Goal: Task Accomplishment & Management: Use online tool/utility

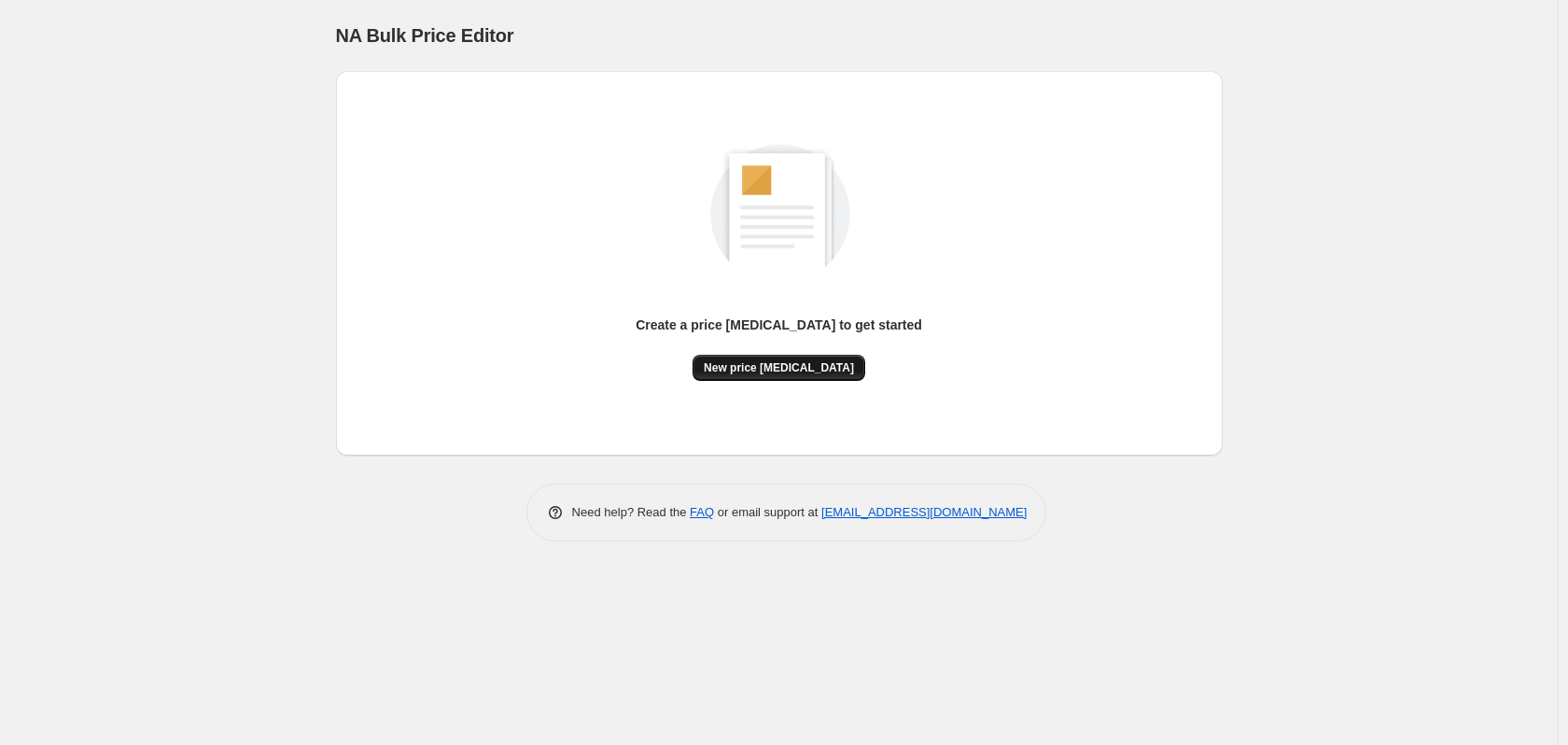
click at [736, 357] on button "New price change job" at bounding box center [779, 368] width 173 height 27
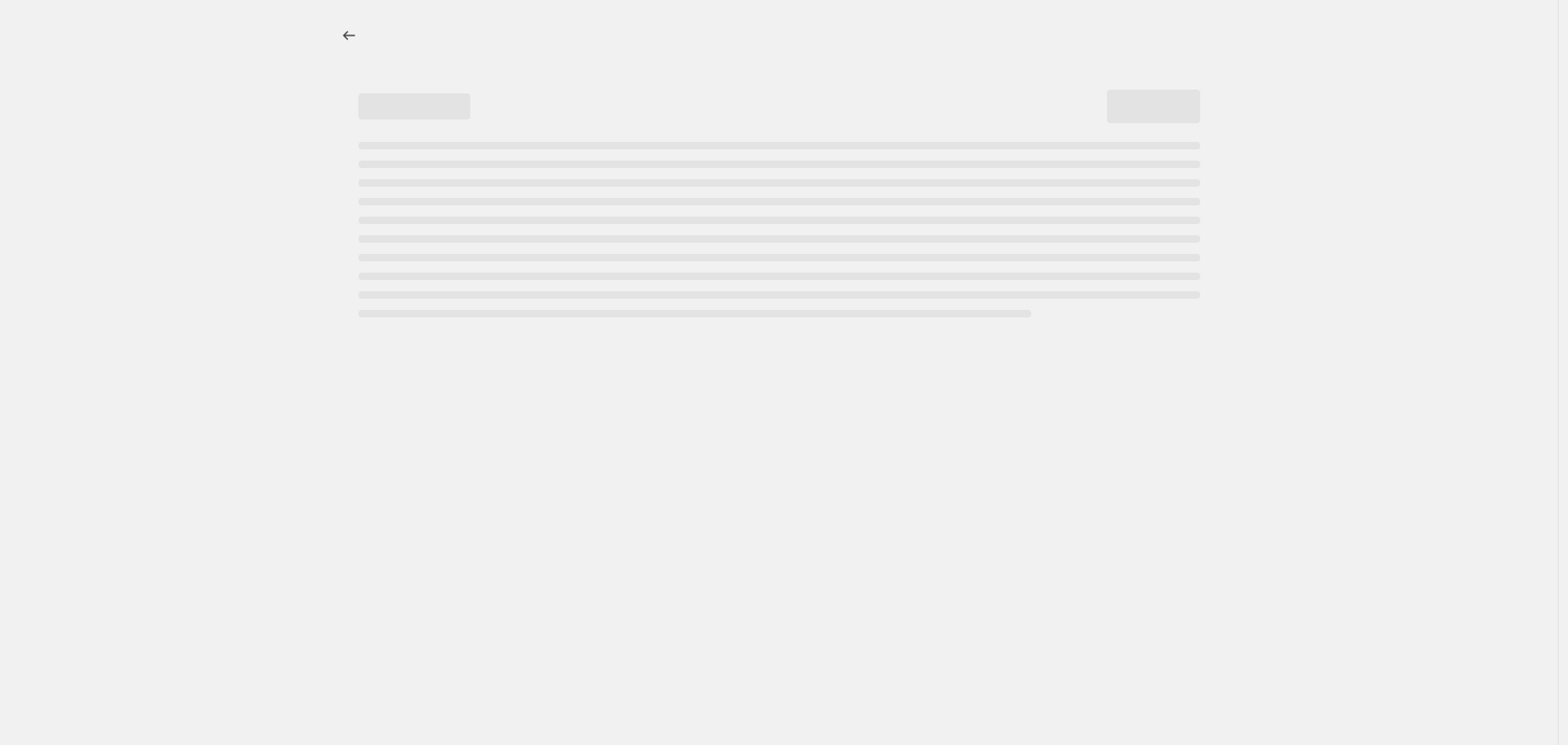
select select "percentage"
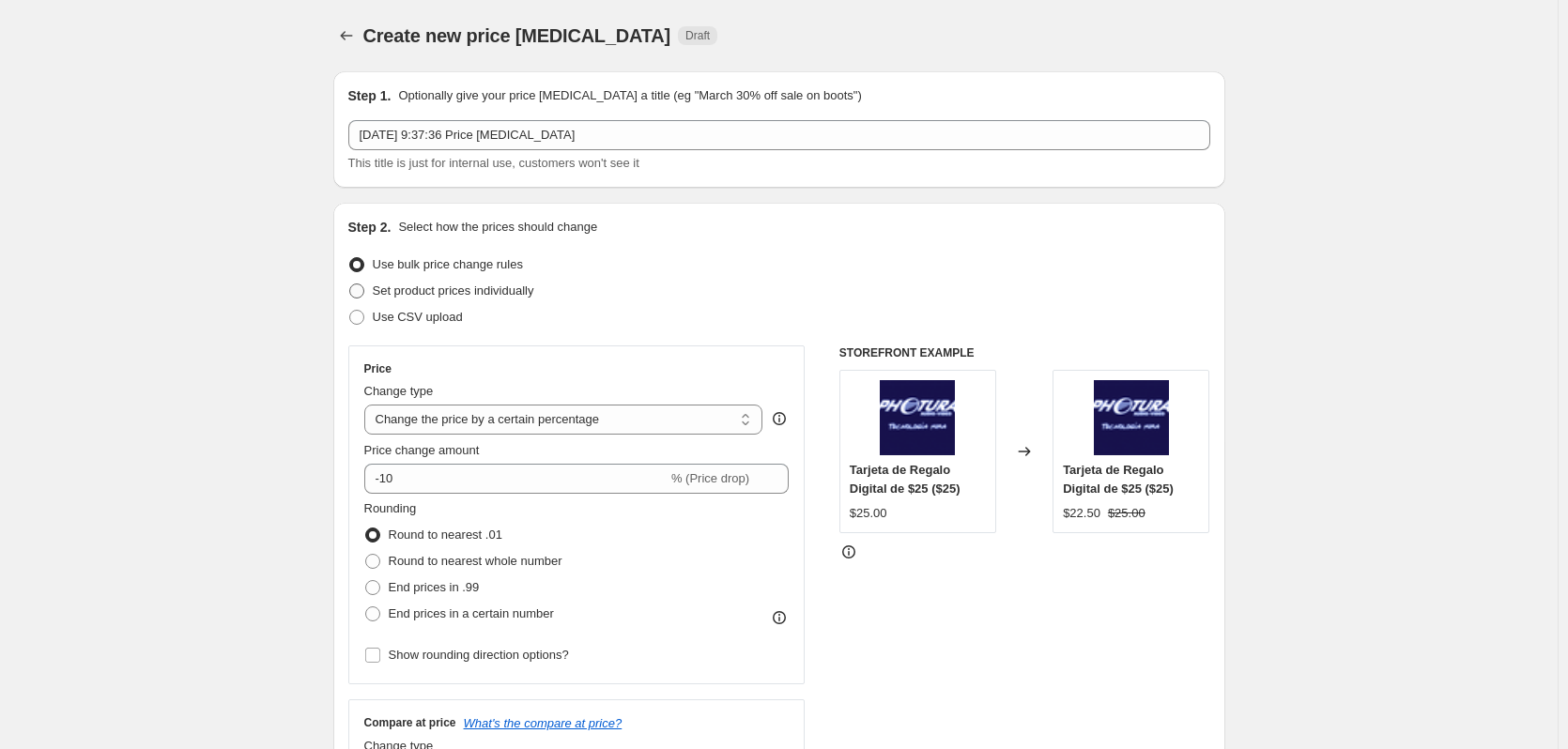
click at [434, 291] on span "Set product prices individually" at bounding box center [453, 290] width 161 height 14
click at [350, 284] on input "Set product prices individually" at bounding box center [349, 283] width 1 height 1
radio input "true"
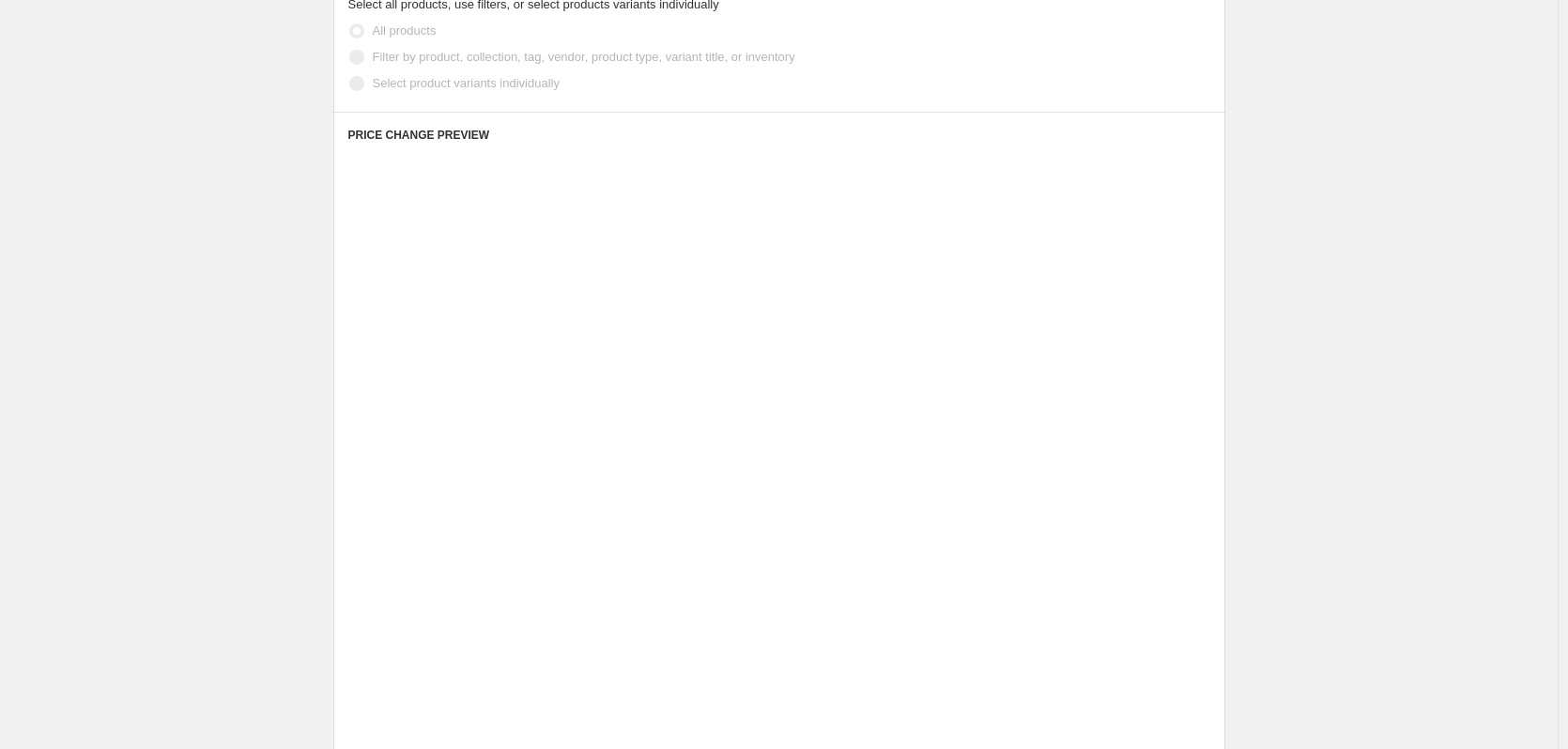
scroll to position [469, 0]
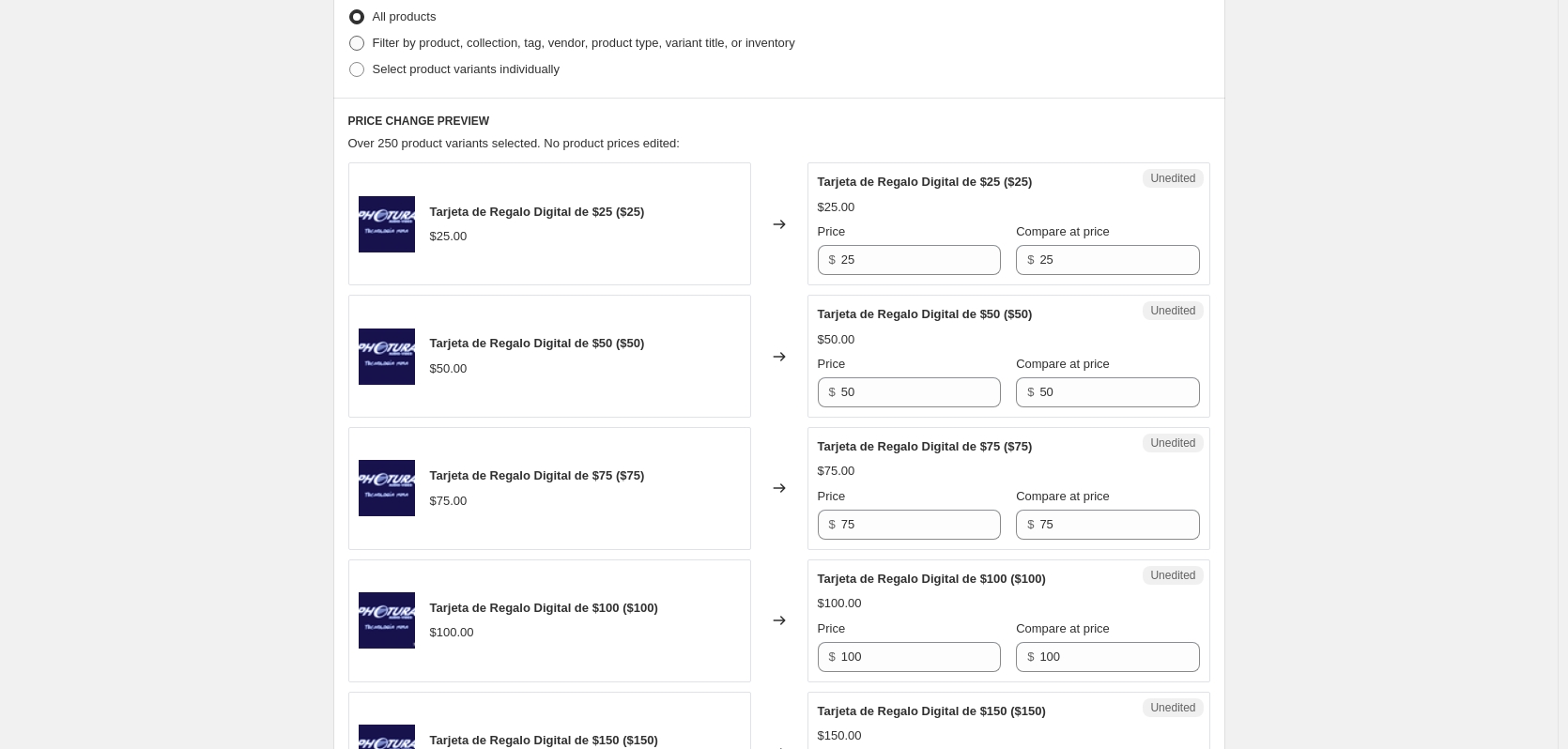
click at [422, 40] on span "Filter by product, collection, tag, vendor, product type, variant title, or inv…" at bounding box center [584, 42] width 423 height 14
click at [350, 36] on input "Filter by product, collection, tag, vendor, product type, variant title, or inv…" at bounding box center [349, 35] width 1 height 1
radio input "true"
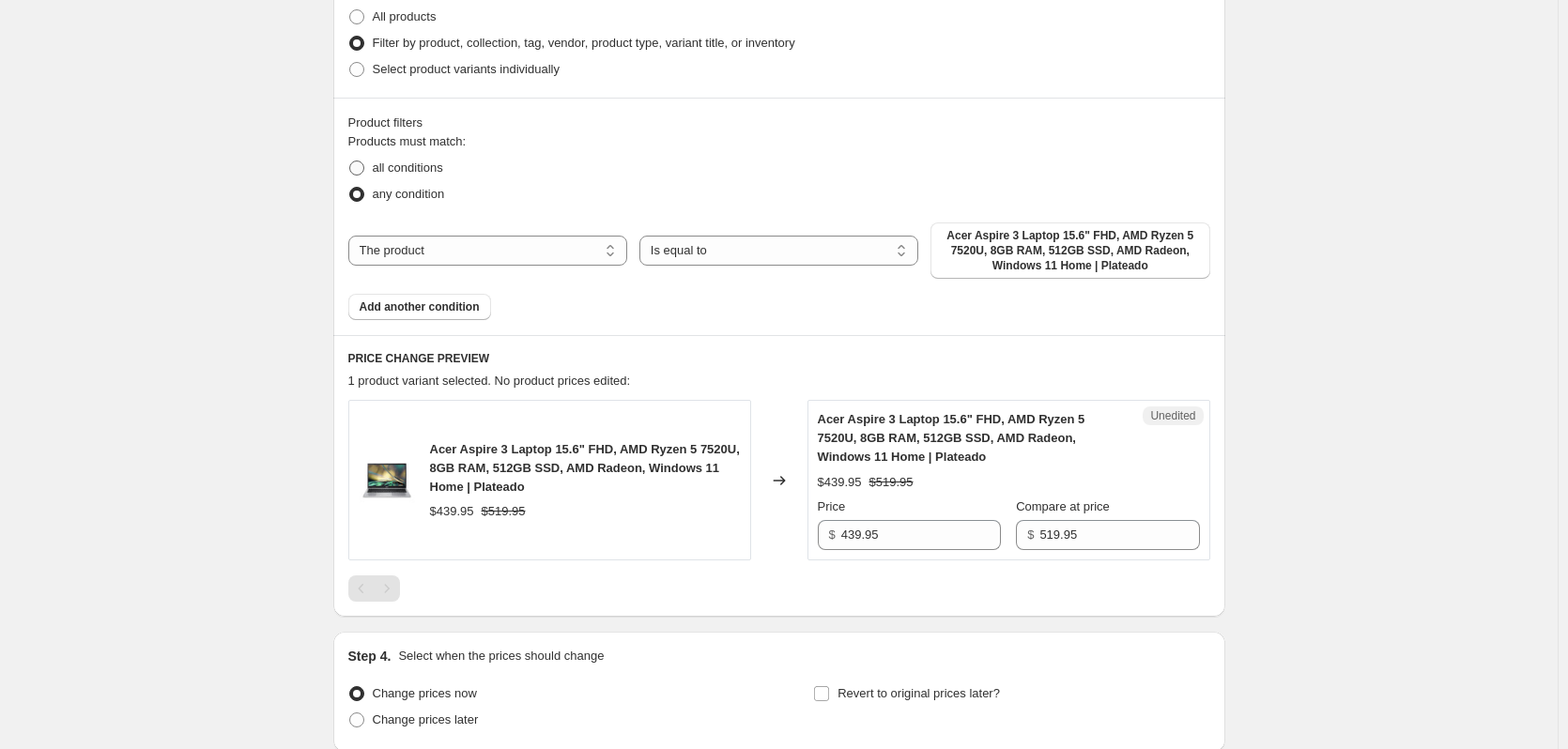
click at [393, 174] on span "all conditions" at bounding box center [408, 167] width 71 height 14
click at [350, 161] on input "all conditions" at bounding box center [349, 160] width 1 height 1
radio input "true"
click at [558, 251] on select "The product The product's collection The product's tag The product's vendor The…" at bounding box center [487, 250] width 279 height 30
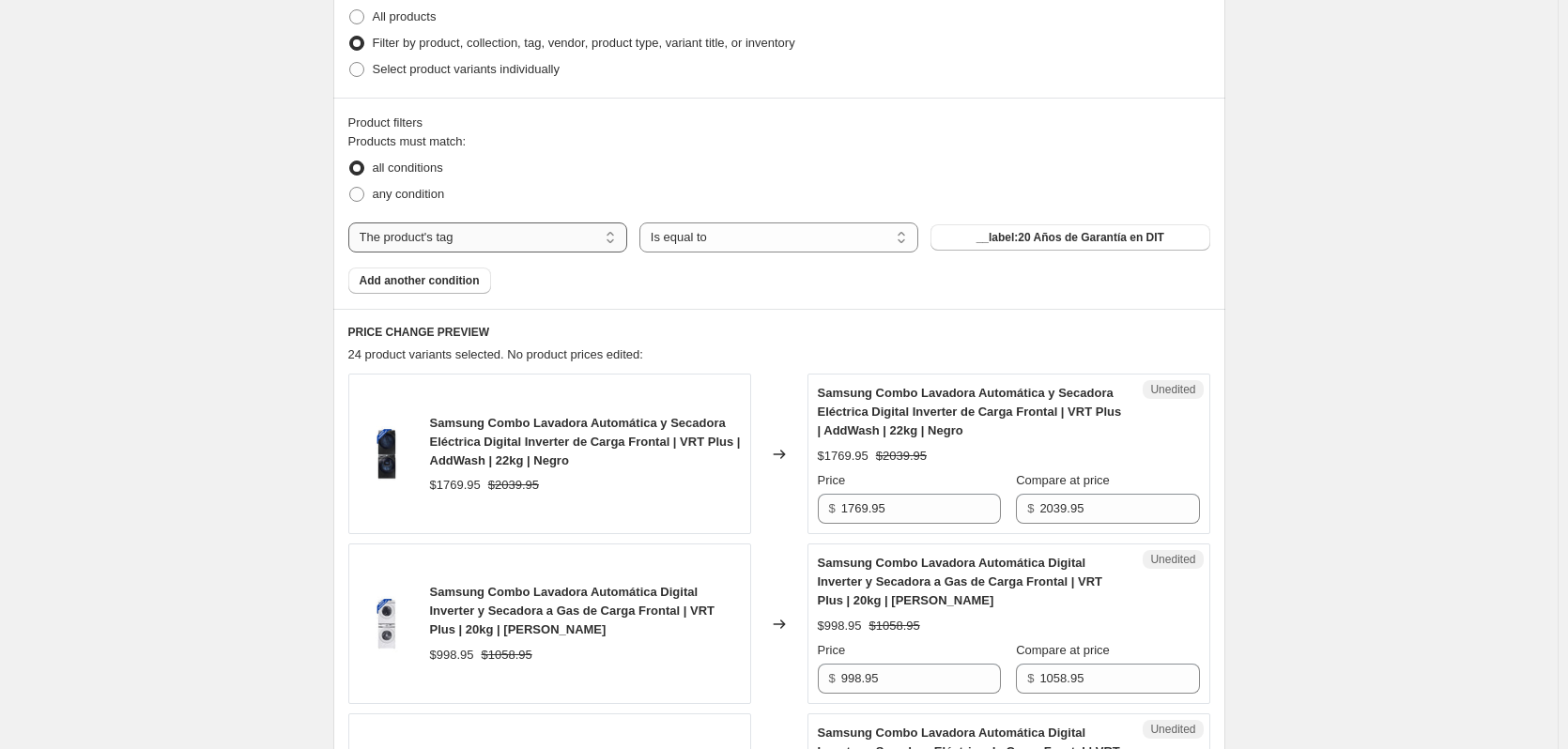
click at [486, 241] on select "The product The product's collection The product's tag The product's vendor The…" at bounding box center [487, 237] width 279 height 30
select select "vendor"
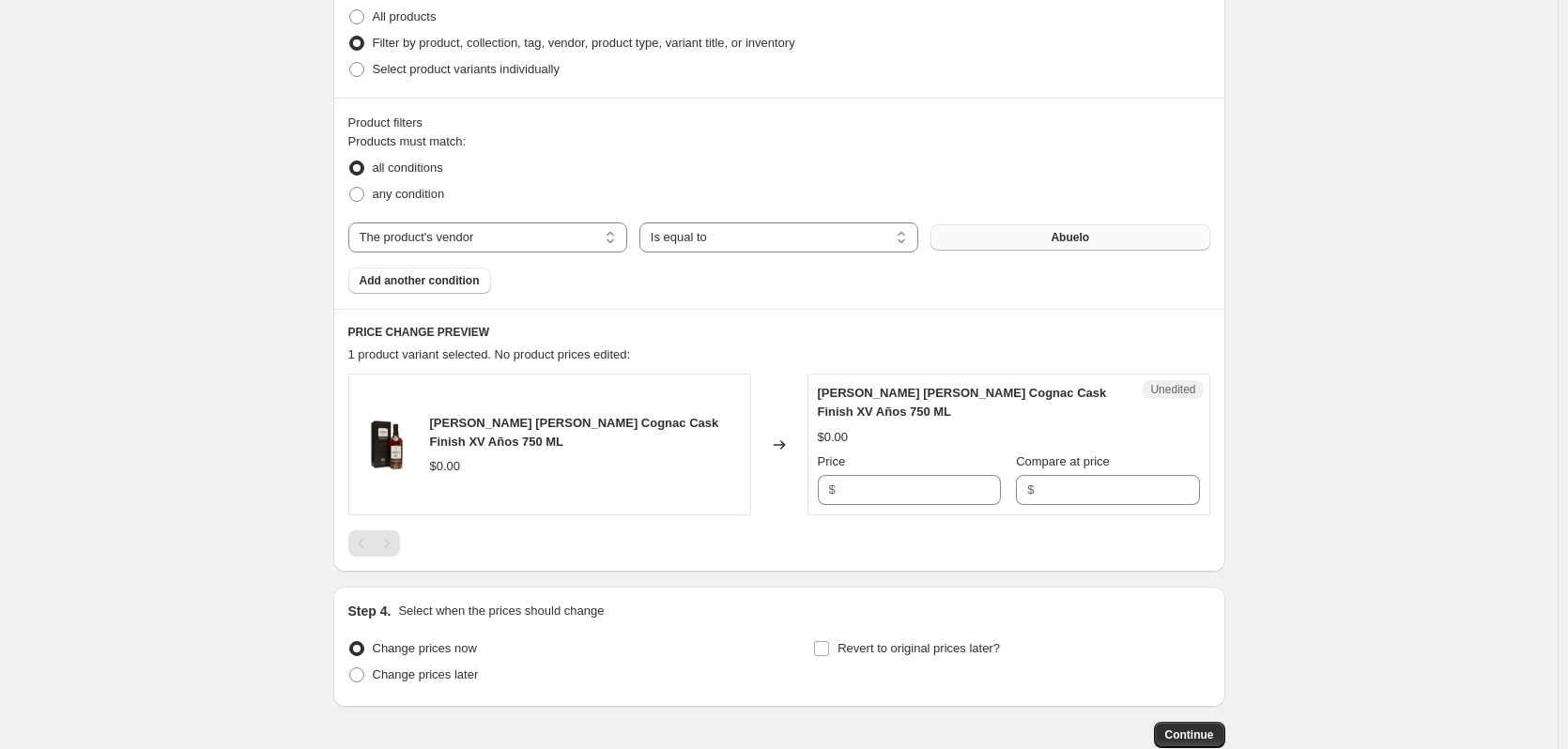
click at [1040, 235] on button "Abuelo" at bounding box center [1069, 238] width 279 height 27
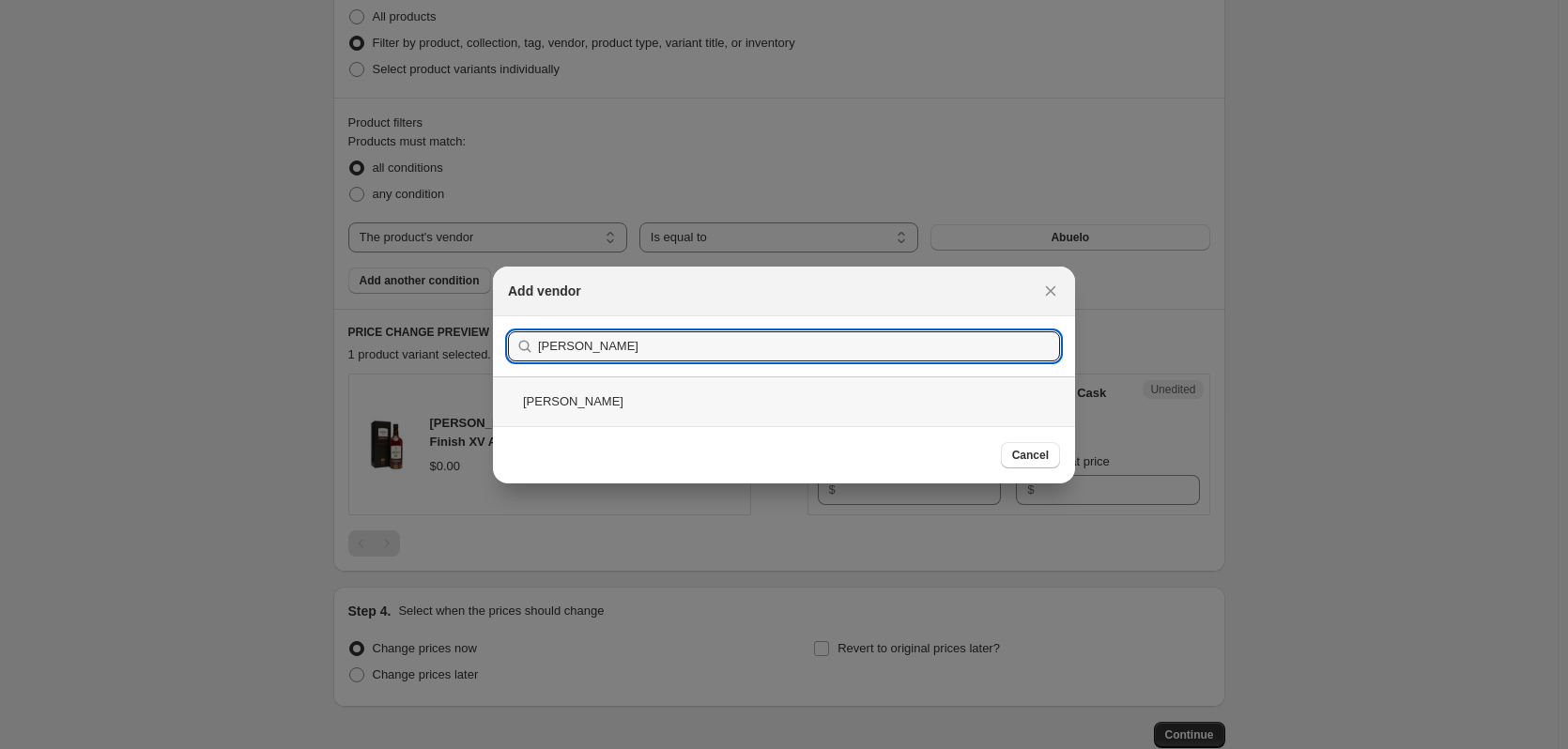
type input "SANKEY"
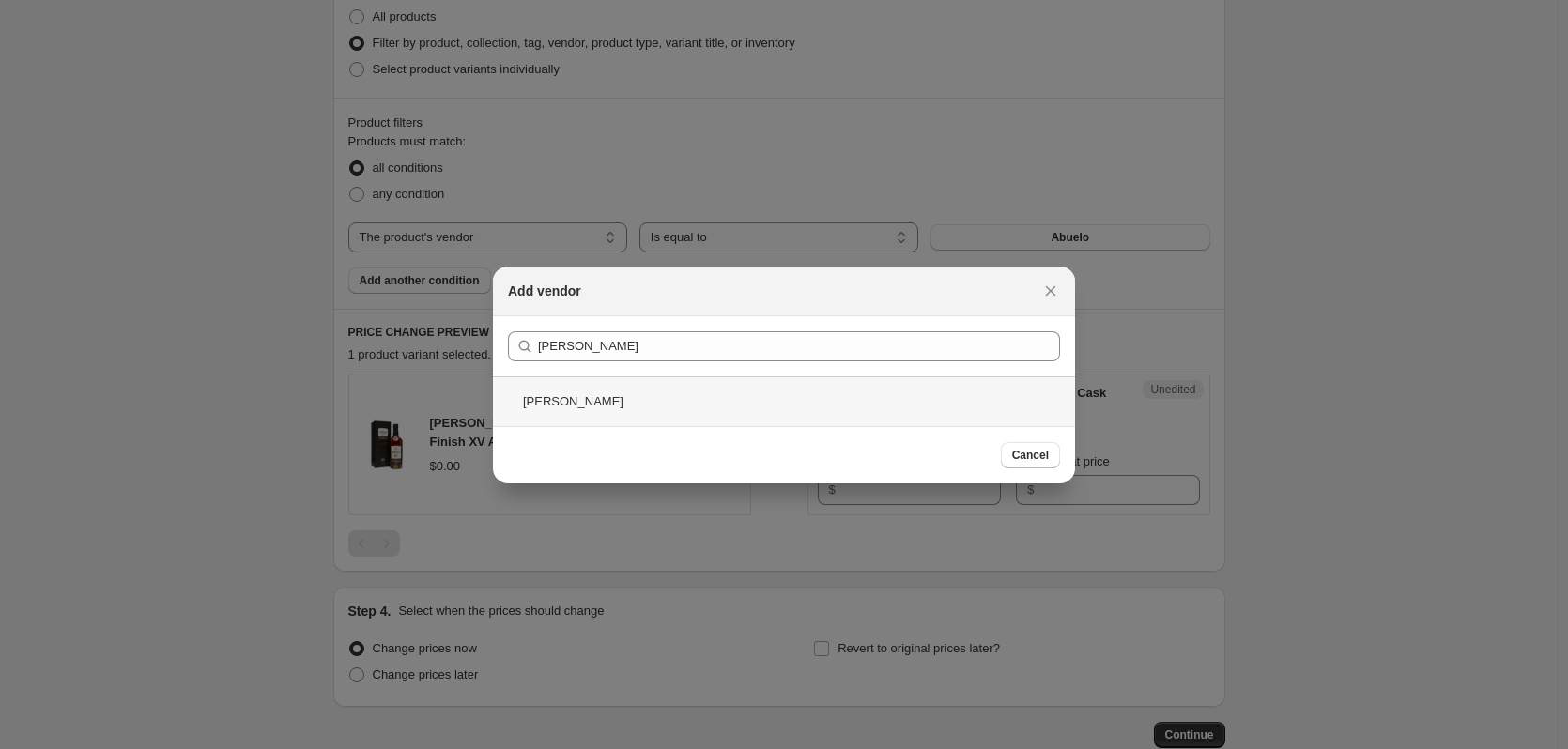
click at [632, 401] on div "Sankey" at bounding box center [784, 402] width 582 height 50
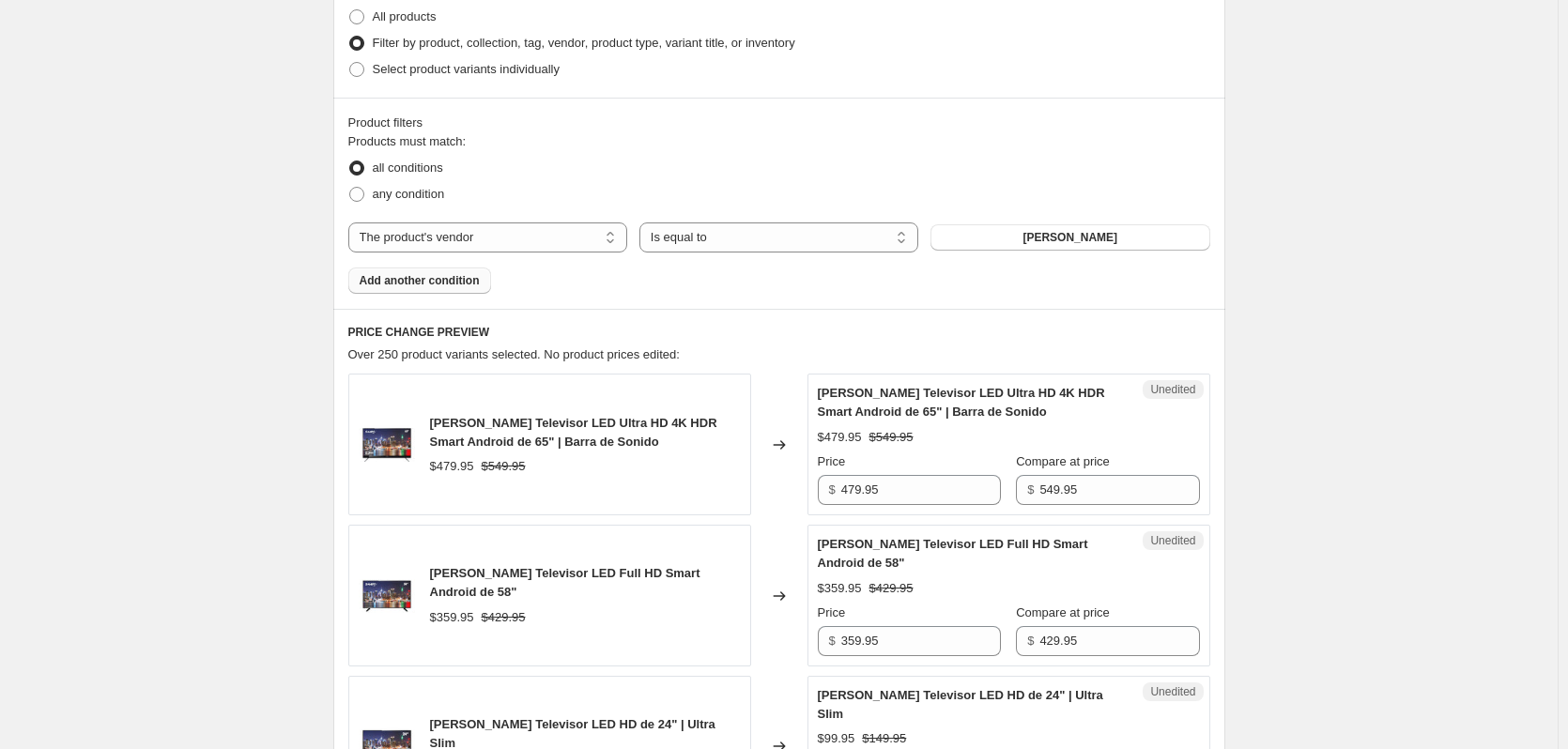
drag, startPoint x: 442, startPoint y: 292, endPoint x: 441, endPoint y: 277, distance: 15.0
click at [441, 277] on span "Add another condition" at bounding box center [420, 281] width 120 height 15
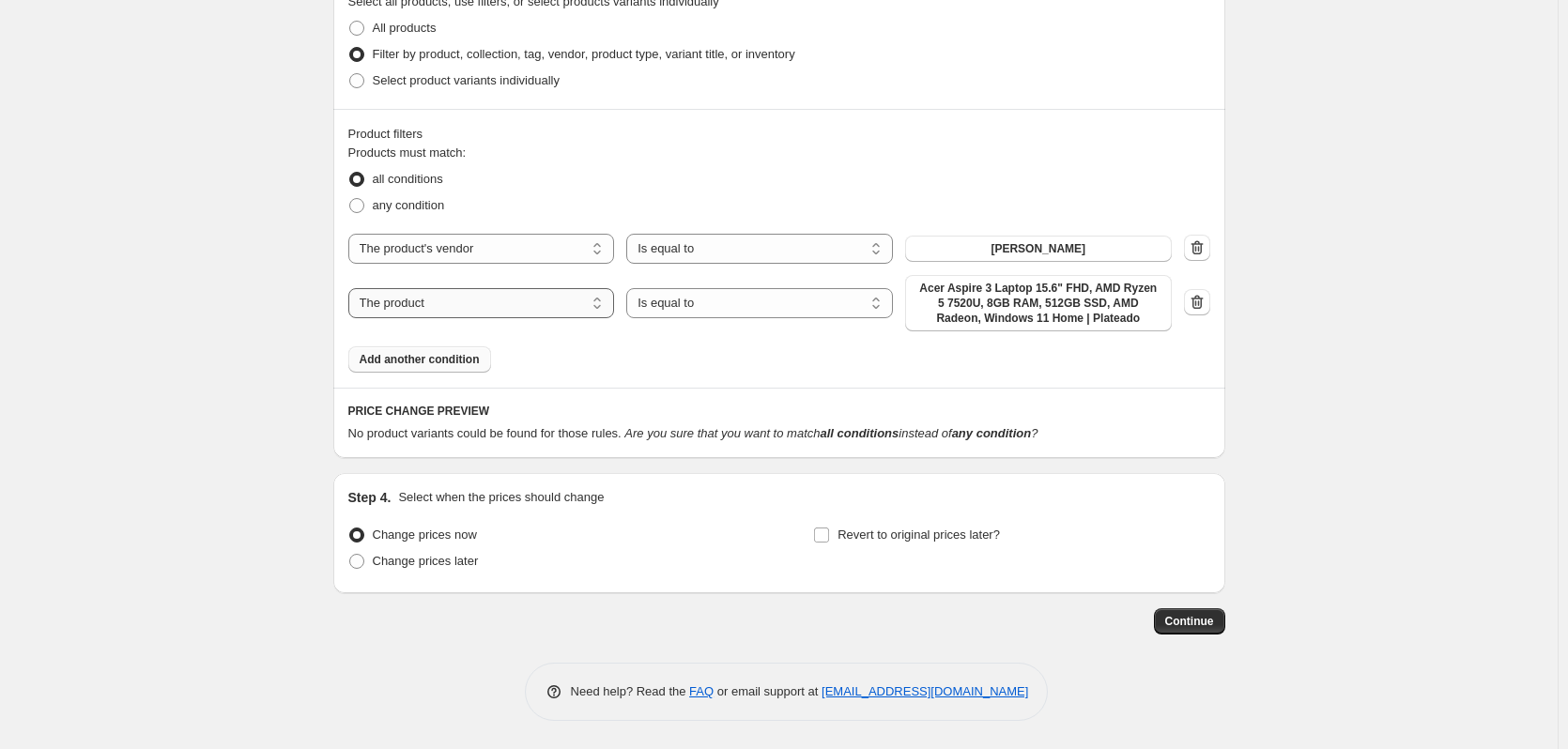
scroll to position [458, 0]
click at [450, 302] on select "The product The product's collection The product's tag The product's vendor The…" at bounding box center [482, 302] width 267 height 30
select select "tag"
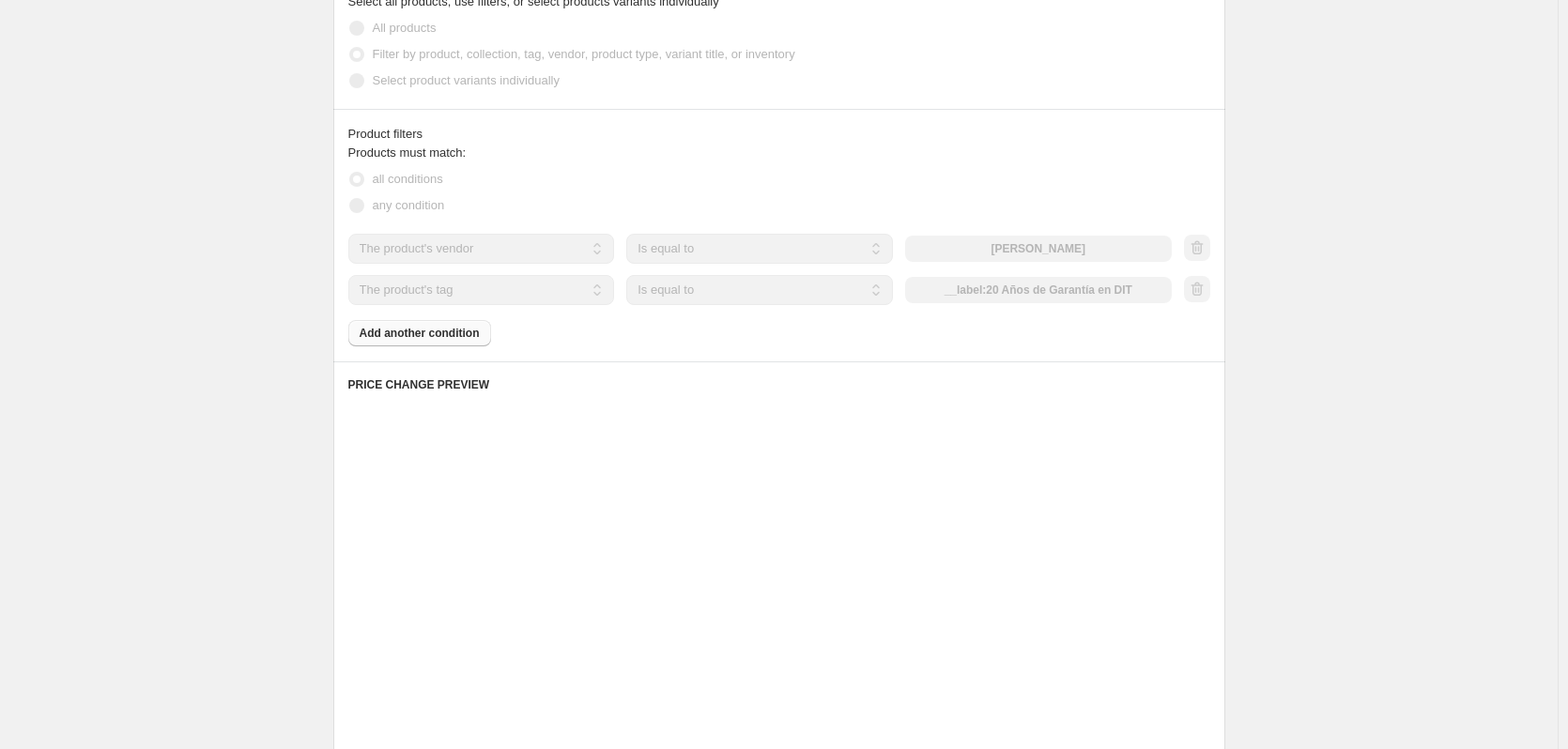
scroll to position [432, 0]
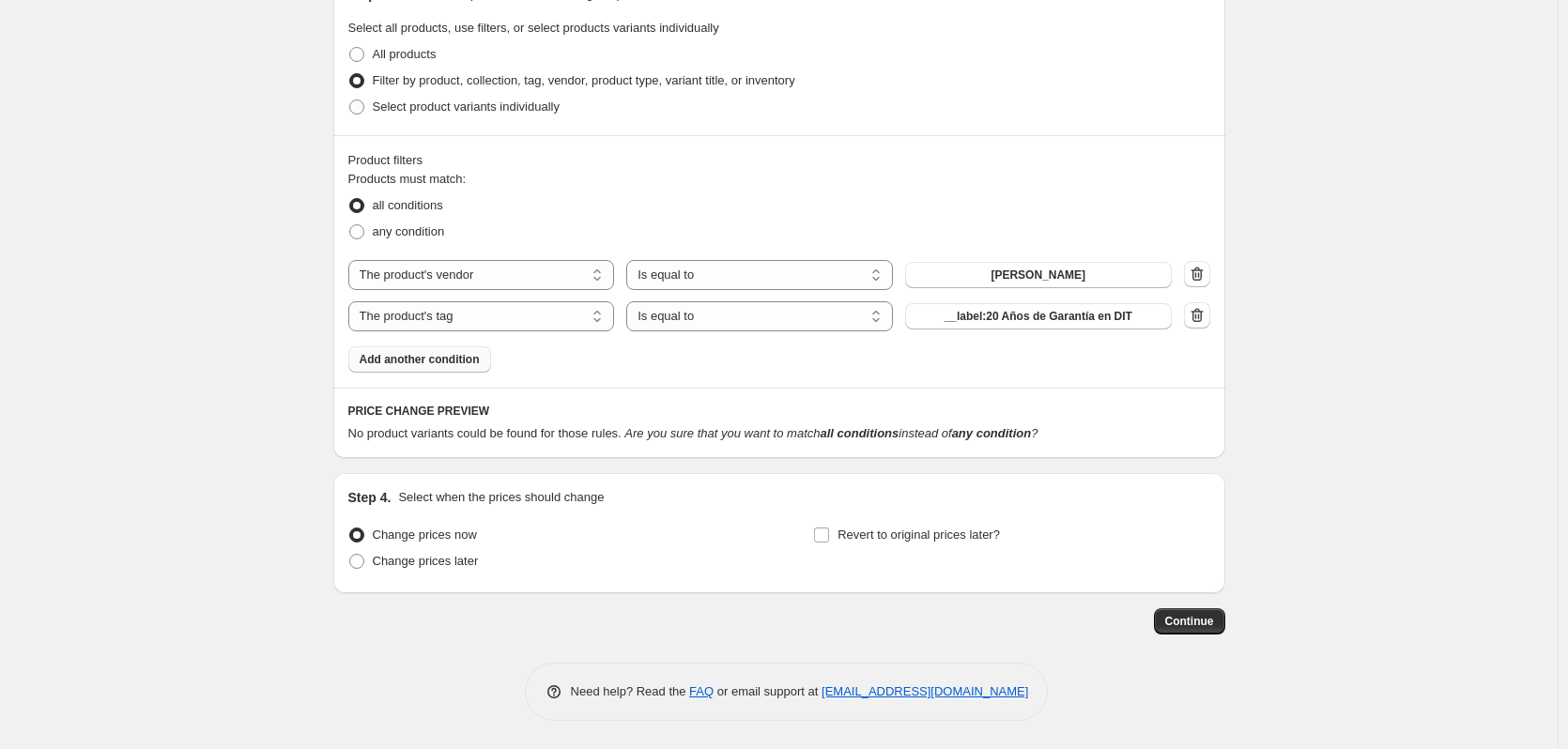
click at [971, 302] on div "The product The product's collection The product's tag The product's vendor The…" at bounding box center [778, 296] width 861 height 72
click at [973, 315] on span "__label:20 Años de Garantía en DIT" at bounding box center [1038, 317] width 188 height 15
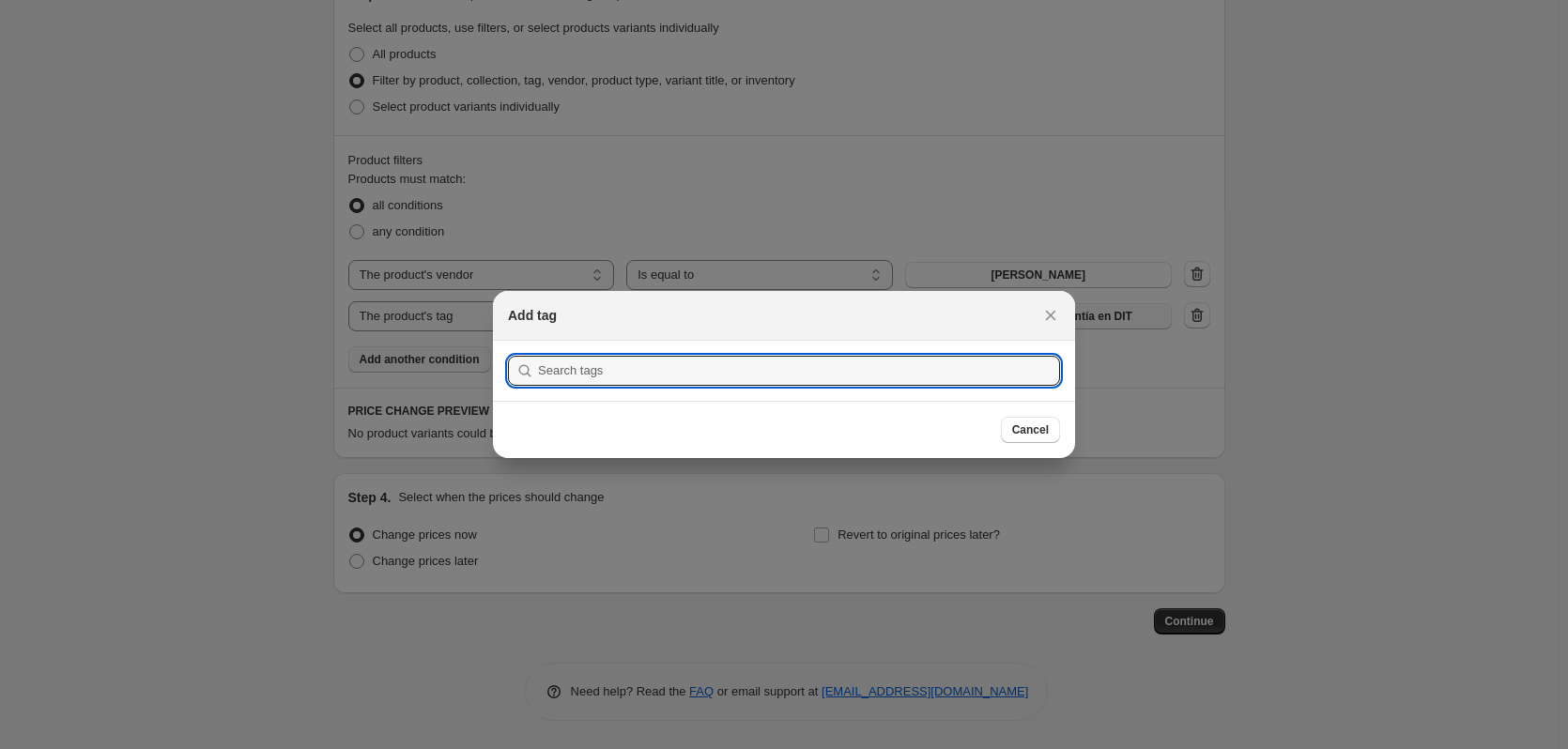
scroll to position [0, 0]
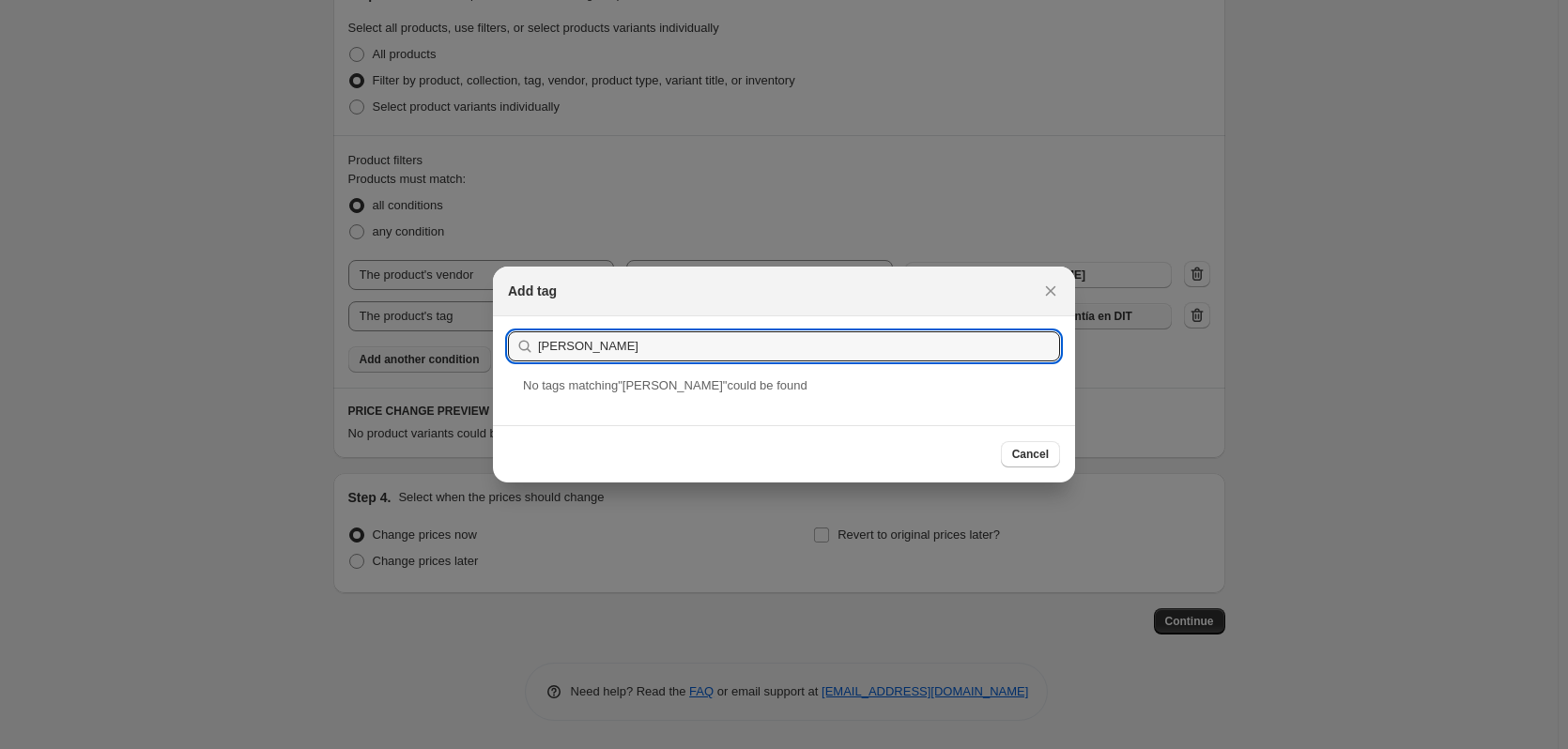
click at [534, 349] on div "SANKEY" at bounding box center [783, 345] width 552 height 30
click at [545, 345] on input "SANKEY" at bounding box center [798, 345] width 522 height 30
click at [540, 345] on input "SANKEY" at bounding box center [798, 345] width 522 height 30
type input "MARCA_SANKEY"
click at [586, 393] on div "Marca_Sankey" at bounding box center [784, 402] width 582 height 50
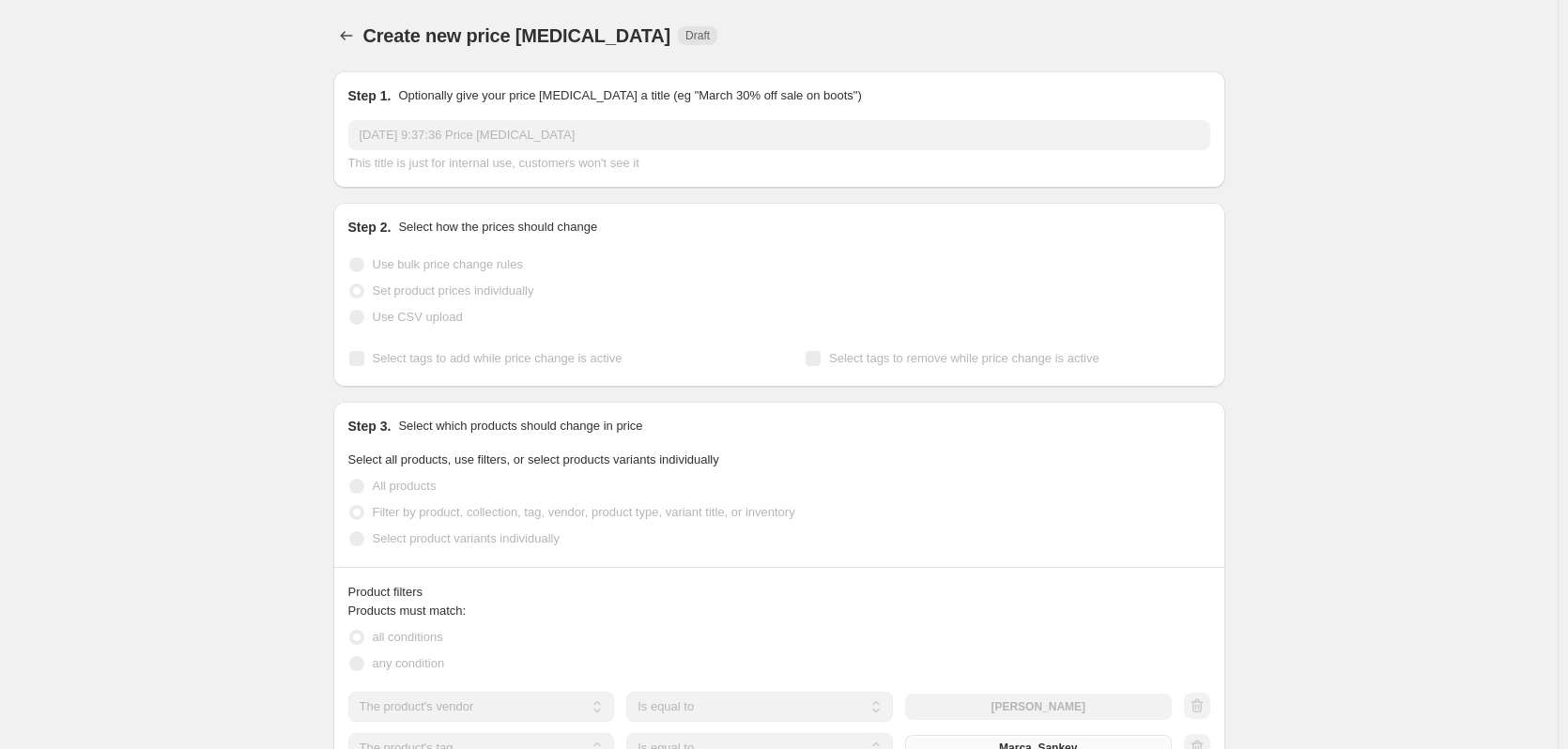
scroll to position [432, 0]
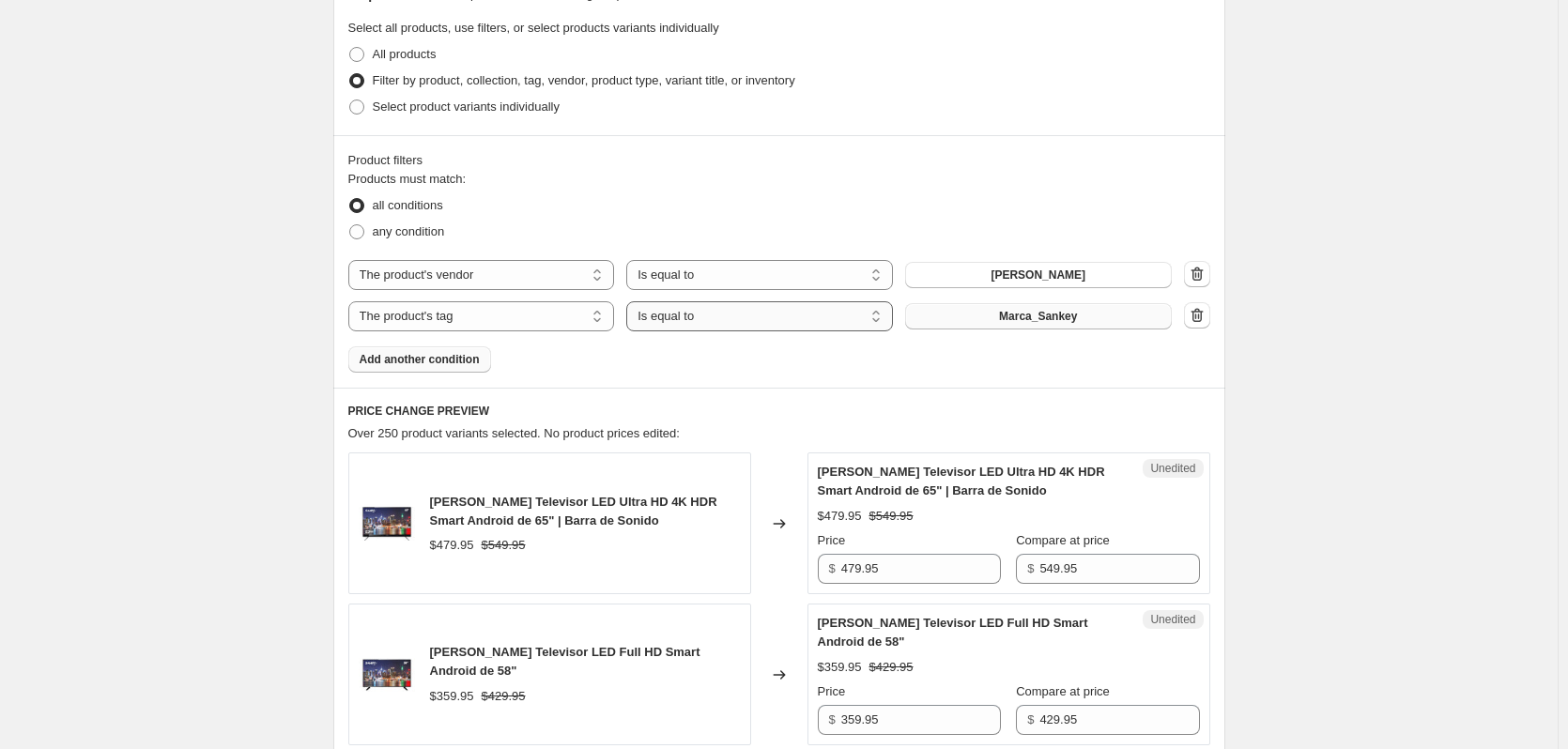
click at [721, 320] on select "Is equal to Is not equal to" at bounding box center [759, 316] width 267 height 30
select select "not_equal"
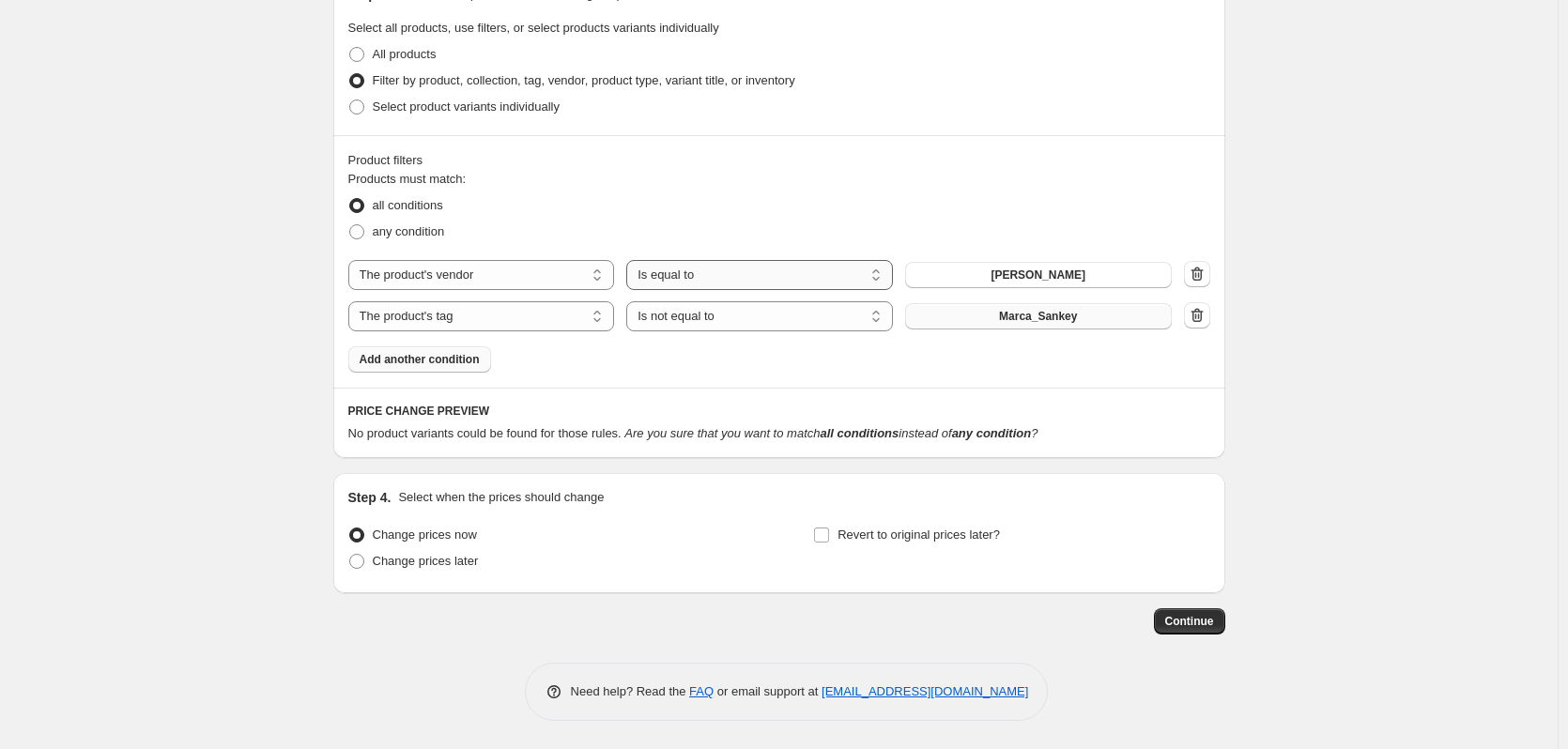
click at [715, 278] on select "Is equal to Is not equal to" at bounding box center [759, 275] width 267 height 30
select select "not_equal"
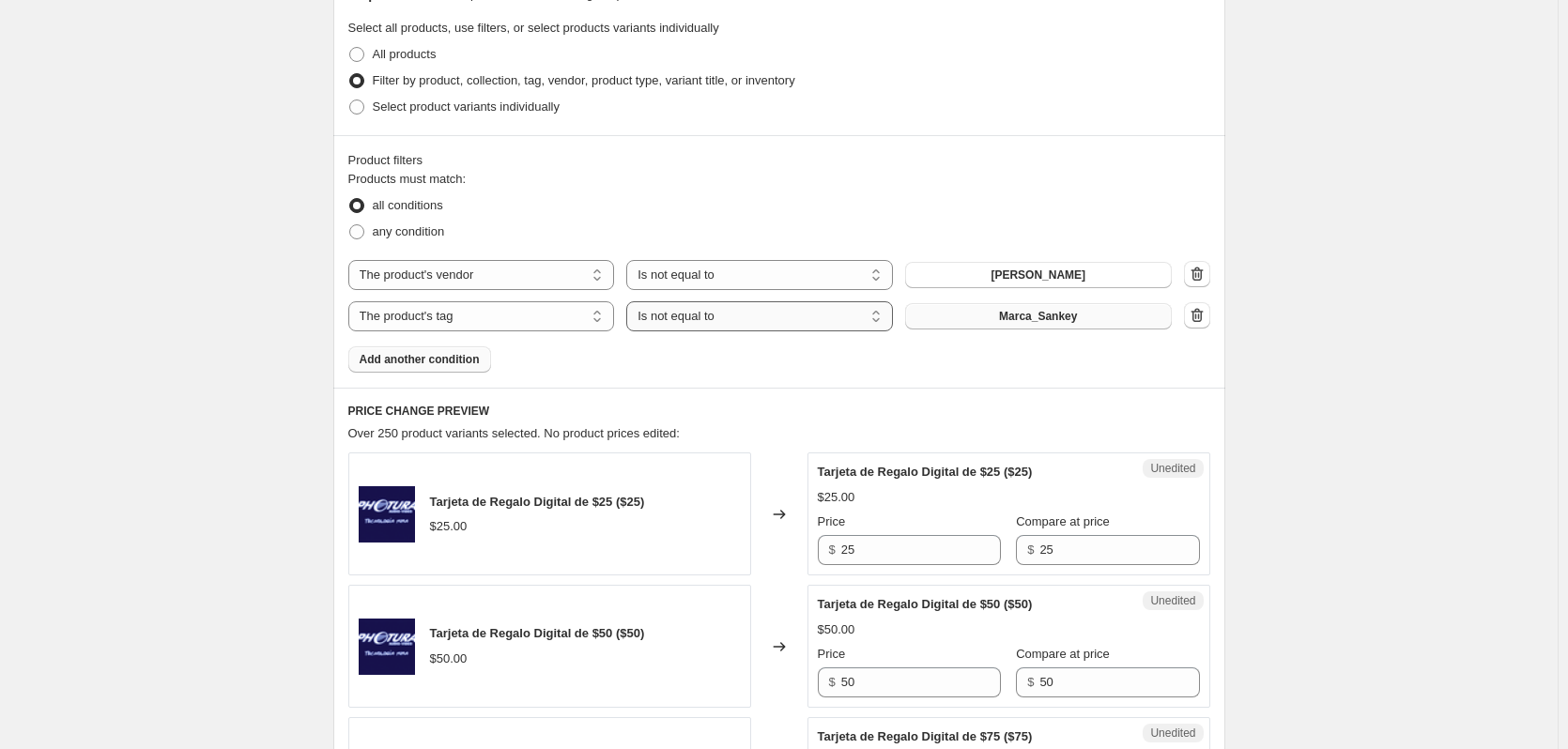
click at [703, 322] on select "Is equal to Is not equal to" at bounding box center [759, 316] width 267 height 30
select select "equal"
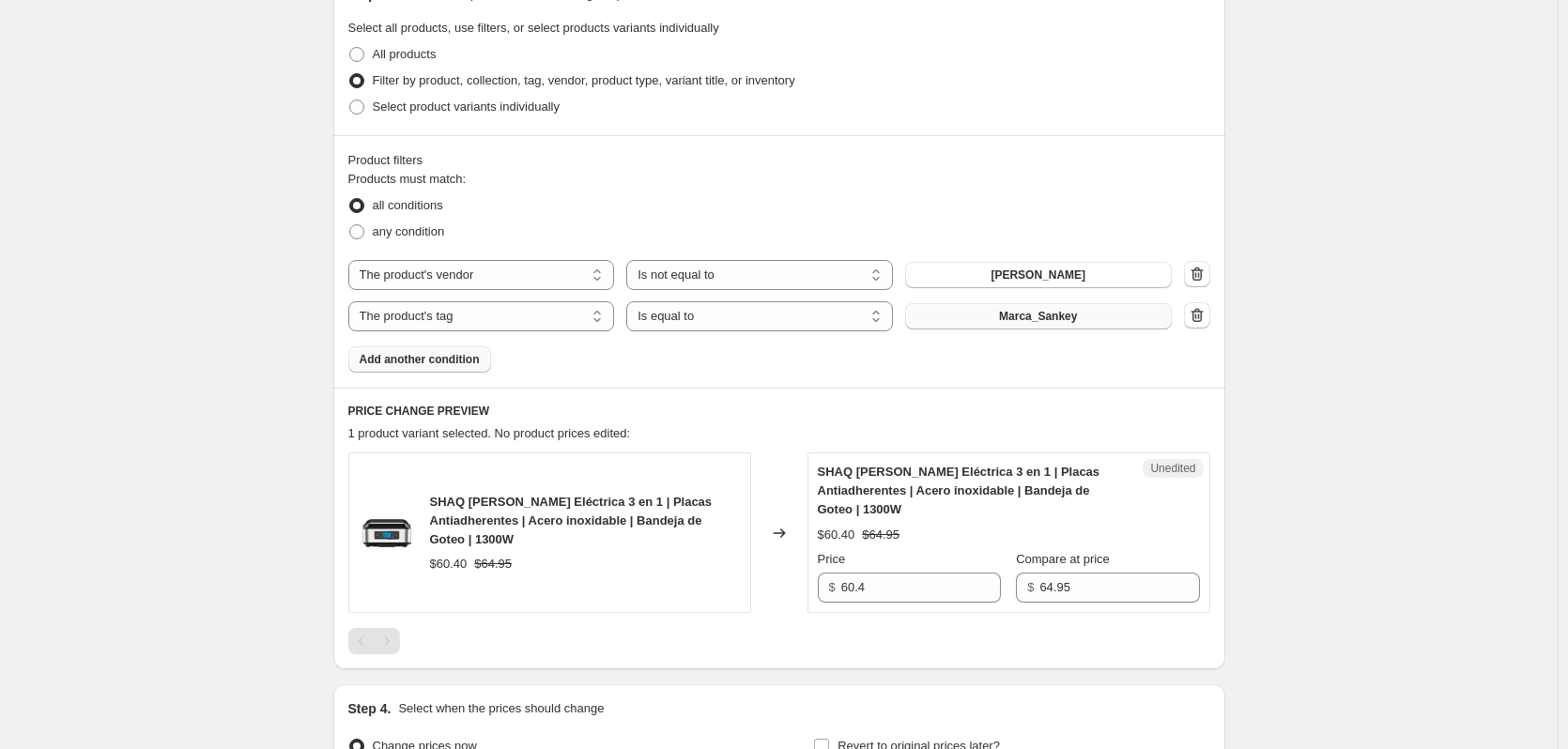
click at [528, 511] on span "SHAQ Parrilla Eléctrica 3 en 1 | Placas Antiadherentes | Acero inoxidable | Ban…" at bounding box center [571, 521] width 282 height 52
click at [529, 511] on span "SHAQ Parrilla Eléctrica 3 en 1 | Placas Antiadherentes | Acero inoxidable | Ban…" at bounding box center [571, 521] width 282 height 52
copy span "SHAQ Parrilla Eléctrica 3 en 1 | Placas Antiadherentes | Acero inoxidable | Ban…"
click at [939, 279] on button "Sankey" at bounding box center [1039, 276] width 267 height 27
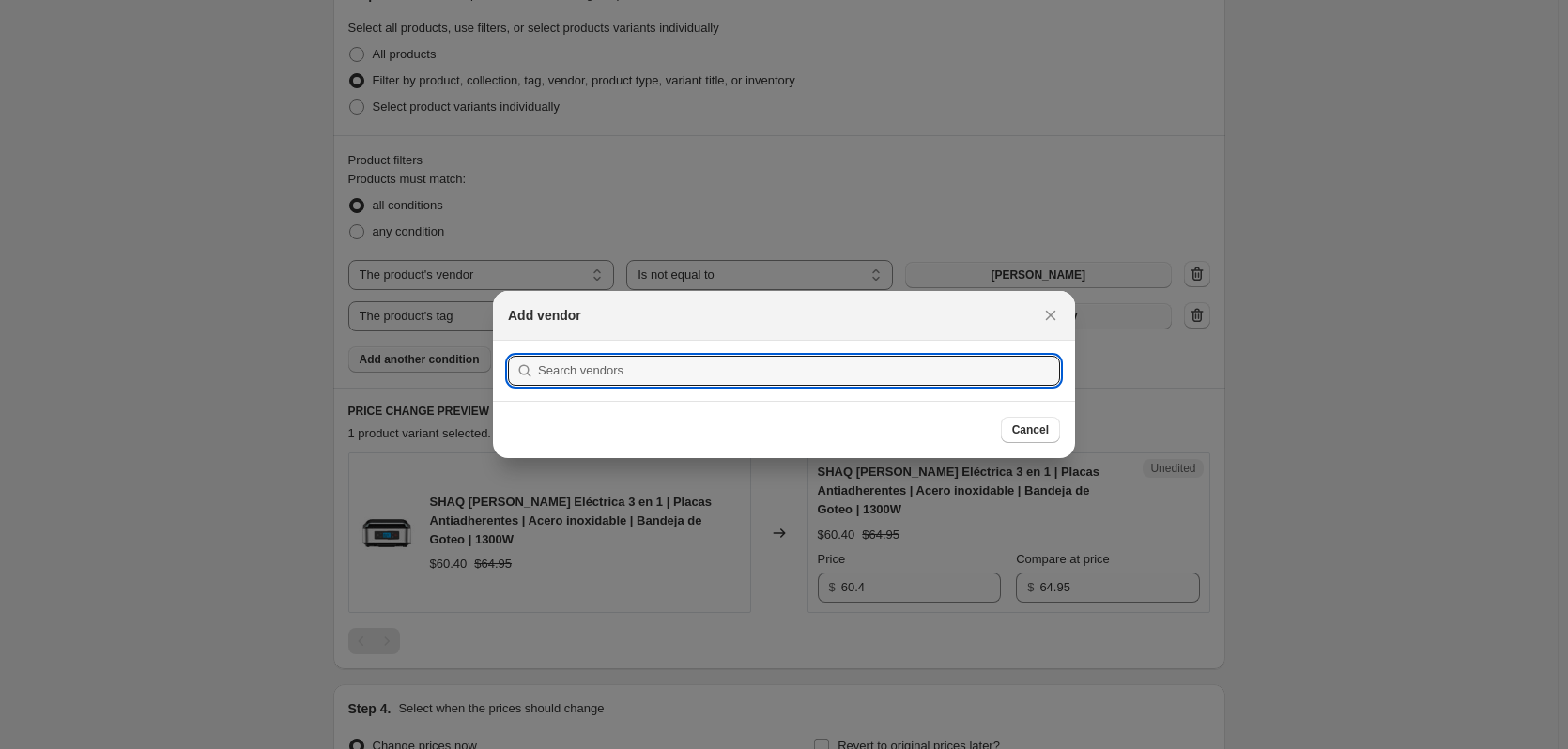
scroll to position [0, 0]
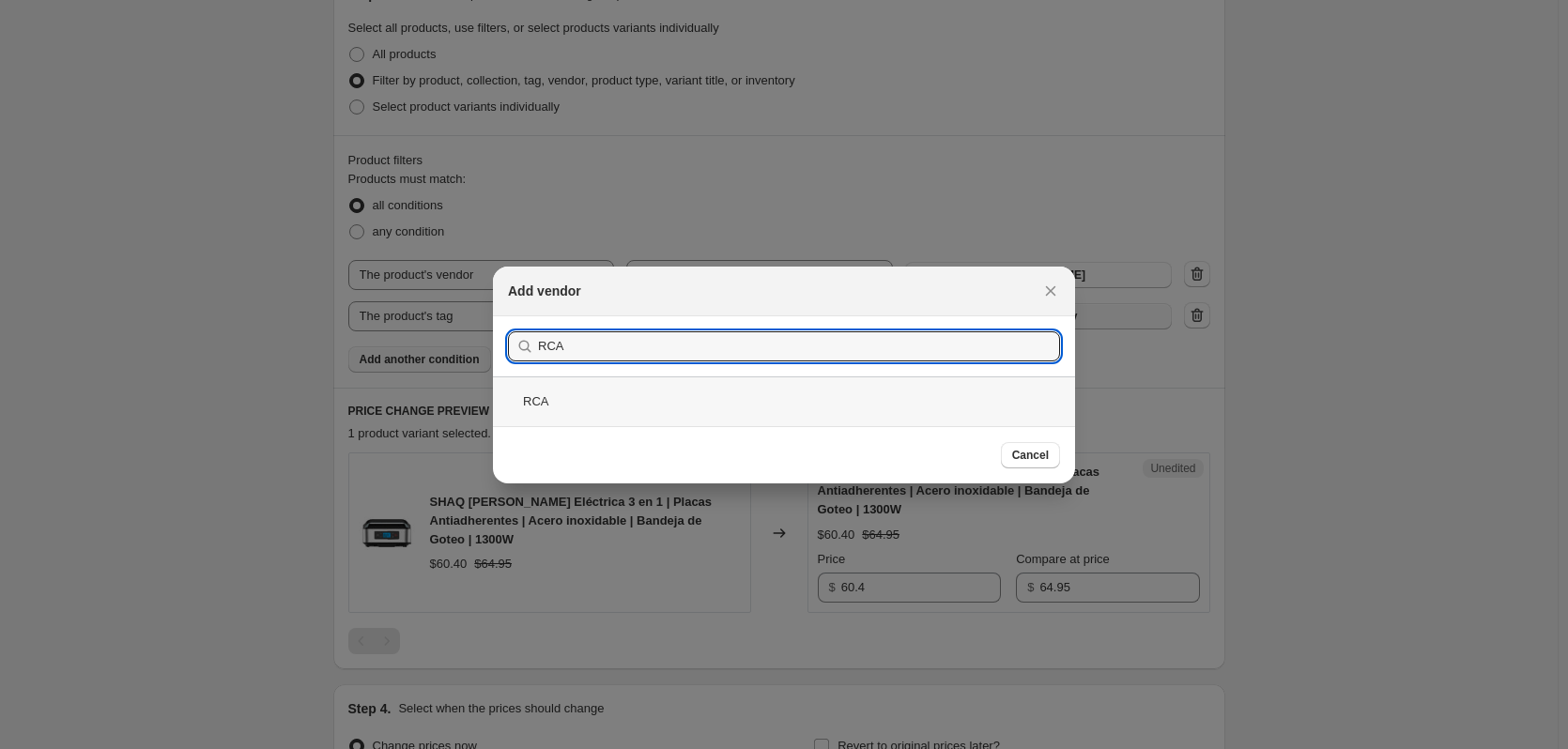
type input "RCA"
click at [557, 400] on div "RCA" at bounding box center [784, 402] width 582 height 50
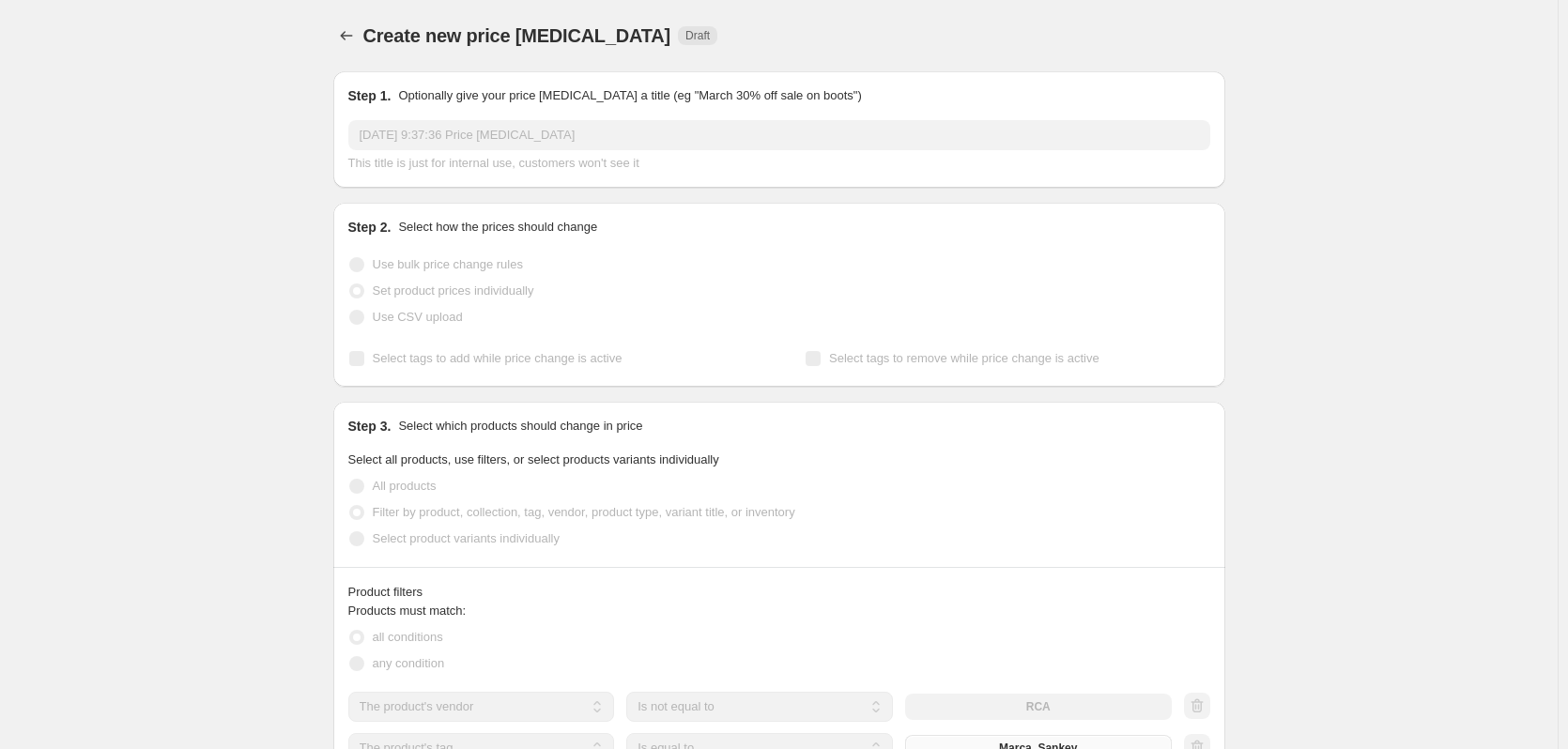
scroll to position [432, 0]
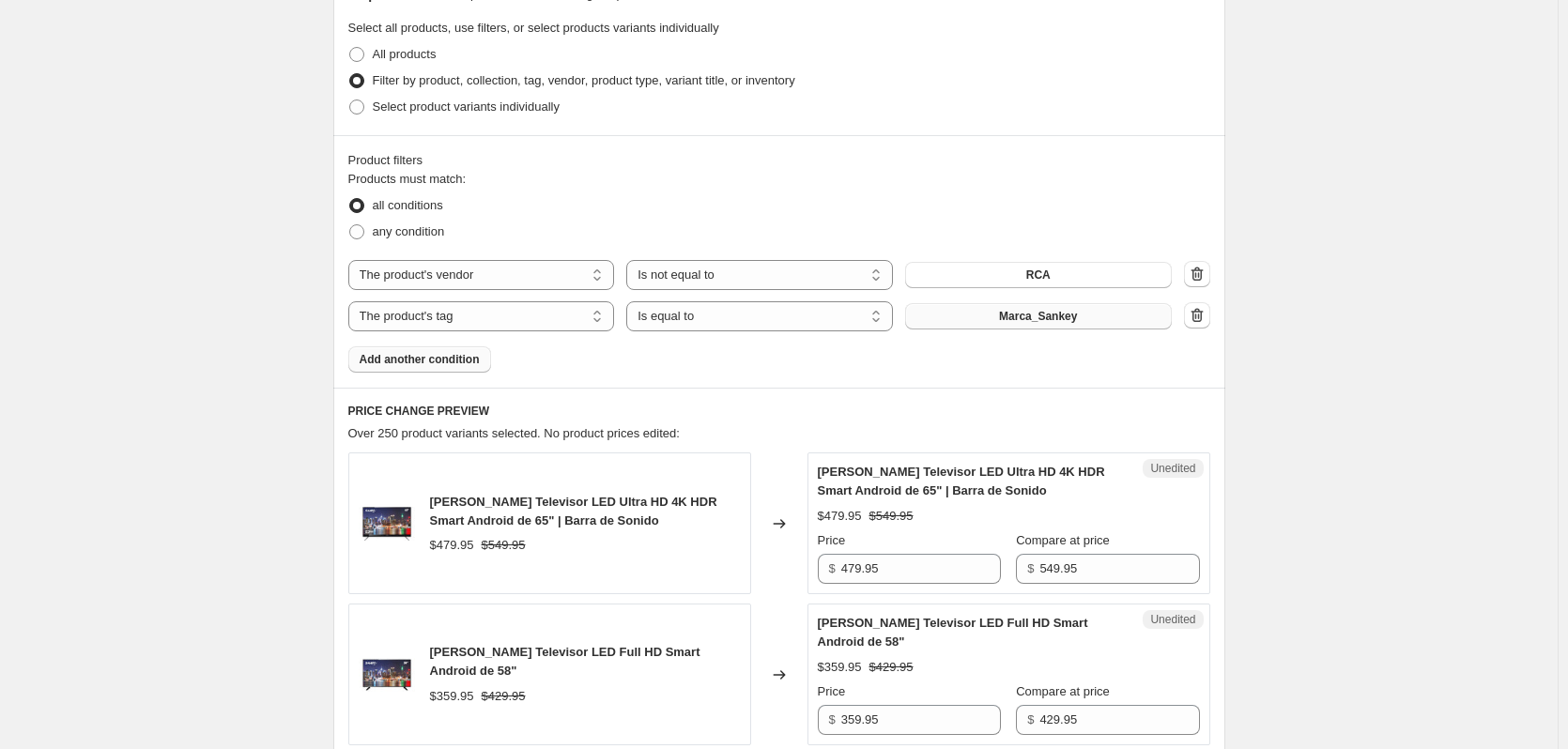
click at [1009, 322] on span "Marca_Sankey" at bounding box center [1038, 317] width 78 height 15
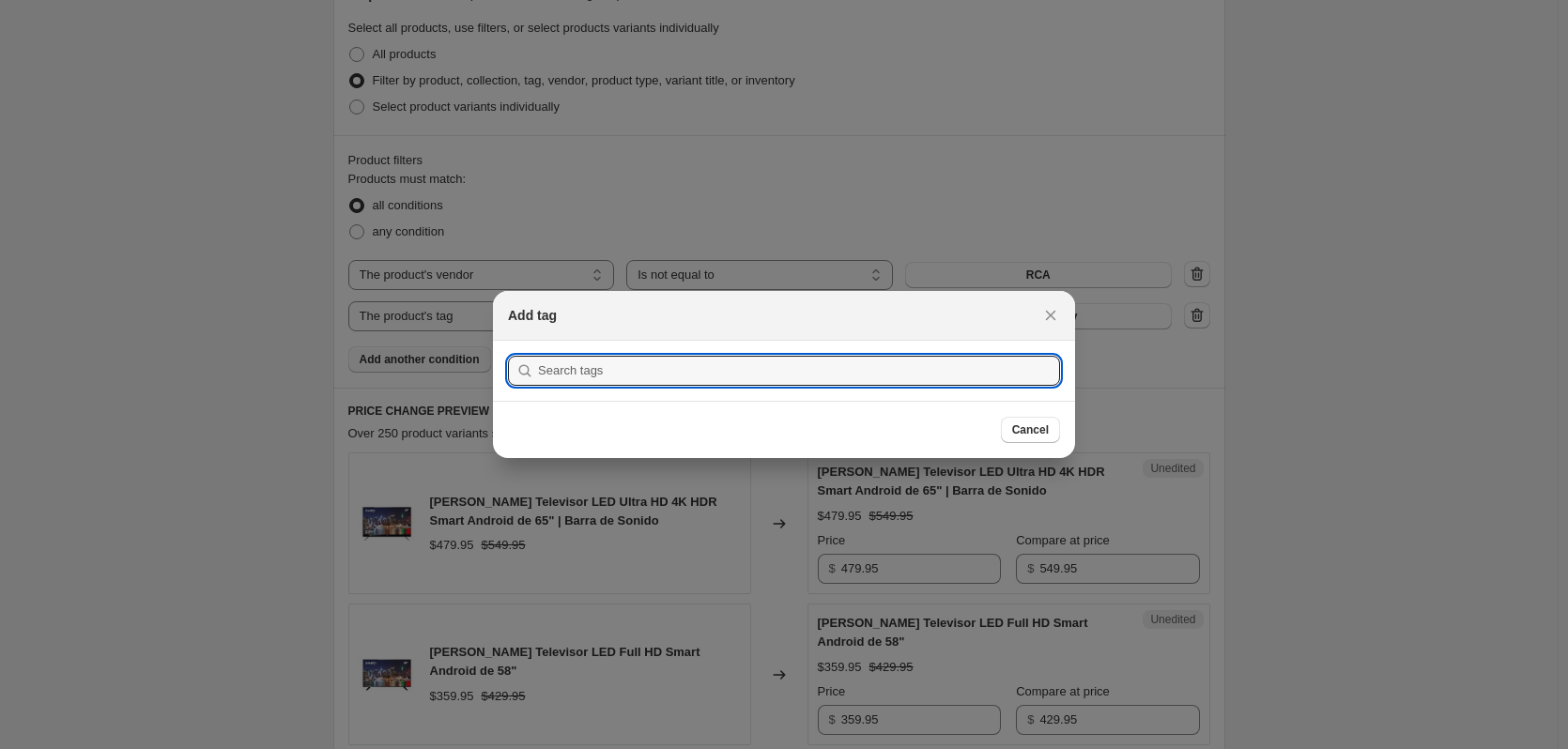
scroll to position [0, 0]
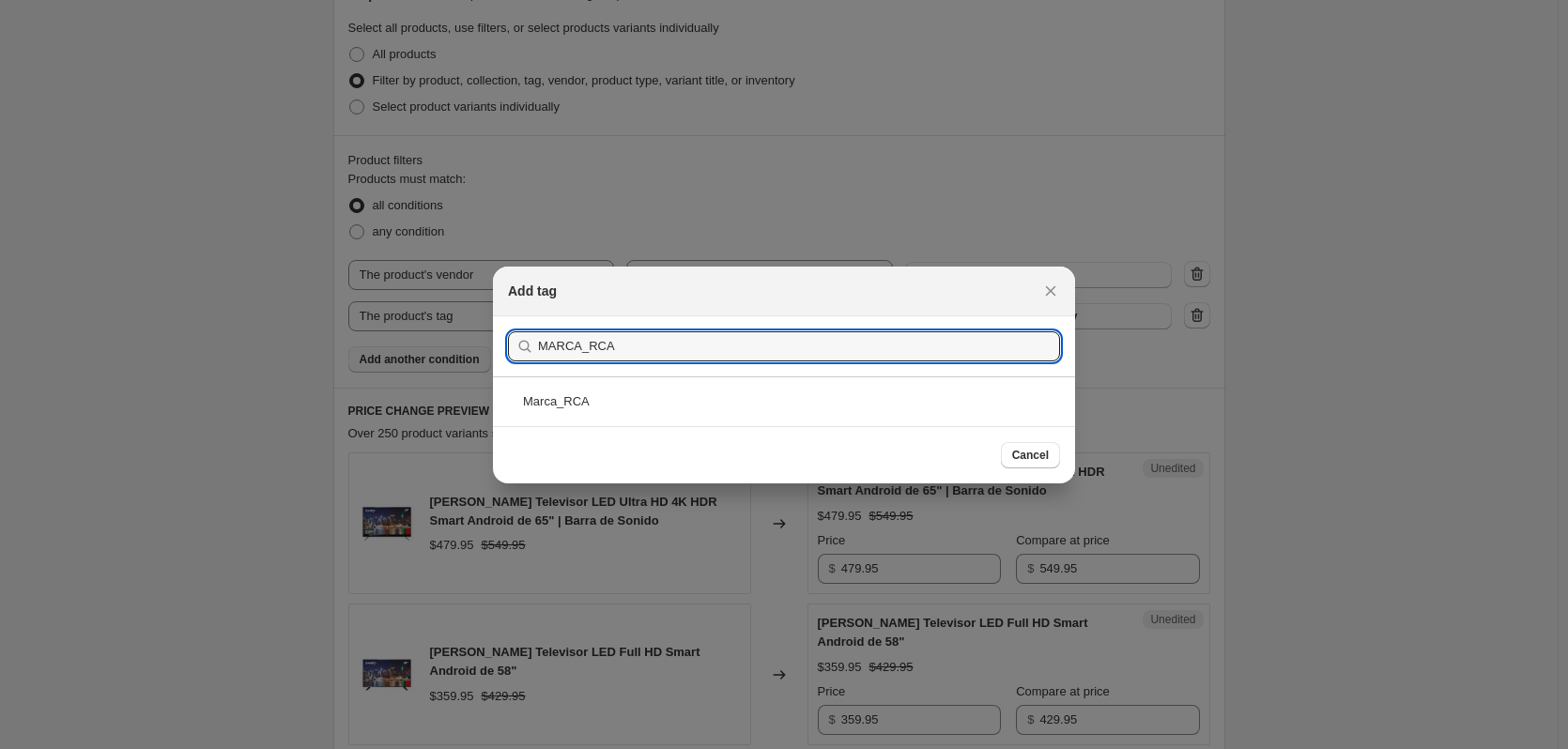
type input "MARCA_RCA"
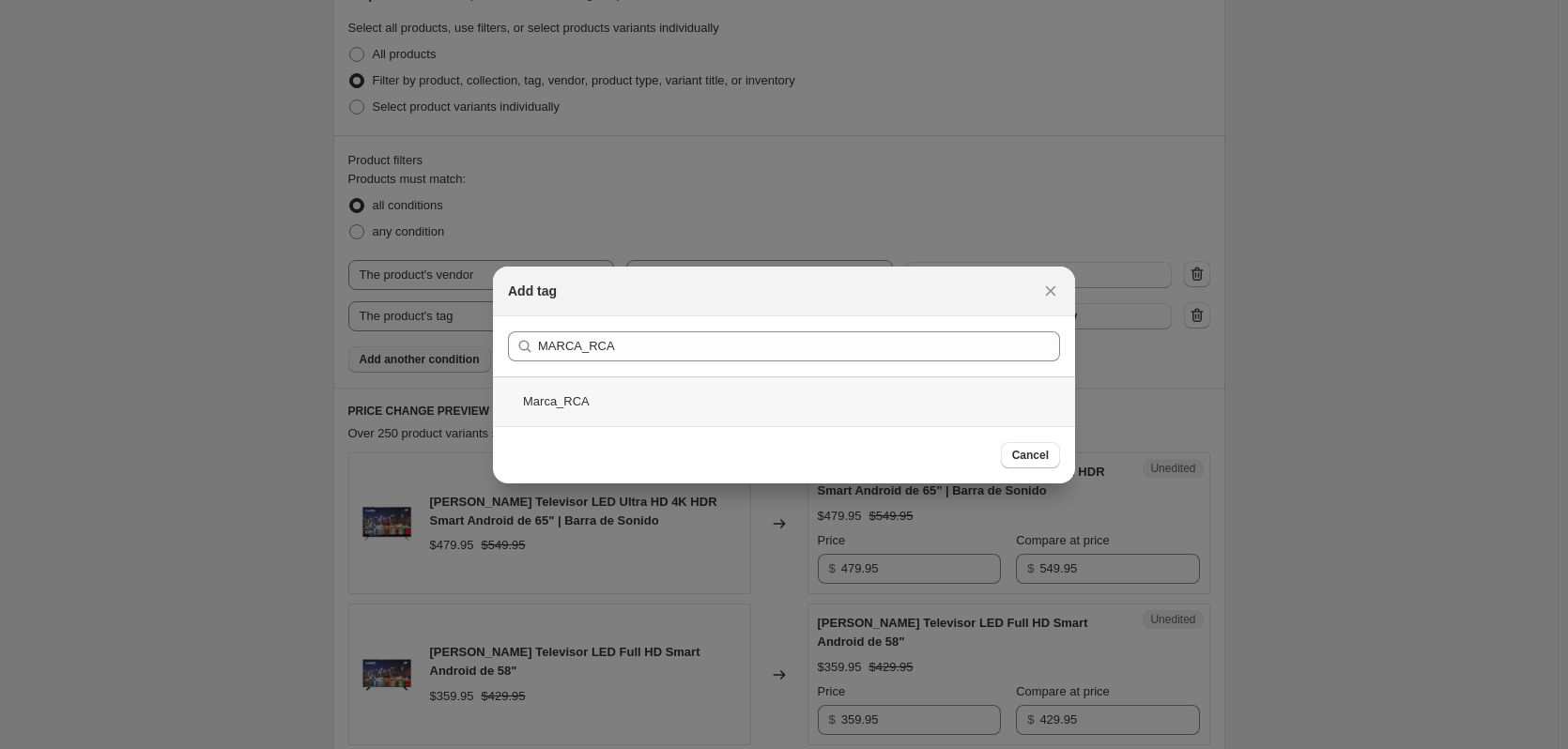
click at [603, 398] on div "Marca_RCA" at bounding box center [784, 402] width 582 height 50
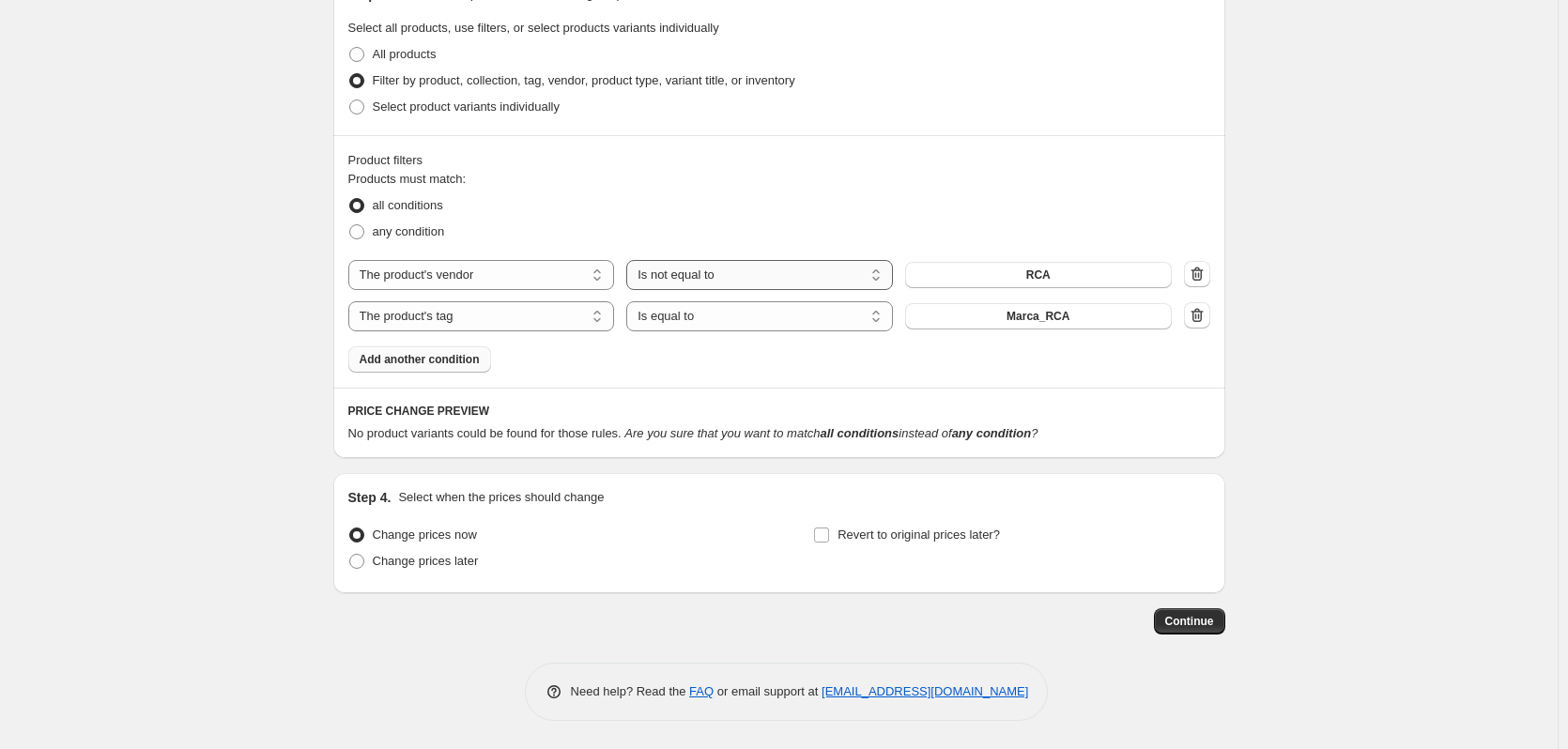
click at [742, 275] on select "Is equal to Is not equal to" at bounding box center [759, 275] width 267 height 30
select select "equal"
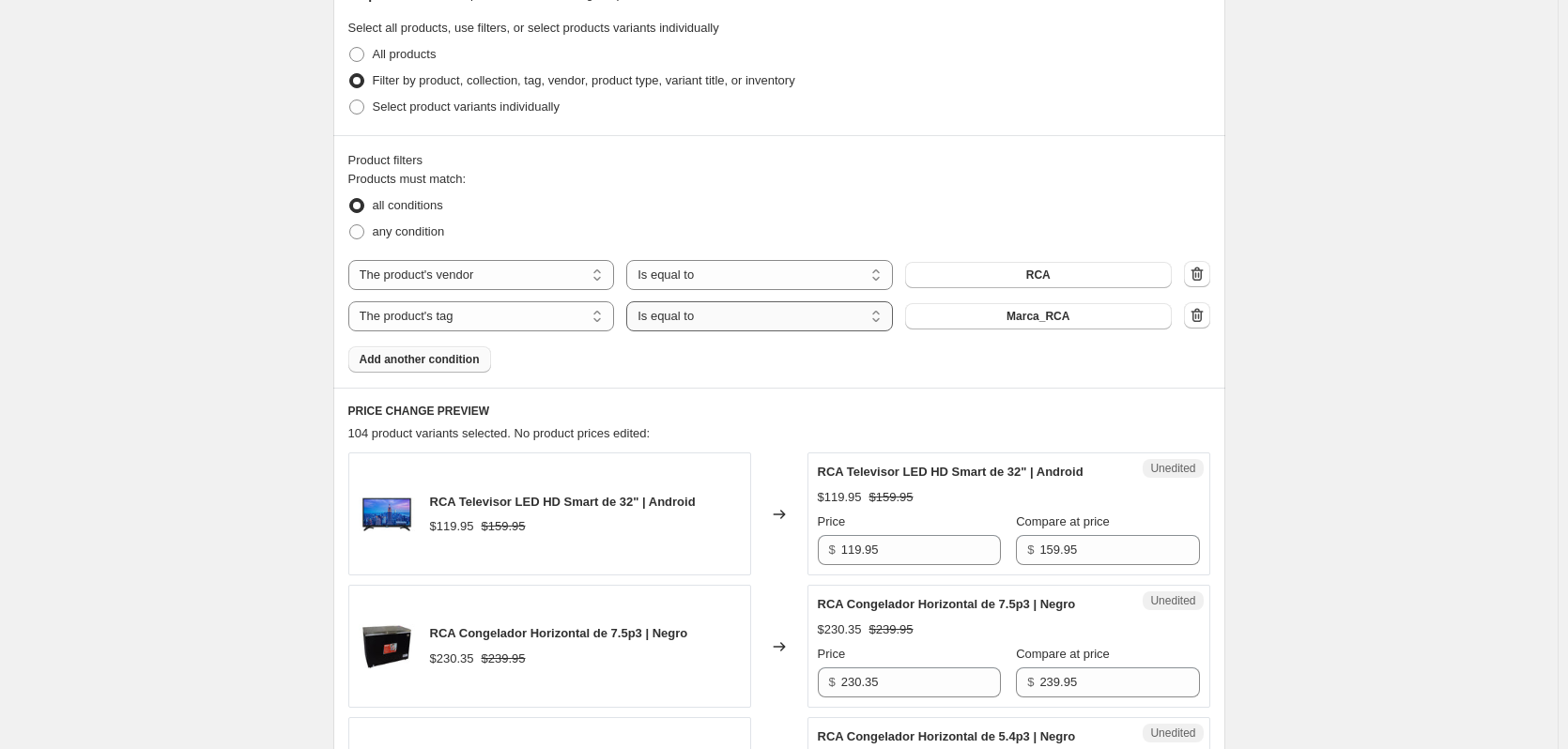
click at [716, 316] on select "Is equal to Is not equal to" at bounding box center [759, 316] width 267 height 30
select select "not_equal"
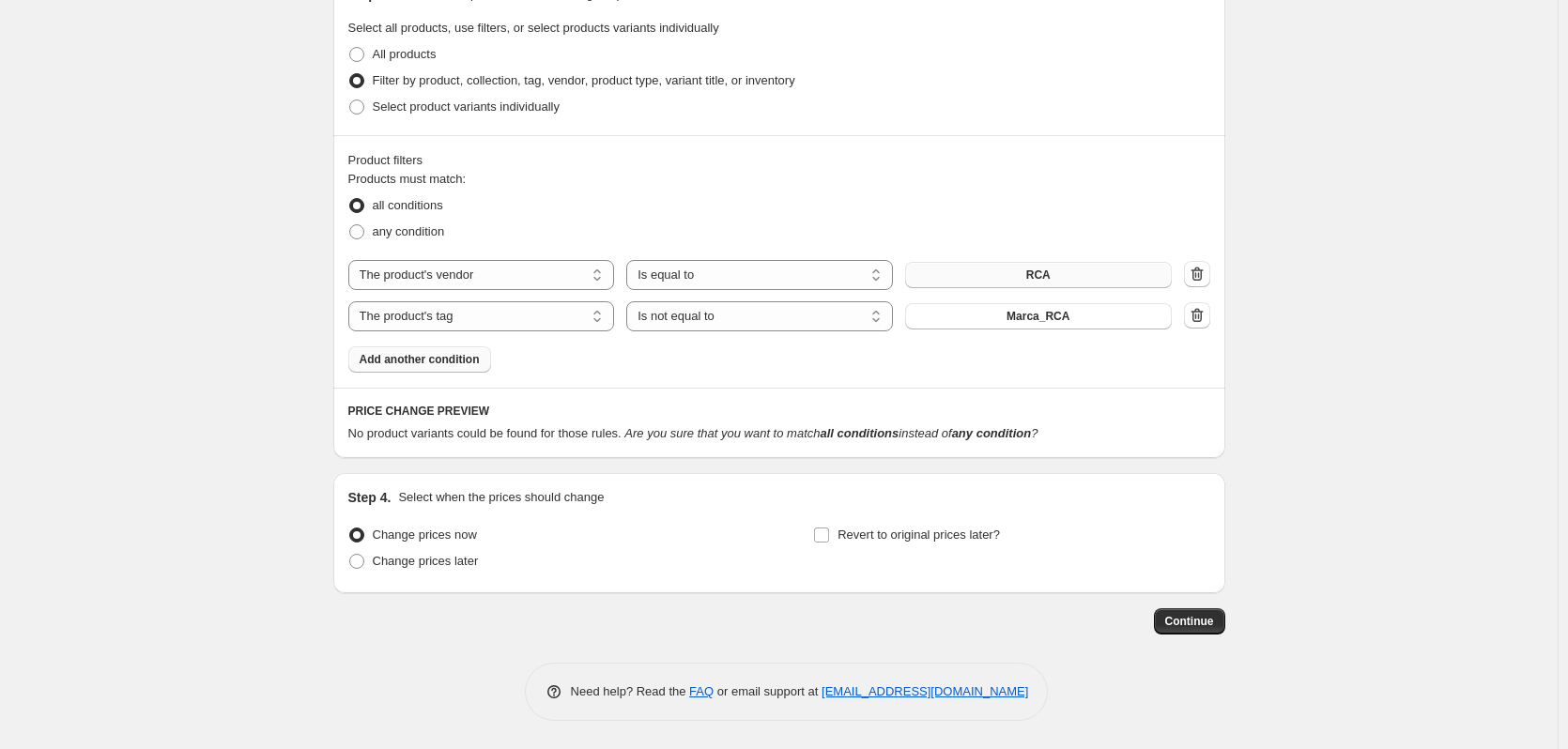
click at [980, 273] on button "RCA" at bounding box center [1039, 276] width 267 height 27
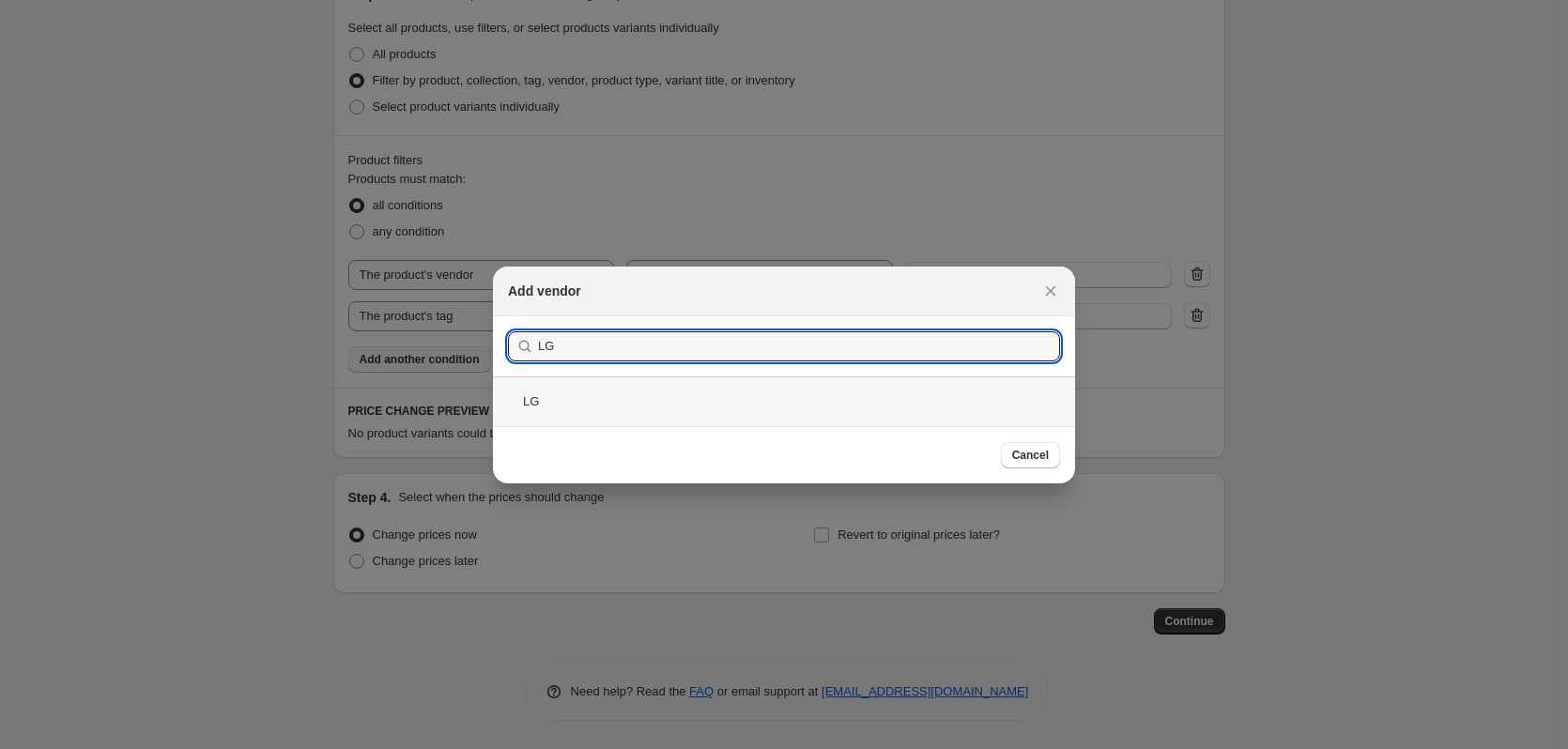
type input "LG"
click at [534, 400] on div "LG" at bounding box center [784, 402] width 582 height 50
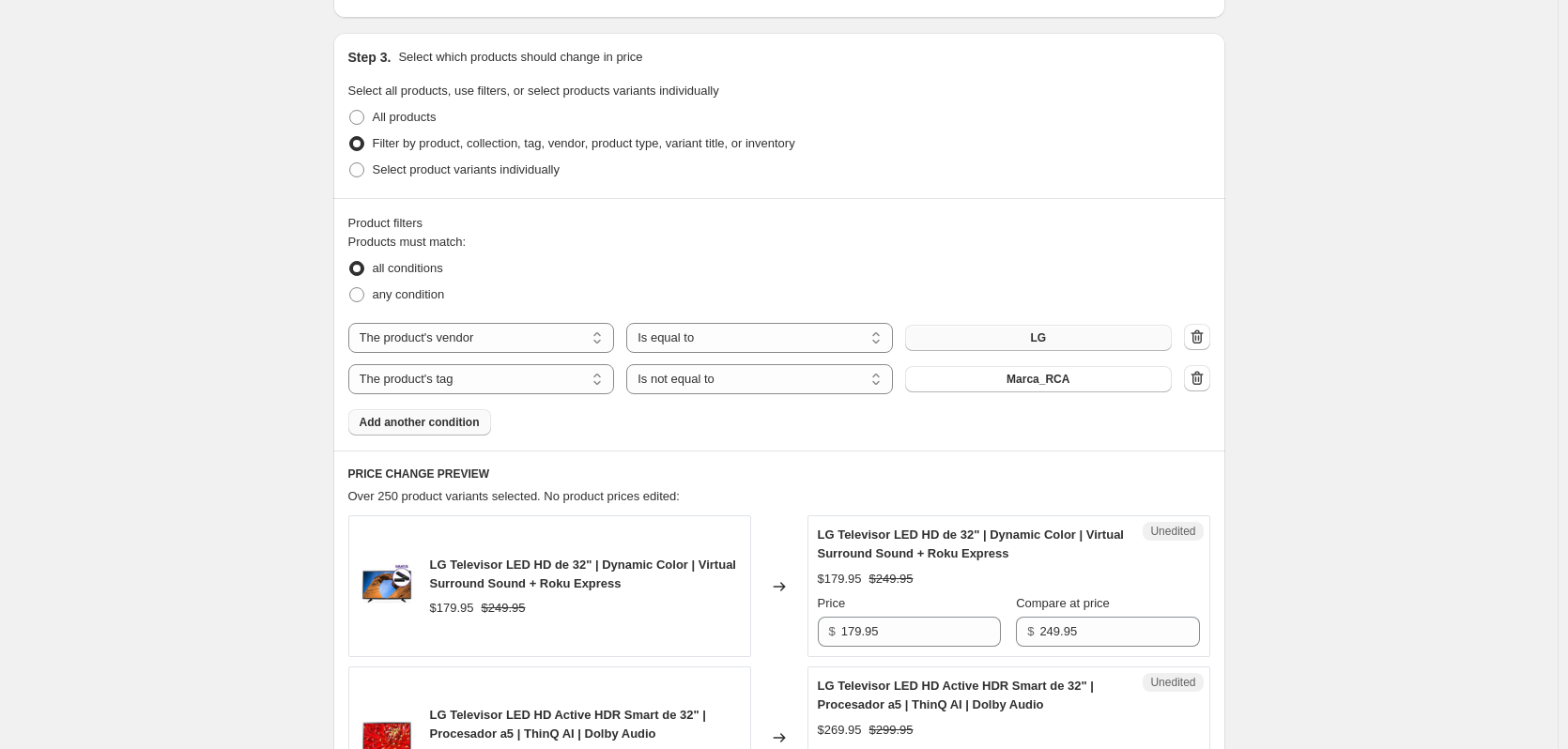
scroll to position [376, 0]
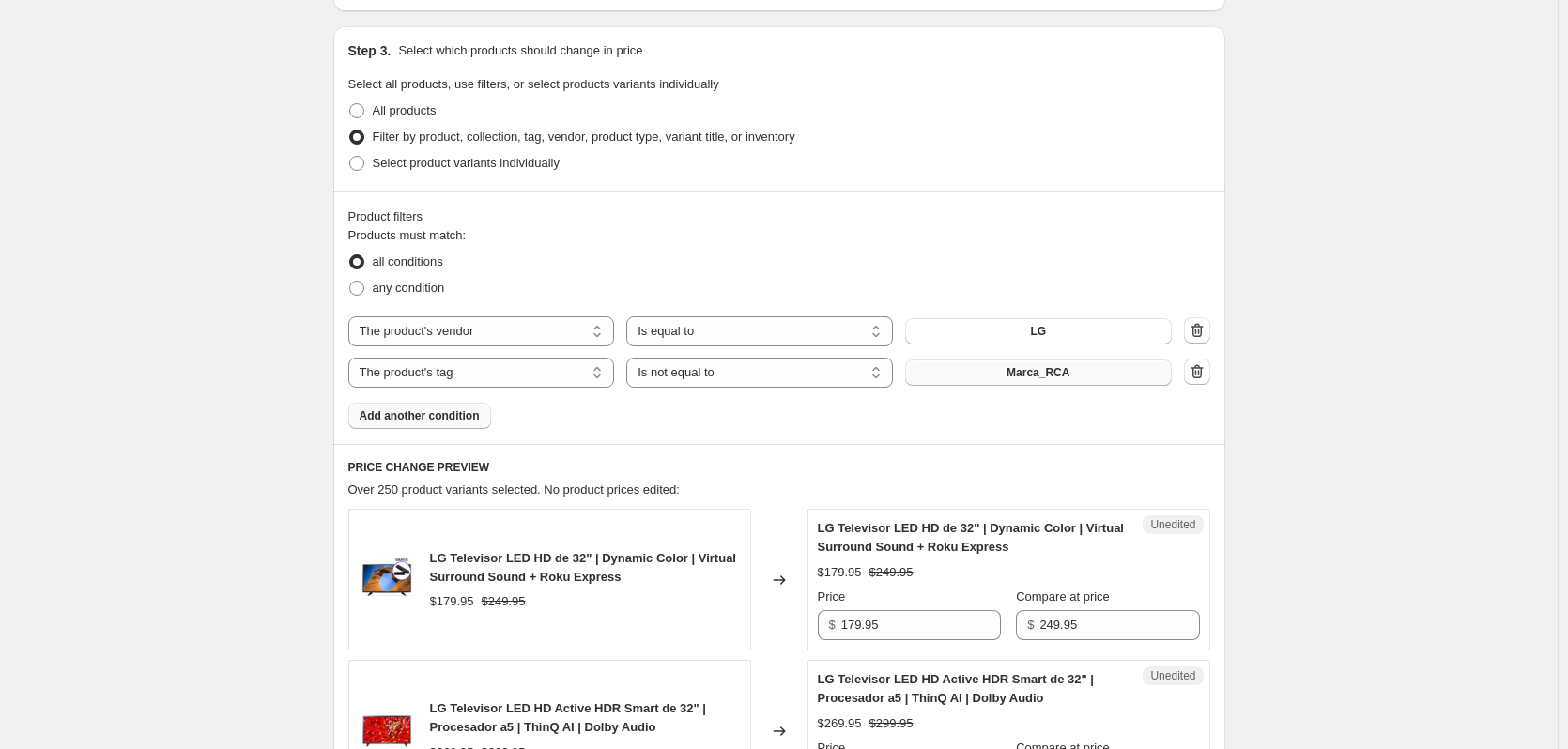
click at [1004, 372] on button "Marca_RCA" at bounding box center [1039, 373] width 267 height 27
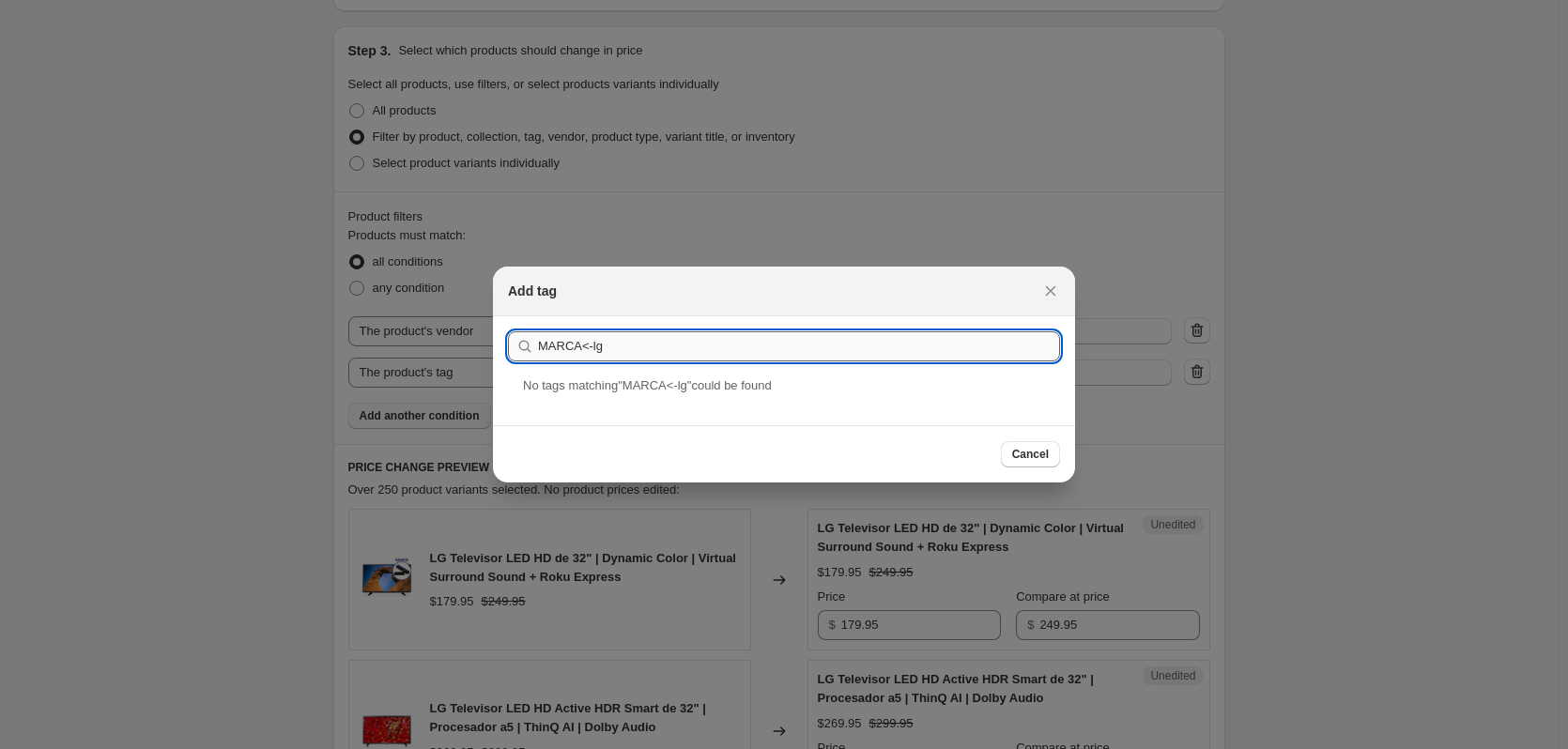
click at [587, 338] on input "MARCA<-lg" at bounding box center [798, 345] width 522 height 30
type input "MARCA_lg"
click at [609, 387] on div "Marca_LG" at bounding box center [784, 402] width 582 height 50
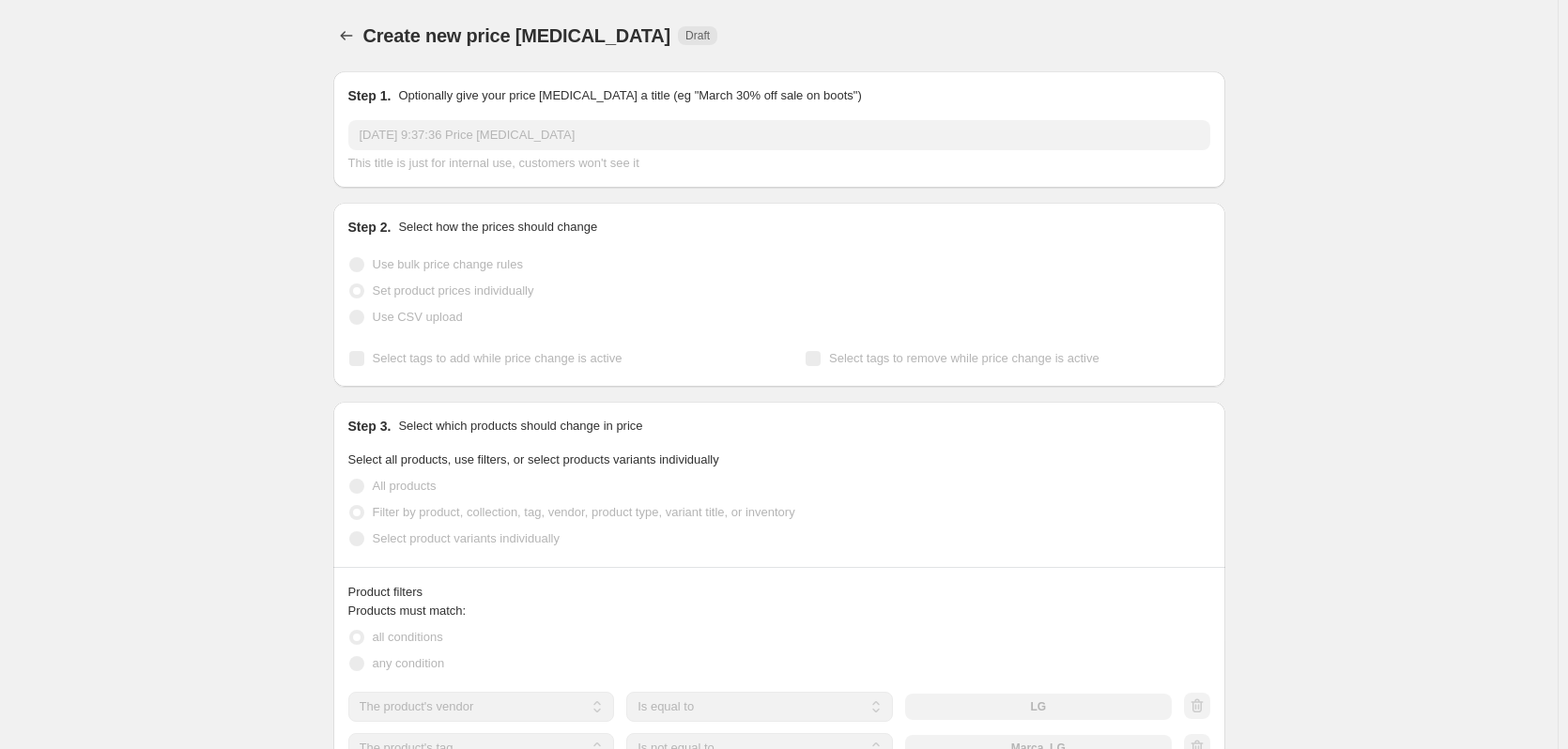
scroll to position [376, 0]
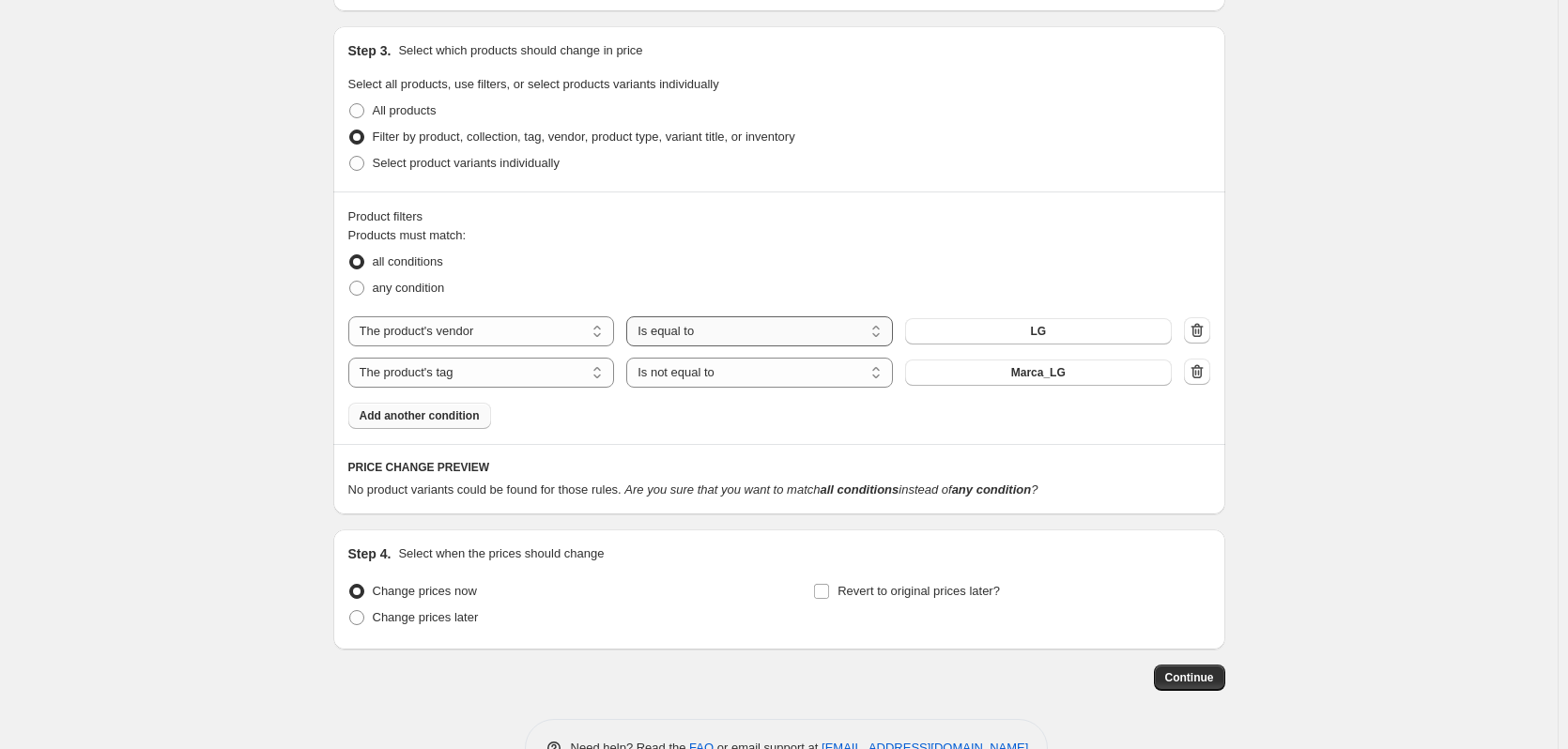
click at [691, 334] on select "Is equal to Is not equal to" at bounding box center [759, 331] width 267 height 30
select select "not_equal"
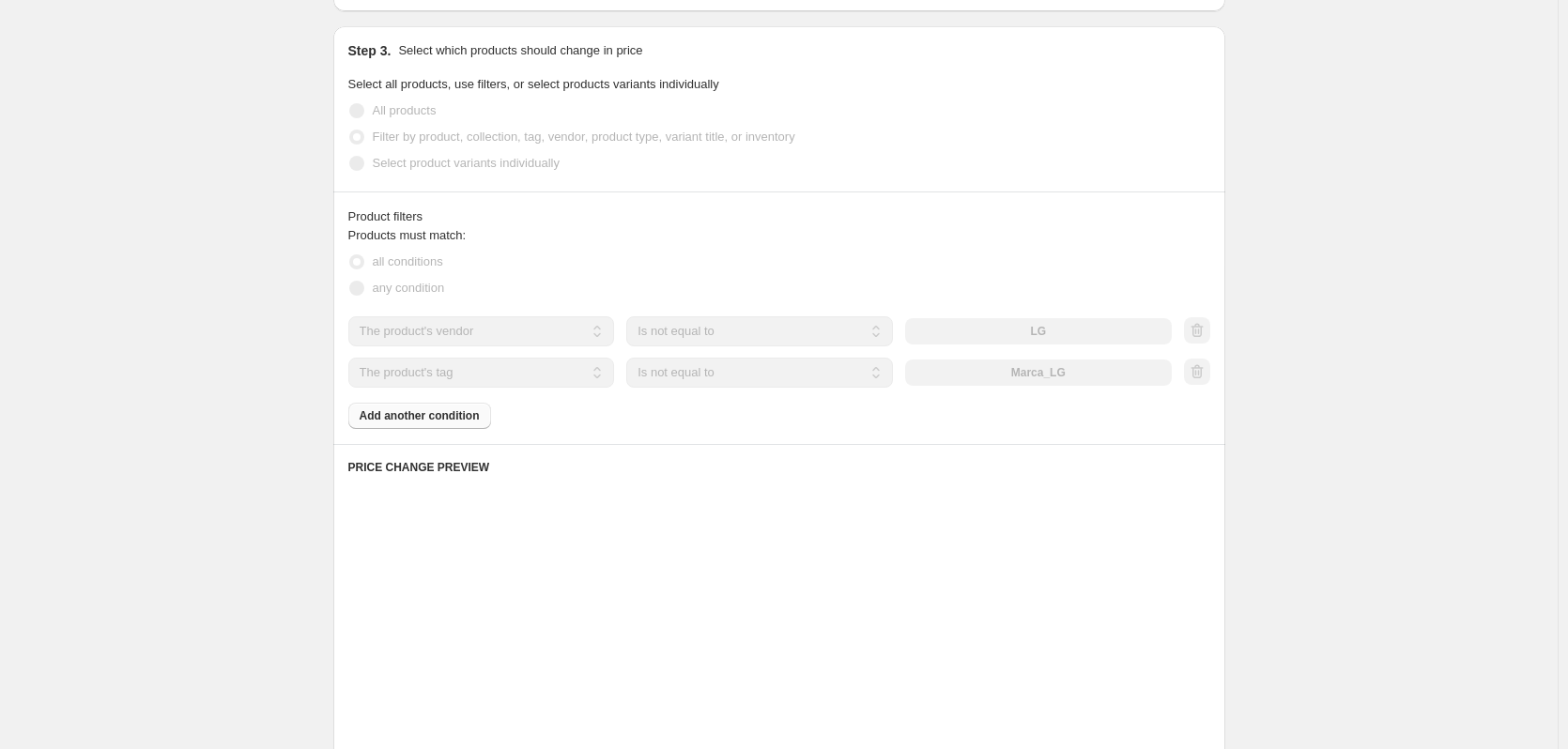
click at [686, 366] on select "Is equal to Is not equal to" at bounding box center [759, 372] width 267 height 30
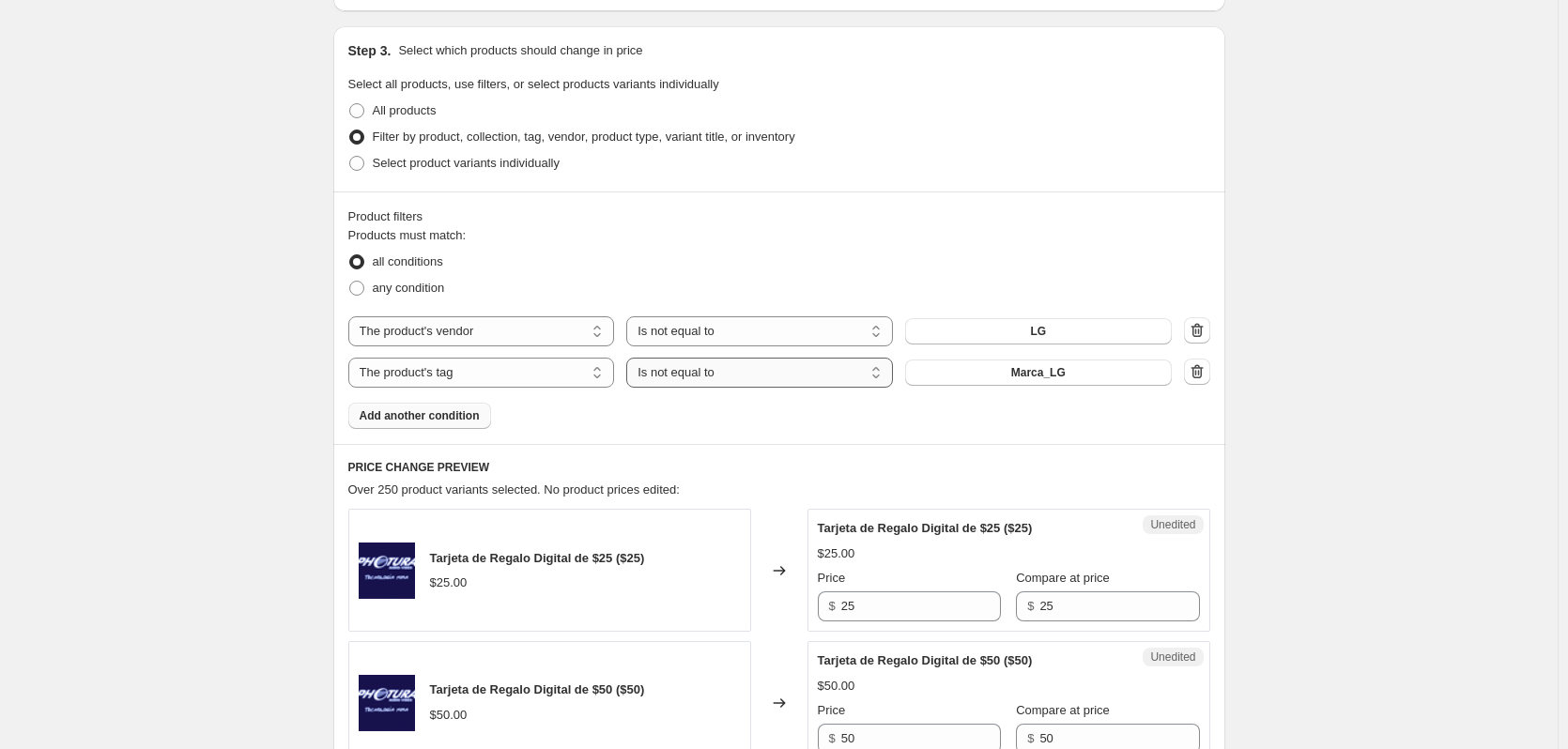
select select "equal"
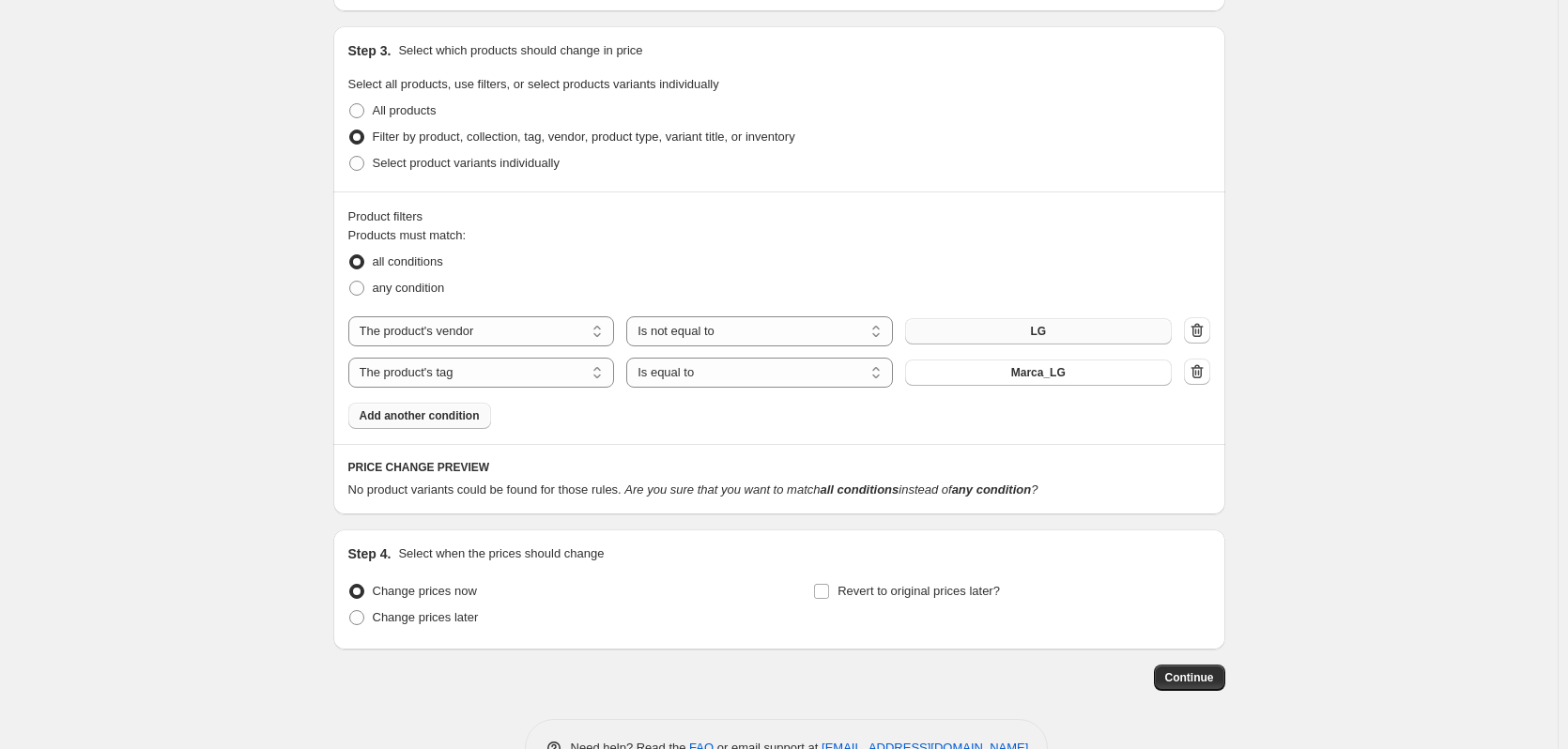
click at [1021, 328] on button "LG" at bounding box center [1039, 332] width 267 height 27
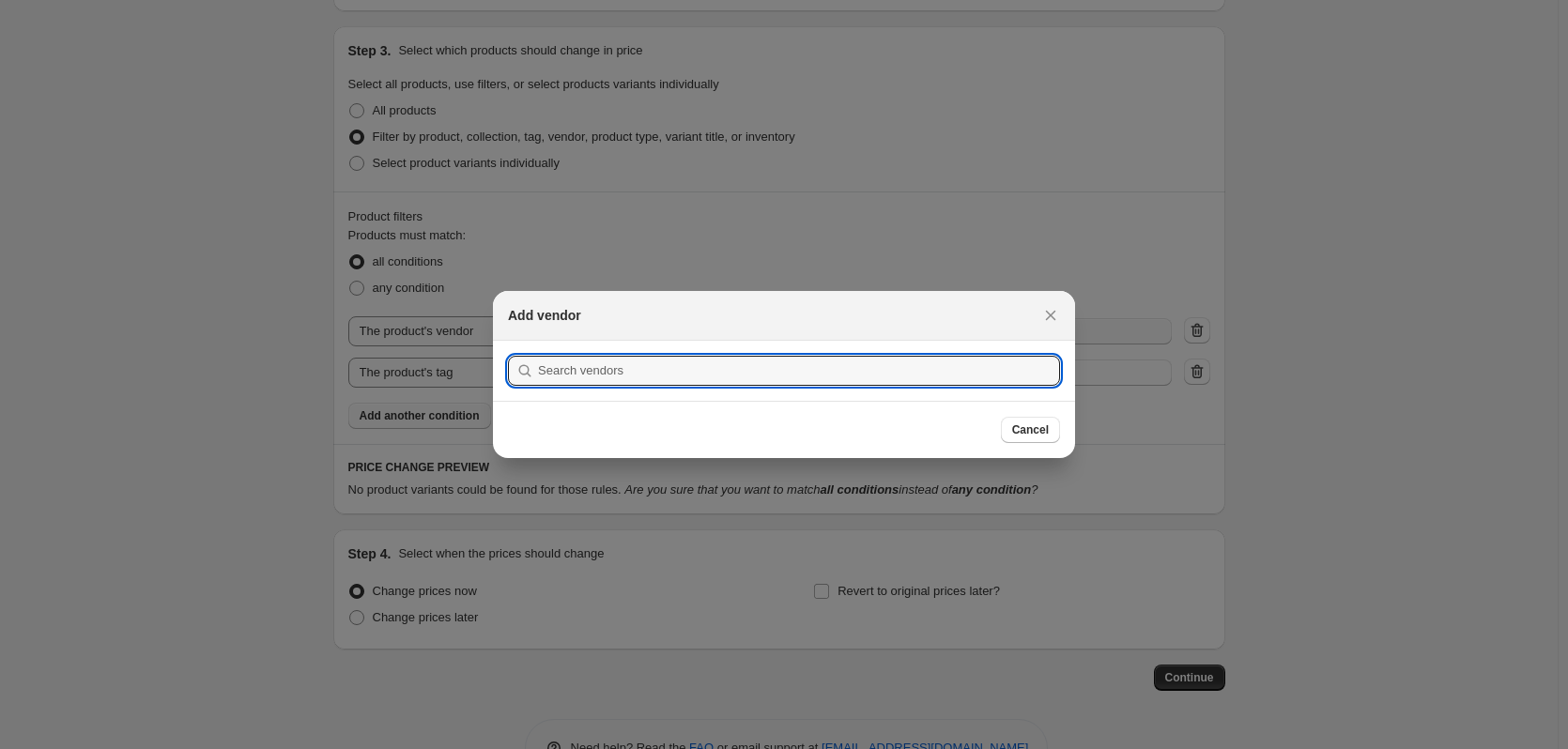
scroll to position [0, 0]
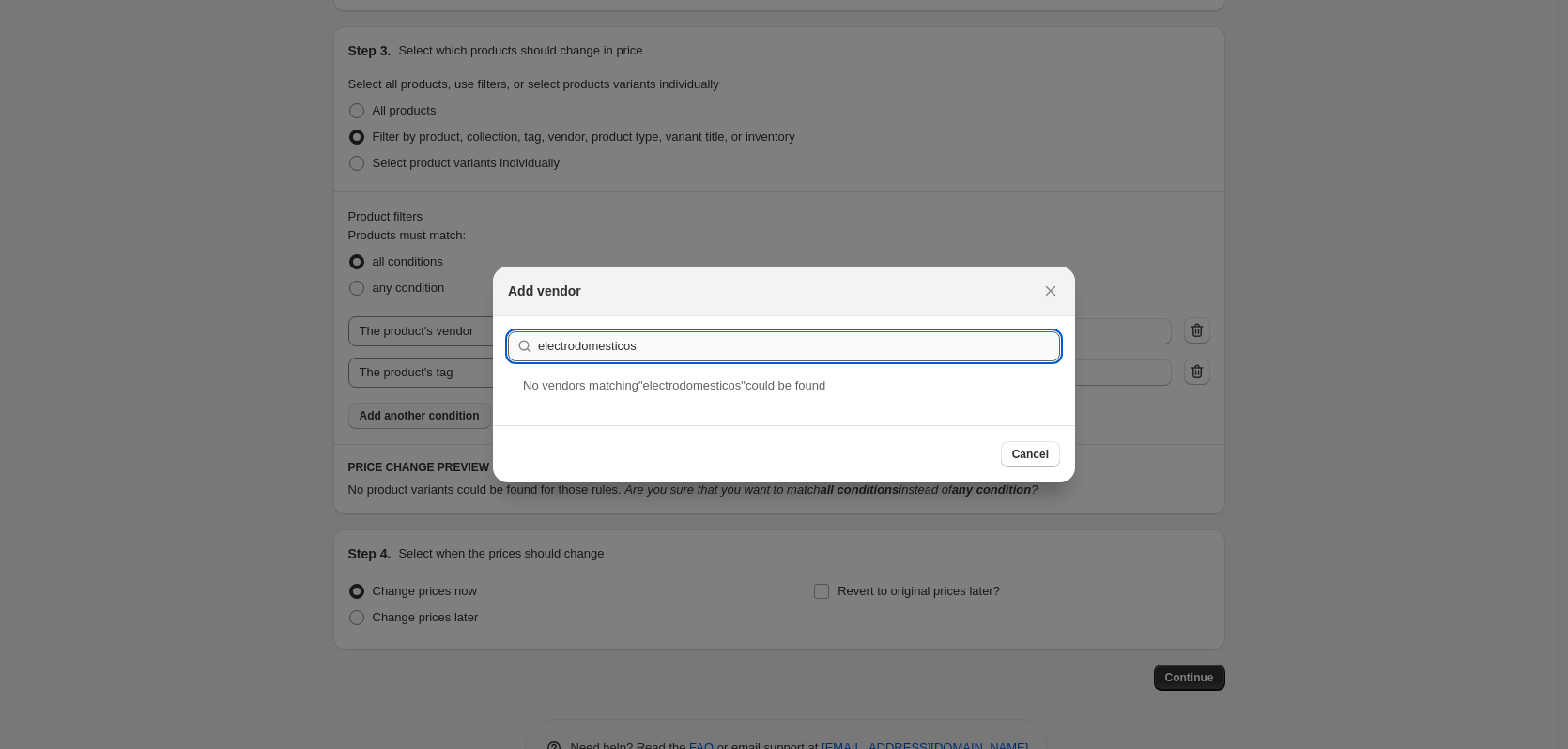
click at [609, 334] on input "electrodomesticos" at bounding box center [798, 345] width 522 height 30
click at [610, 334] on input "electrodomesticos" at bounding box center [798, 345] width 522 height 30
paste input "Electrodomé"
type input "Electrodomésticos"
click at [1048, 283] on icon "Close" at bounding box center [1050, 291] width 19 height 19
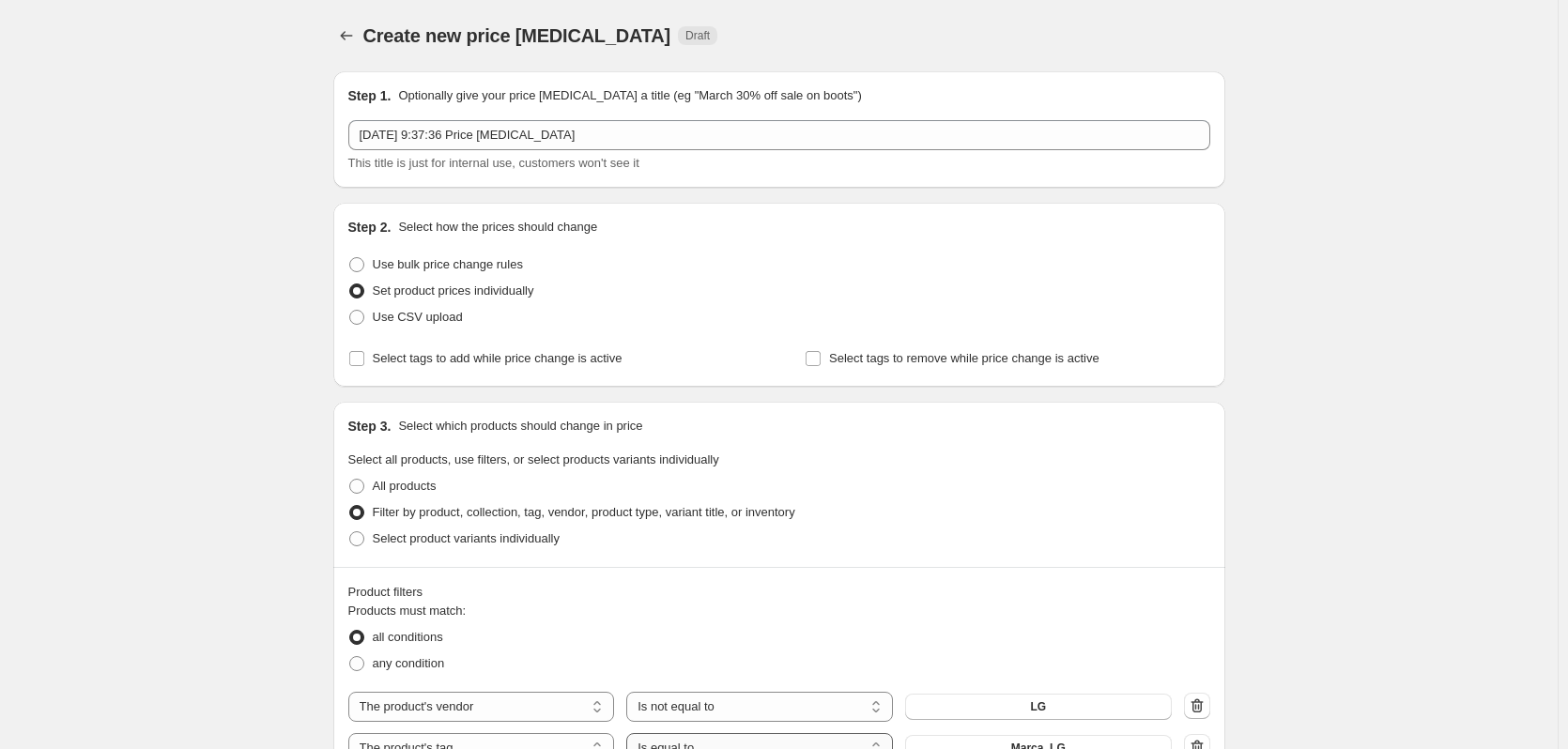
scroll to position [376, 0]
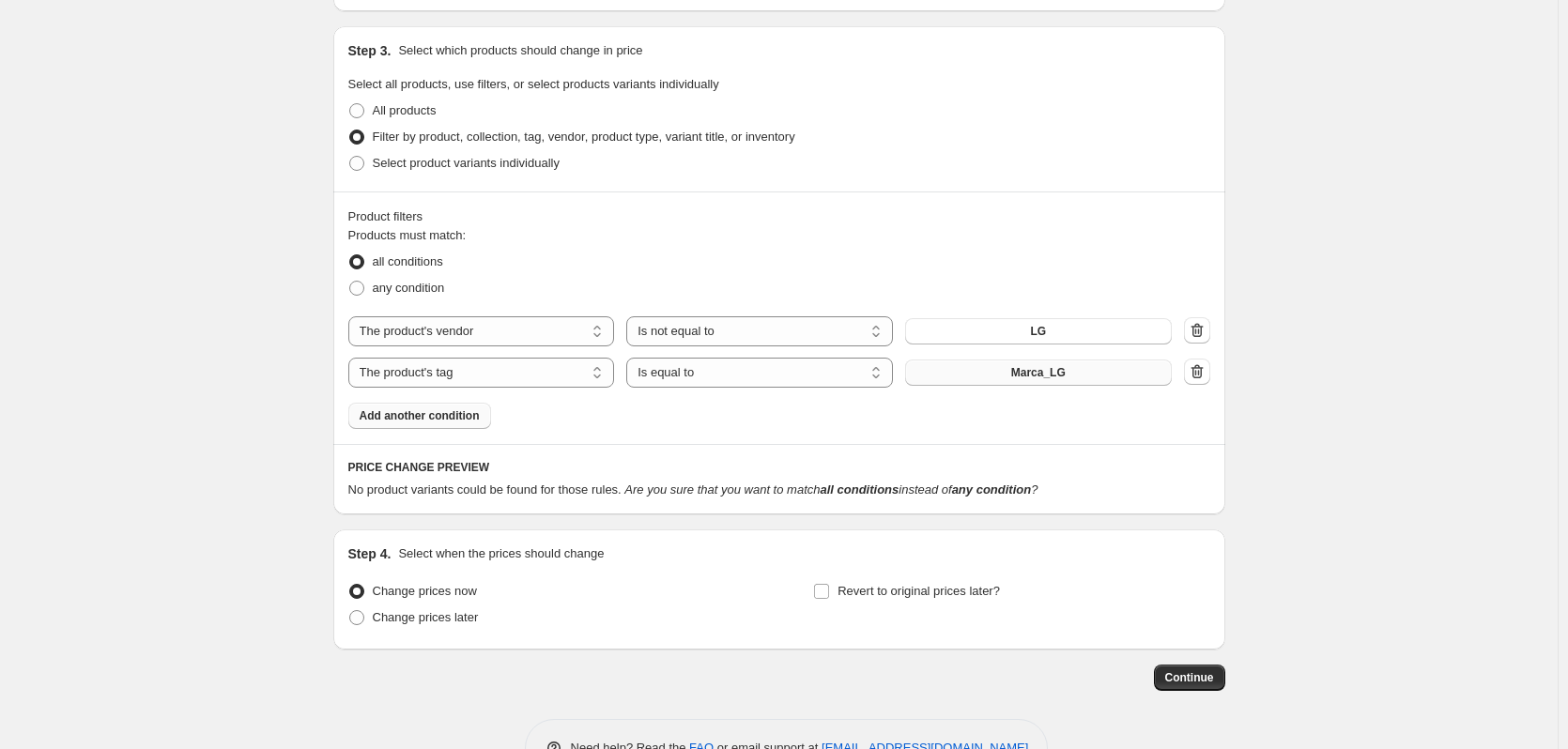
click at [974, 381] on button "Marca_LG" at bounding box center [1039, 373] width 267 height 27
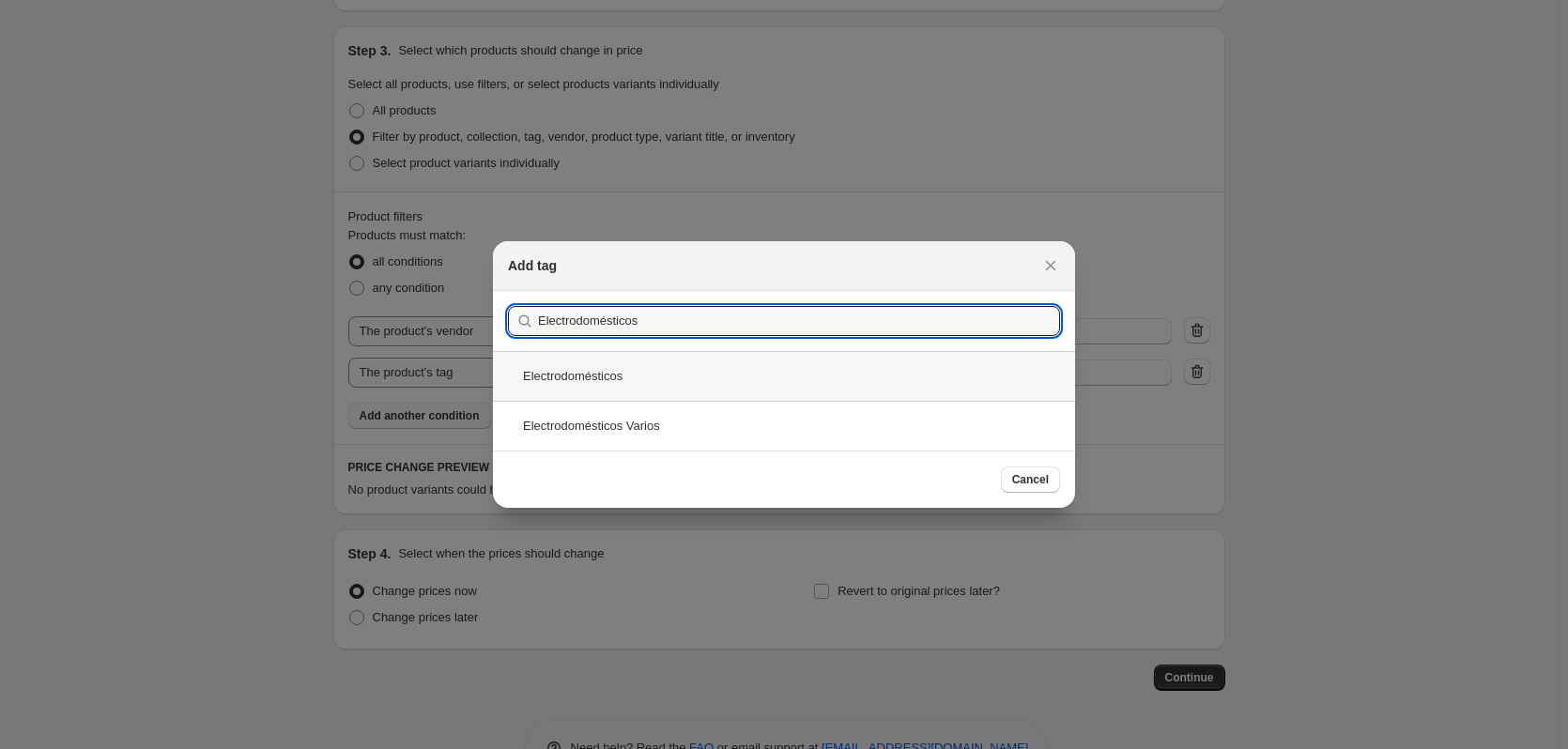
type input "Electrodomésticos"
click at [605, 385] on div "Electrodomésticos" at bounding box center [784, 376] width 582 height 50
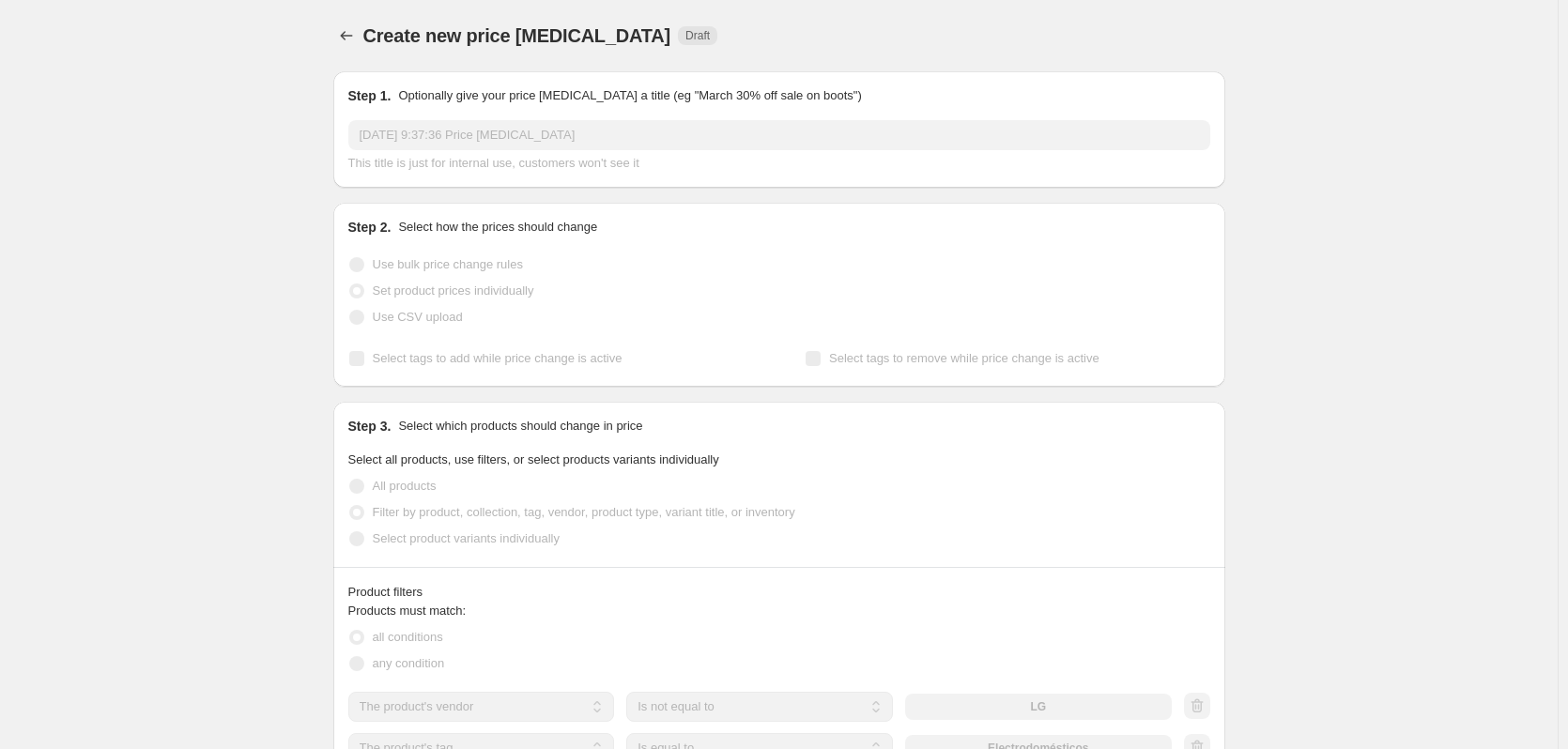
scroll to position [376, 0]
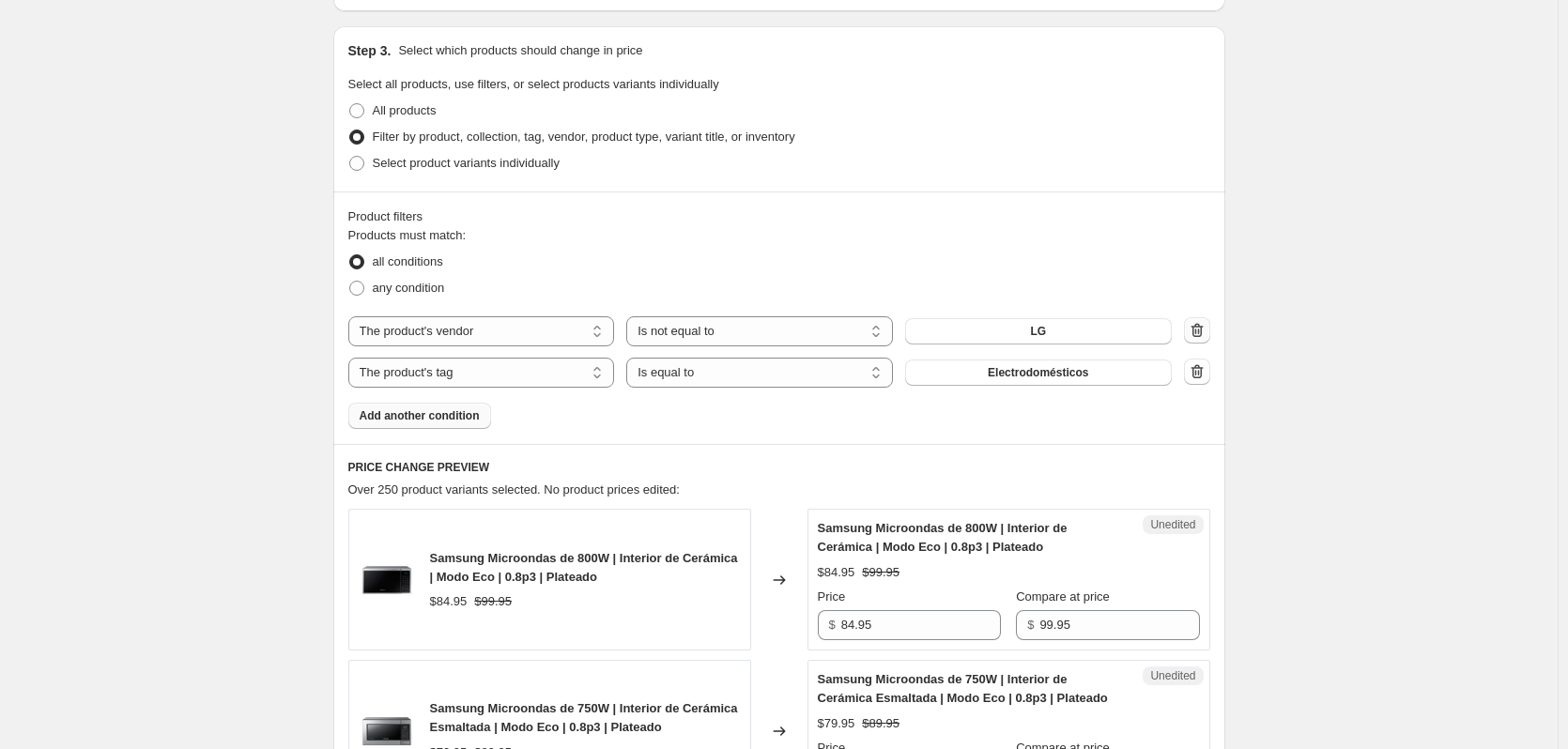
click at [1204, 333] on icon "button" at bounding box center [1197, 331] width 19 height 19
select select "tag"
select select "equal"
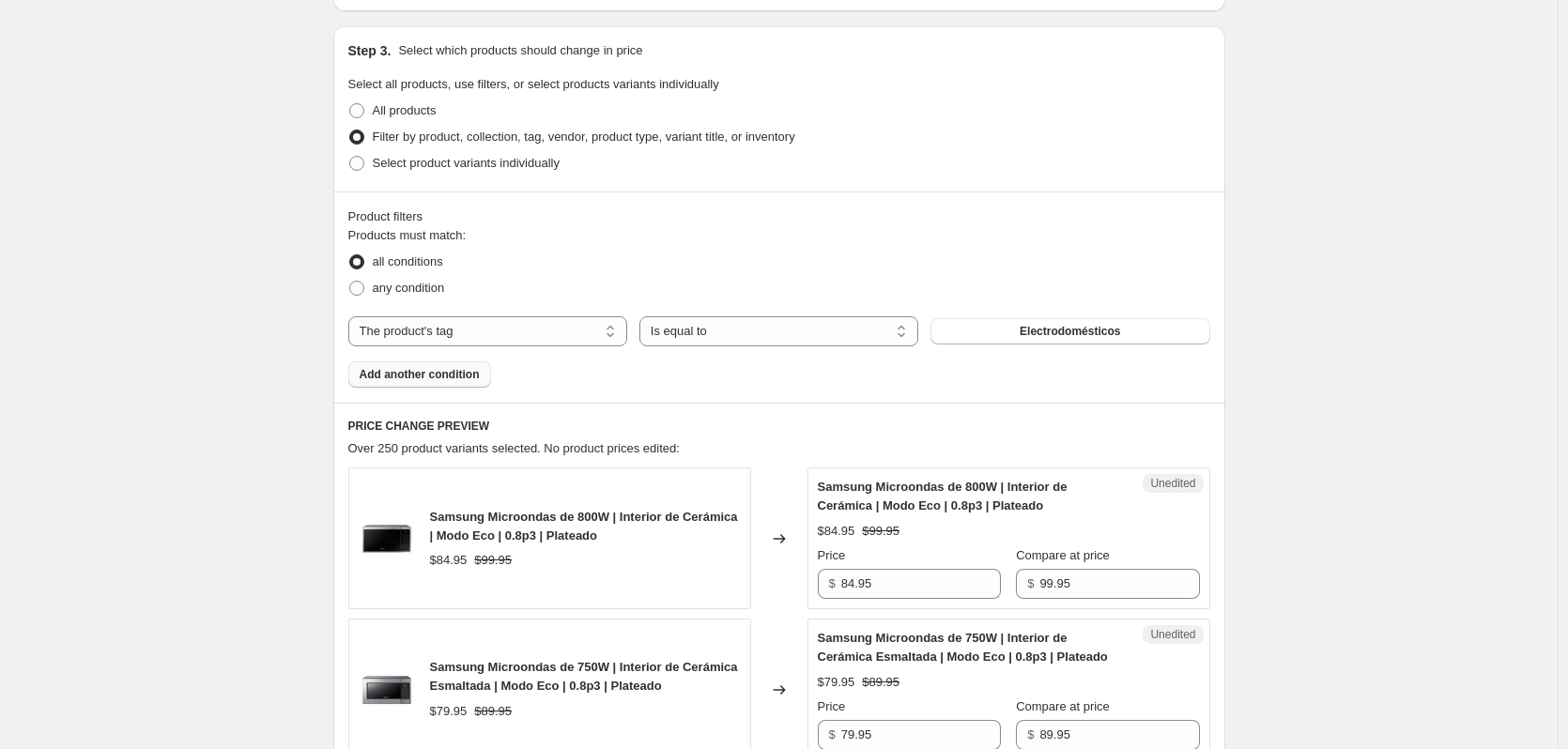
click at [451, 374] on span "Add another condition" at bounding box center [420, 375] width 120 height 15
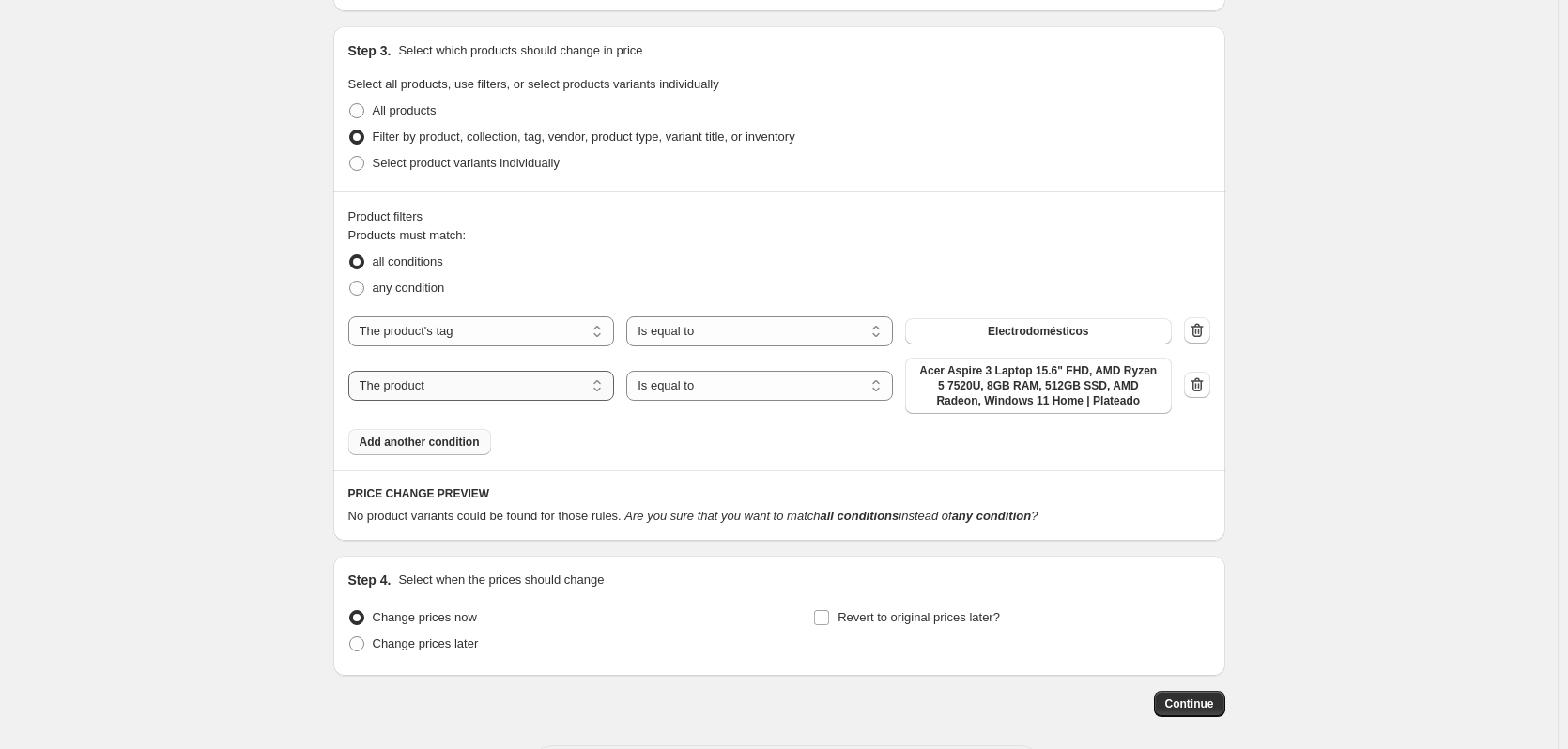
click at [462, 381] on select "The product The product's collection The product's tag The product's vendor The…" at bounding box center [482, 385] width 267 height 30
select select "tag"
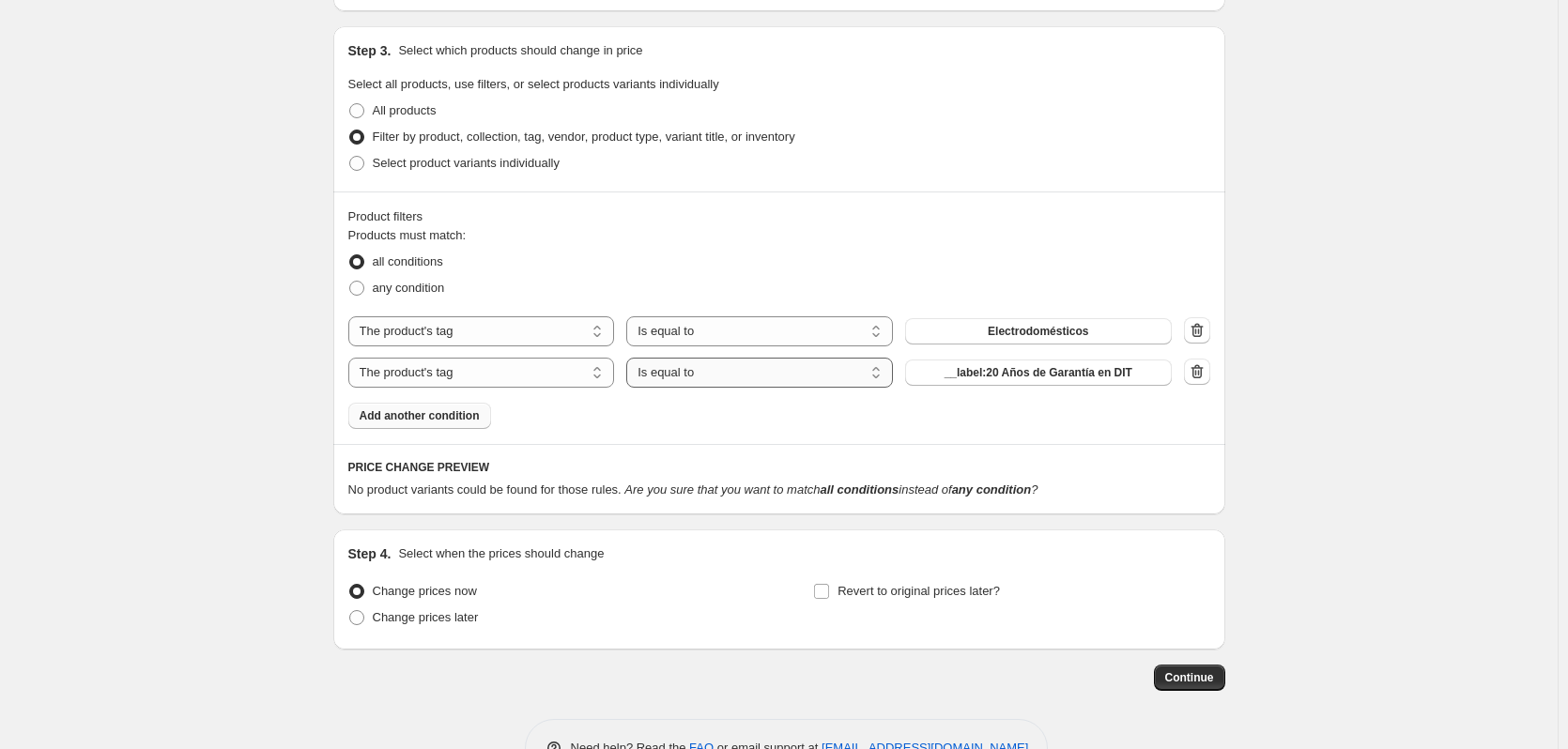
click at [662, 364] on select "Is equal to Is not equal to" at bounding box center [759, 372] width 267 height 30
select select "not_equal"
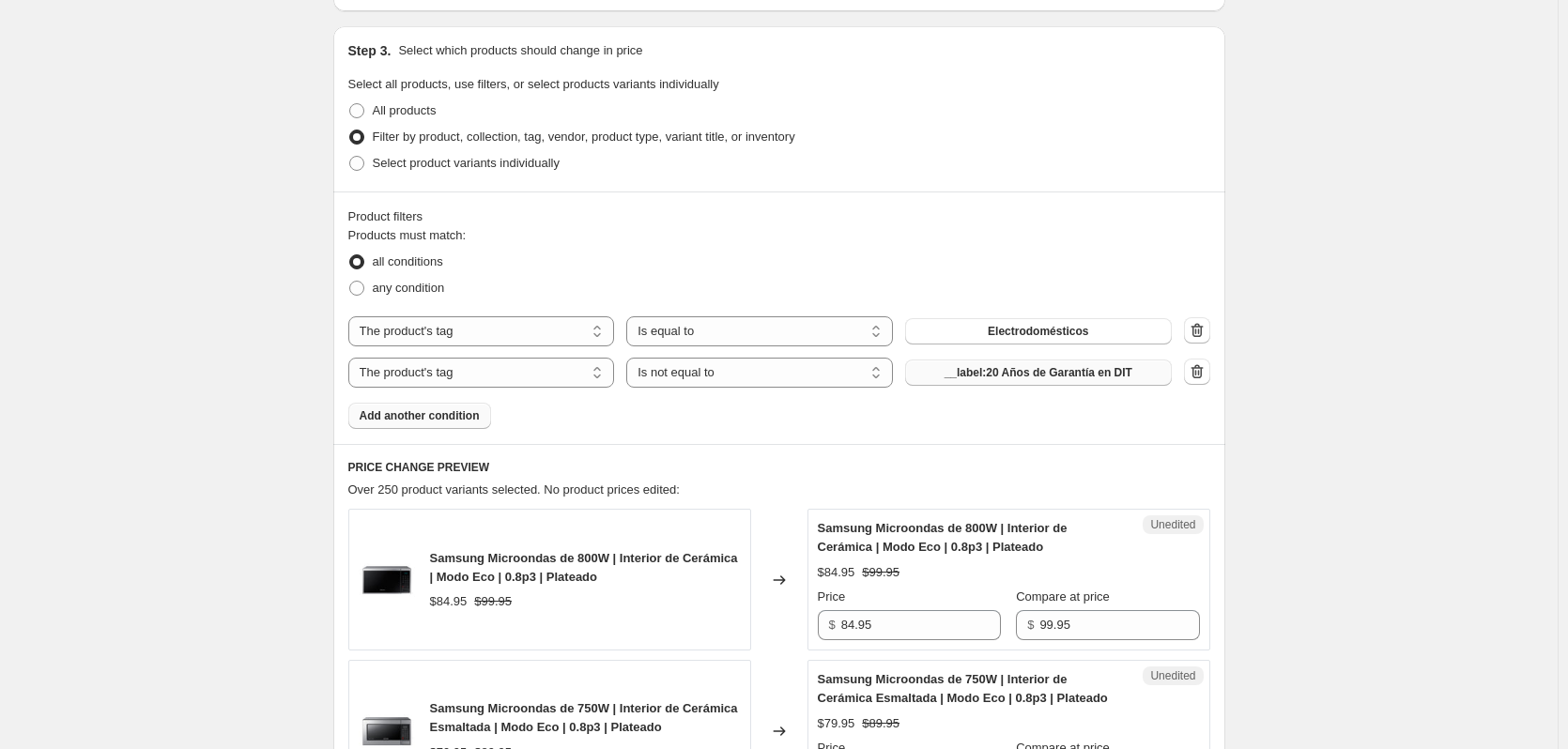
click at [978, 377] on span "__label:20 Años de Garantía en DIT" at bounding box center [1038, 373] width 188 height 15
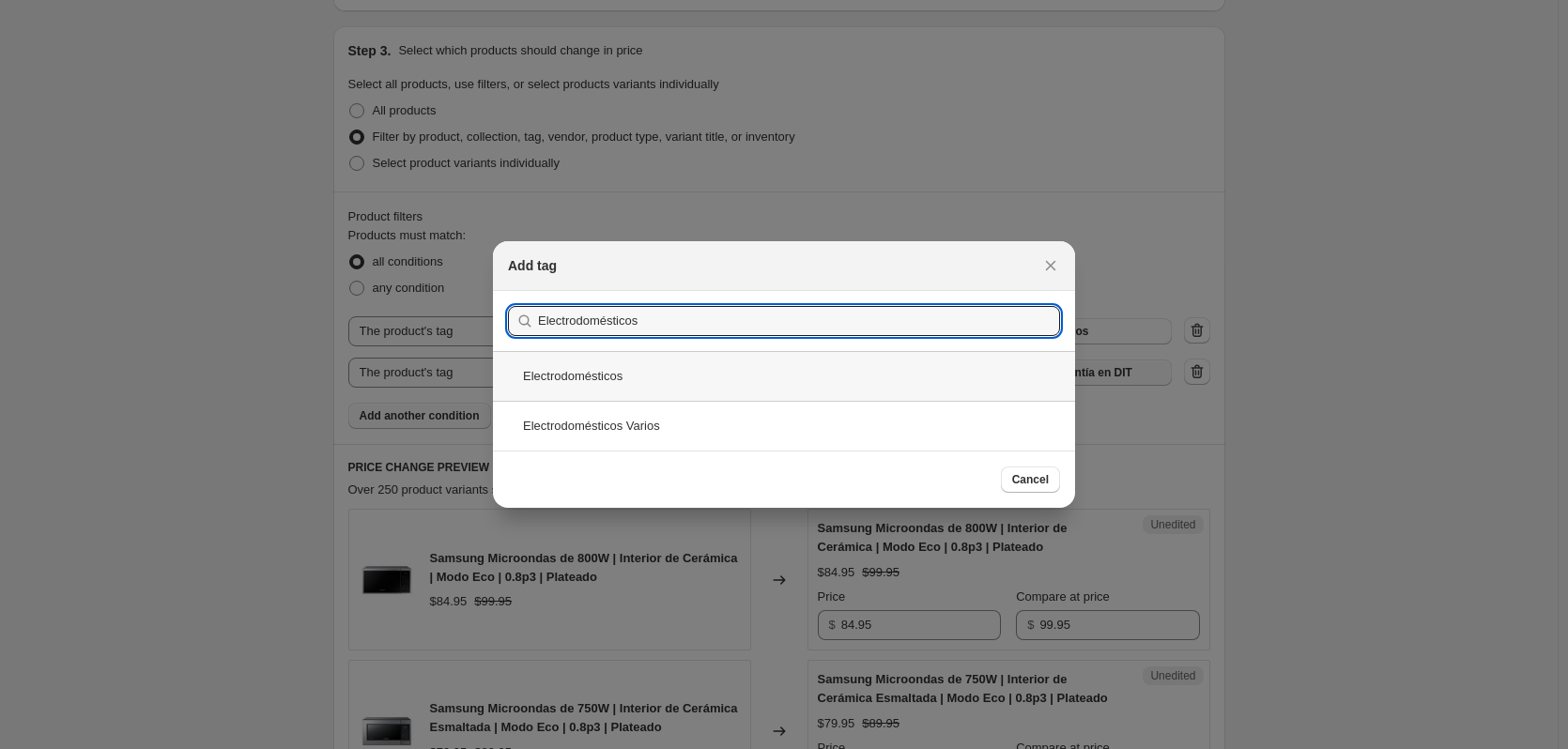
type input "Electrodomésticos"
click at [607, 372] on div "Electrodomésticos" at bounding box center [784, 376] width 582 height 50
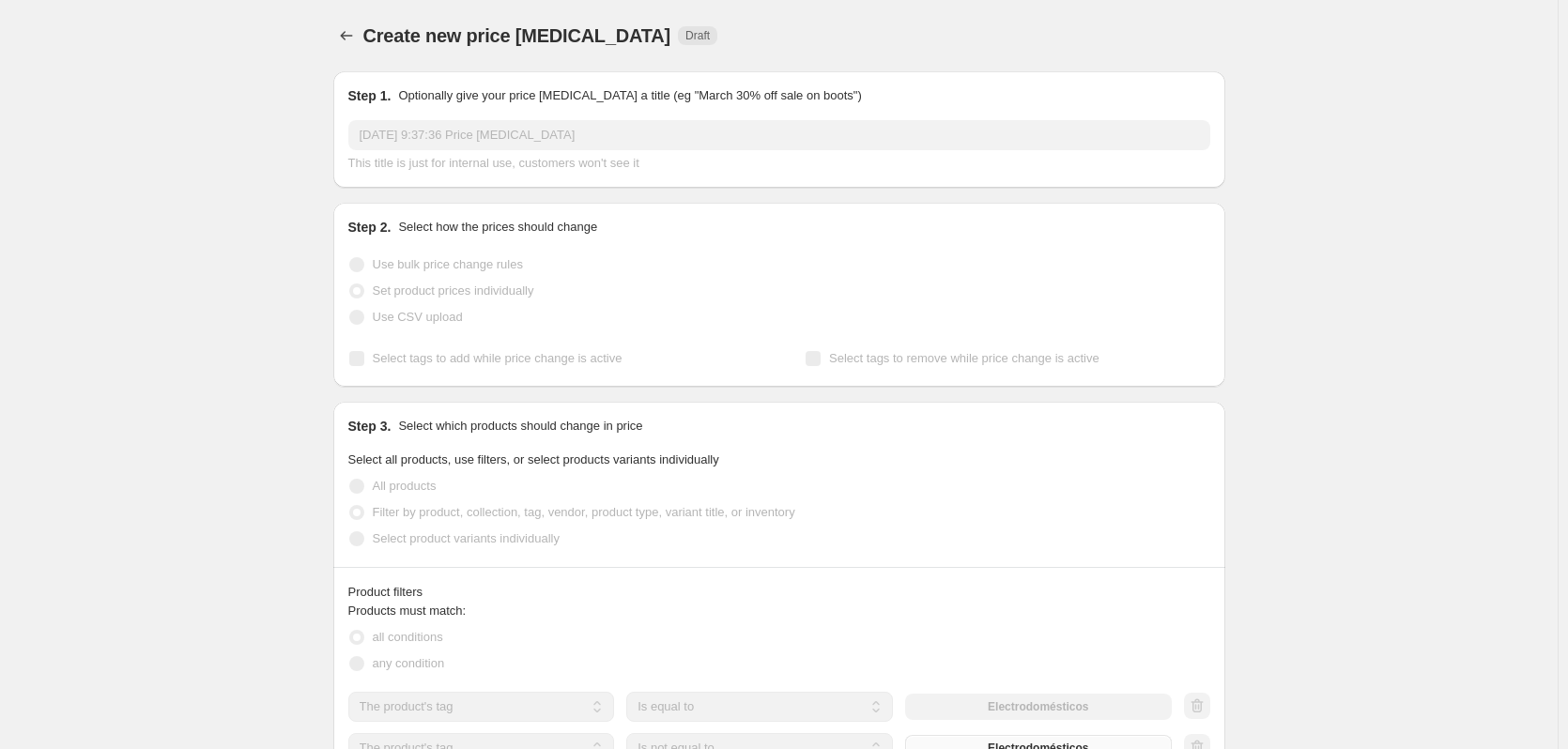
scroll to position [376, 0]
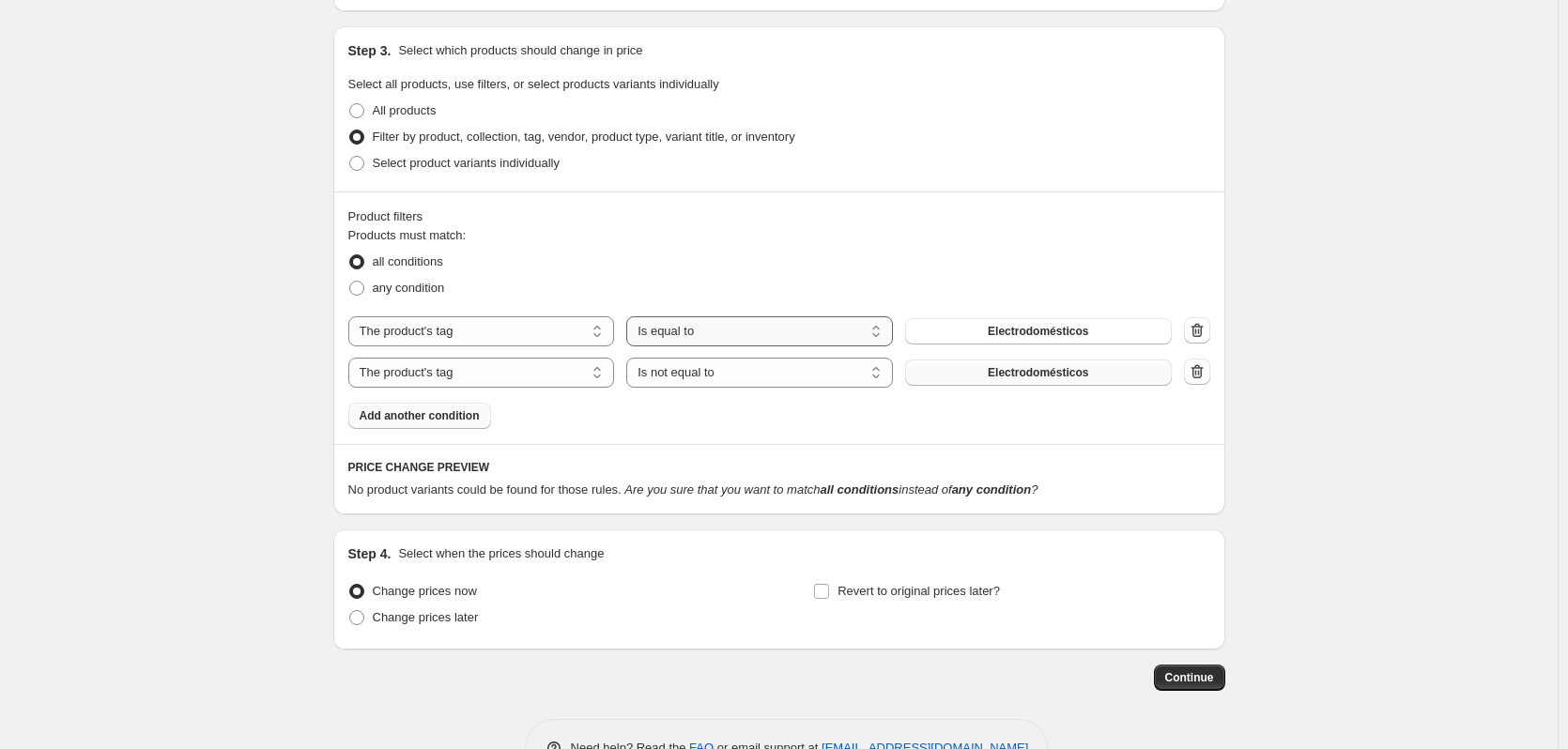
click at [699, 339] on select "Is equal to Is not equal to" at bounding box center [759, 331] width 267 height 30
click at [630, 443] on div "Product filters Products must match: all conditions any condition The product T…" at bounding box center [778, 318] width 892 height 253
click at [680, 330] on select "Is equal to Is not equal to" at bounding box center [759, 331] width 267 height 30
click at [1109, 374] on button "Electrodomésticos" at bounding box center [1039, 373] width 267 height 27
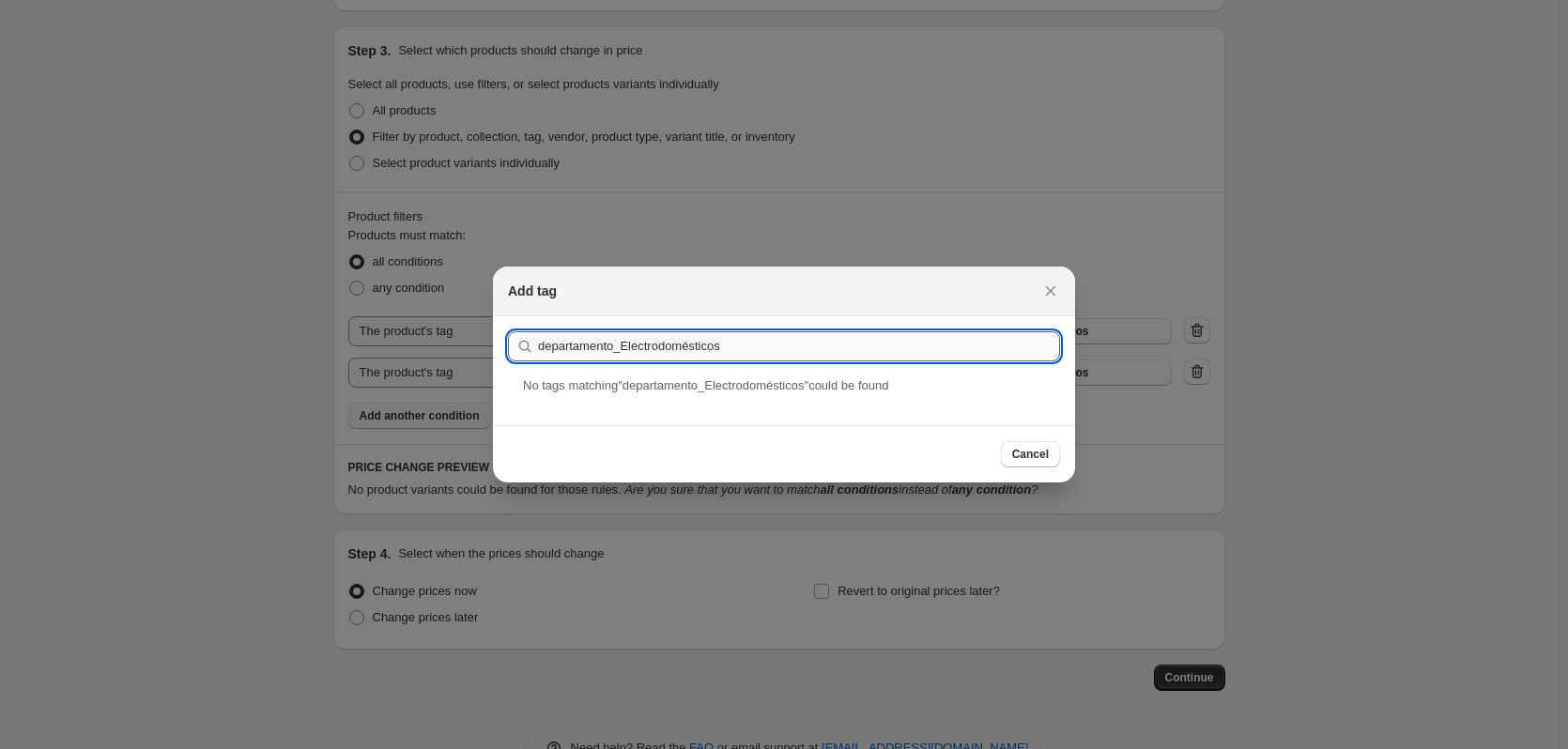
click at [547, 344] on input "departamento_Electrodomésticos" at bounding box center [798, 345] width 522 height 30
click at [738, 350] on input "Departamento_Electrodomésticos" at bounding box center [798, 345] width 522 height 30
drag, startPoint x: 747, startPoint y: 349, endPoint x: 616, endPoint y: 357, distance: 131.2
click at [616, 357] on input "Departamento_Electrodomésticos" at bounding box center [798, 345] width 522 height 30
type input "Departamento"
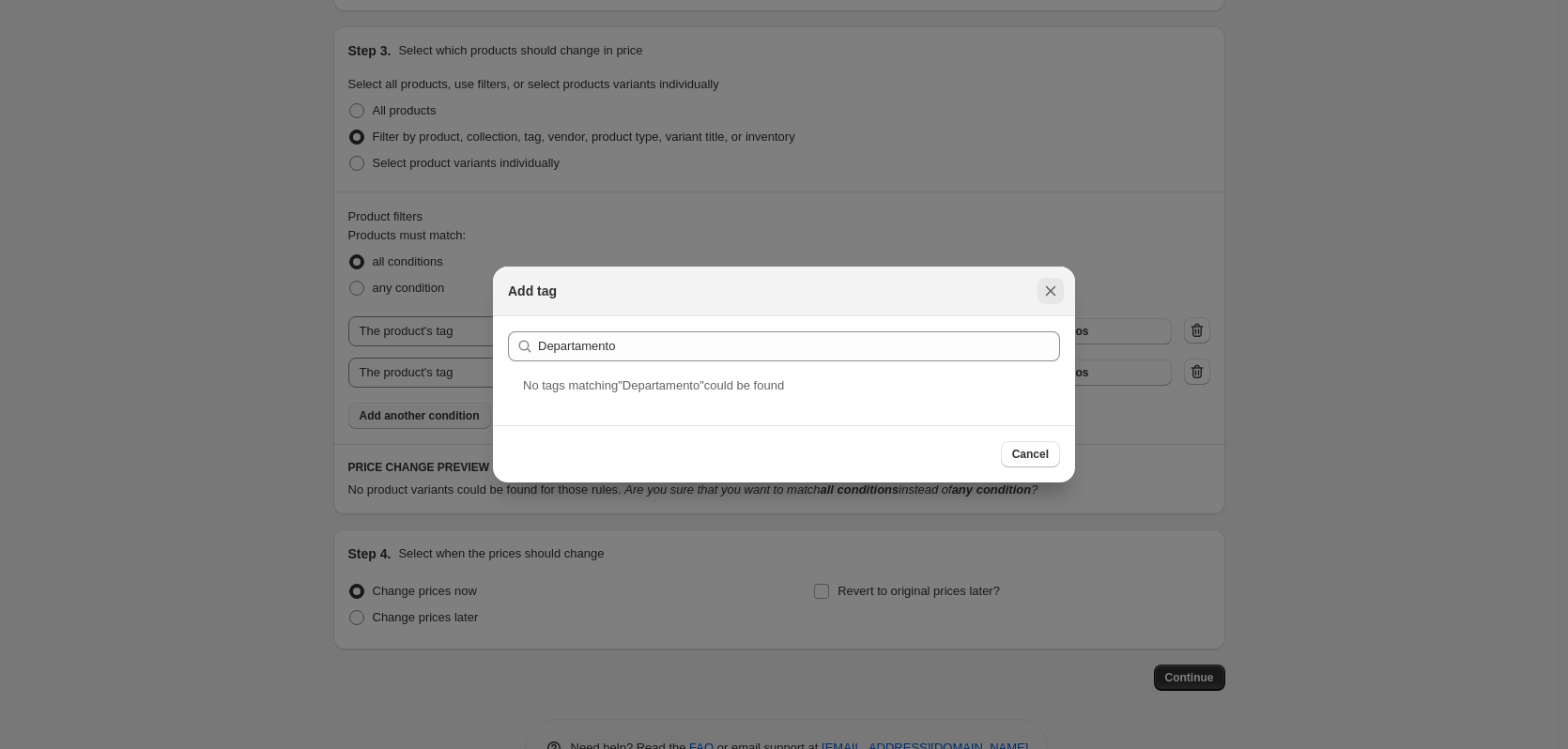
click at [1048, 286] on icon "Close" at bounding box center [1050, 291] width 19 height 19
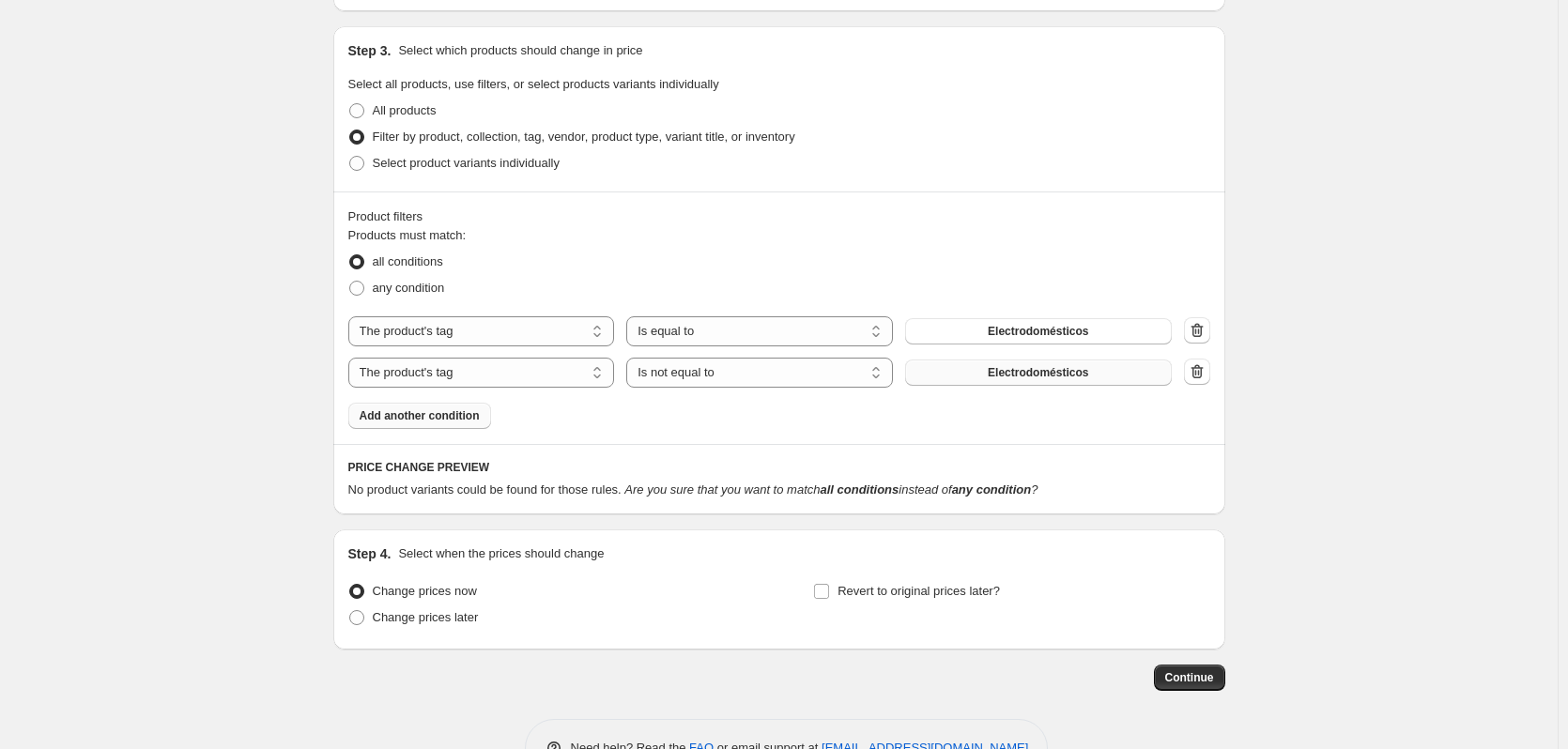
click at [989, 380] on button "Electrodomésticos" at bounding box center [1039, 373] width 267 height 27
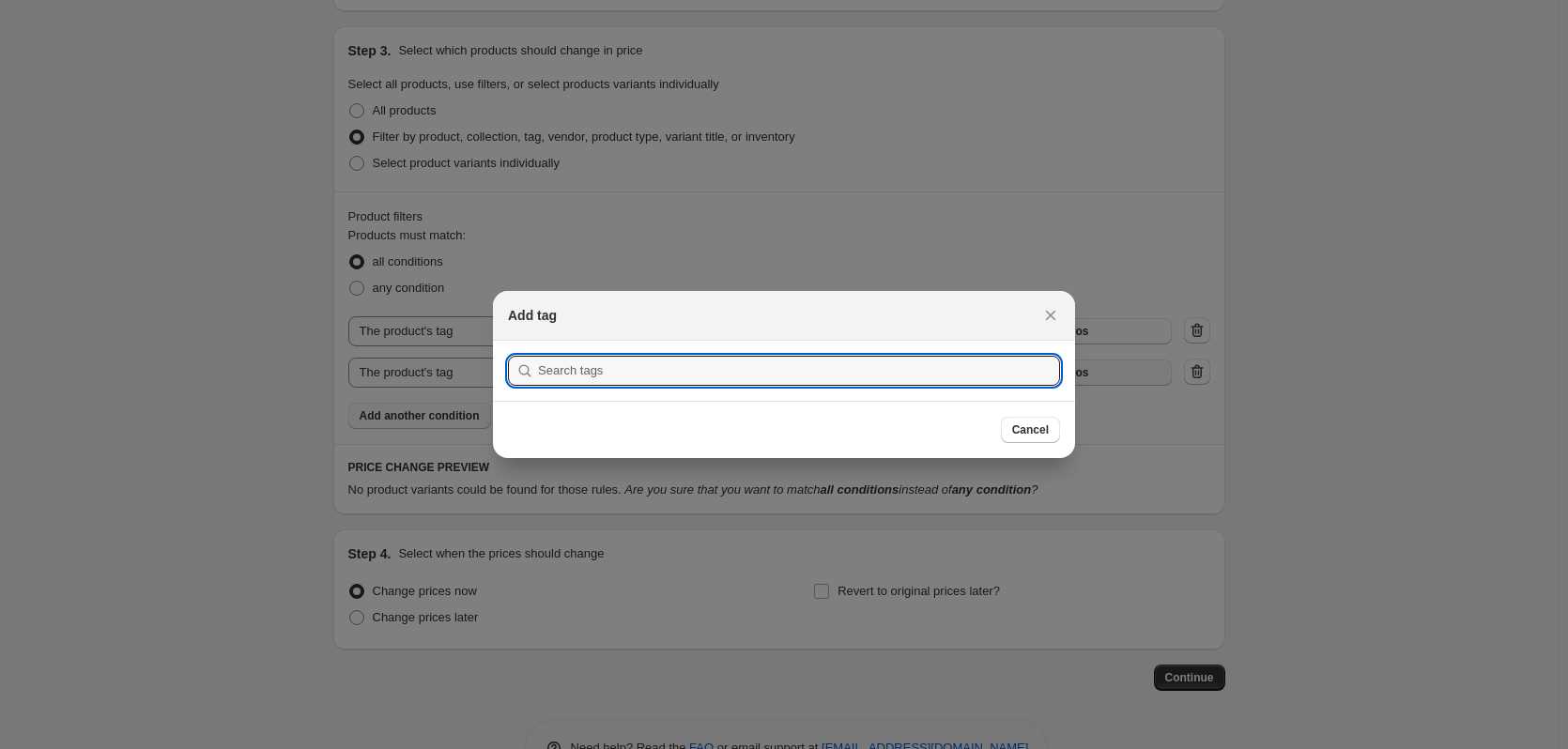
scroll to position [0, 0]
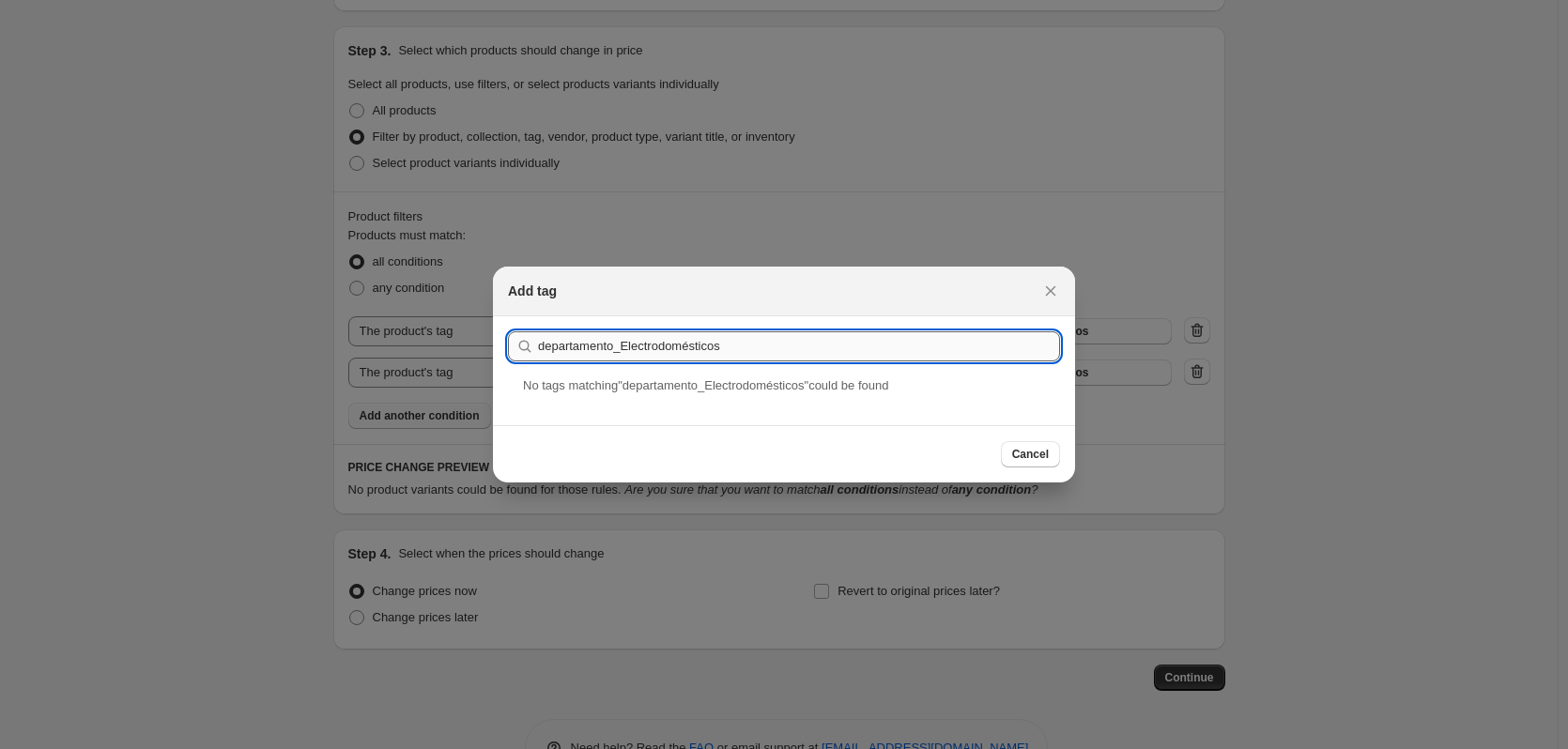
click at [547, 345] on input "departamento_Electrodomésticos" at bounding box center [798, 345] width 522 height 30
click at [724, 348] on input "Departamento_Electrodomésticos" at bounding box center [798, 345] width 522 height 30
click at [583, 349] on input "Departamento_Electrodomésticos" at bounding box center [798, 345] width 522 height 30
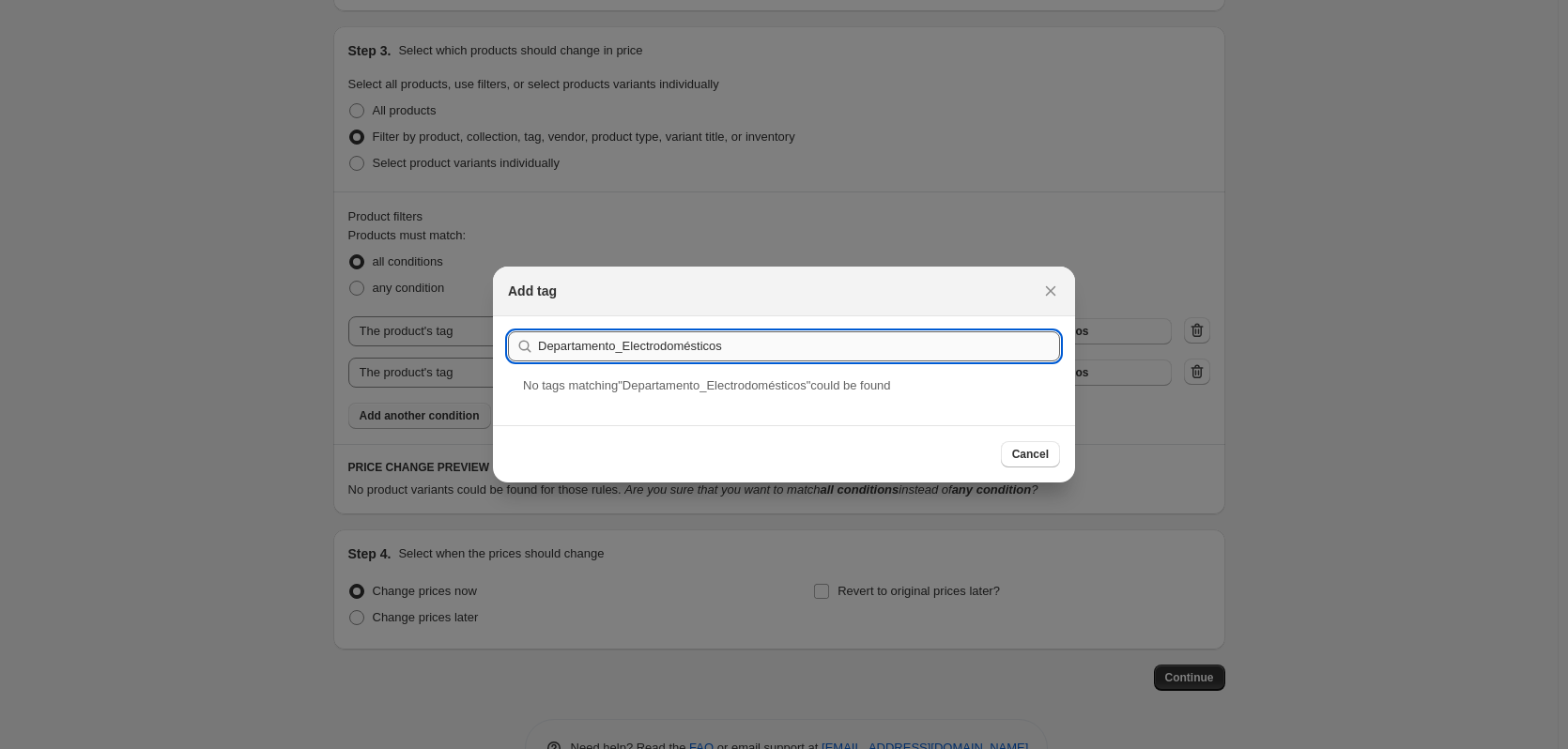
paste input ":r1e5:"
type input "Departamento_ Electrodomésticos"
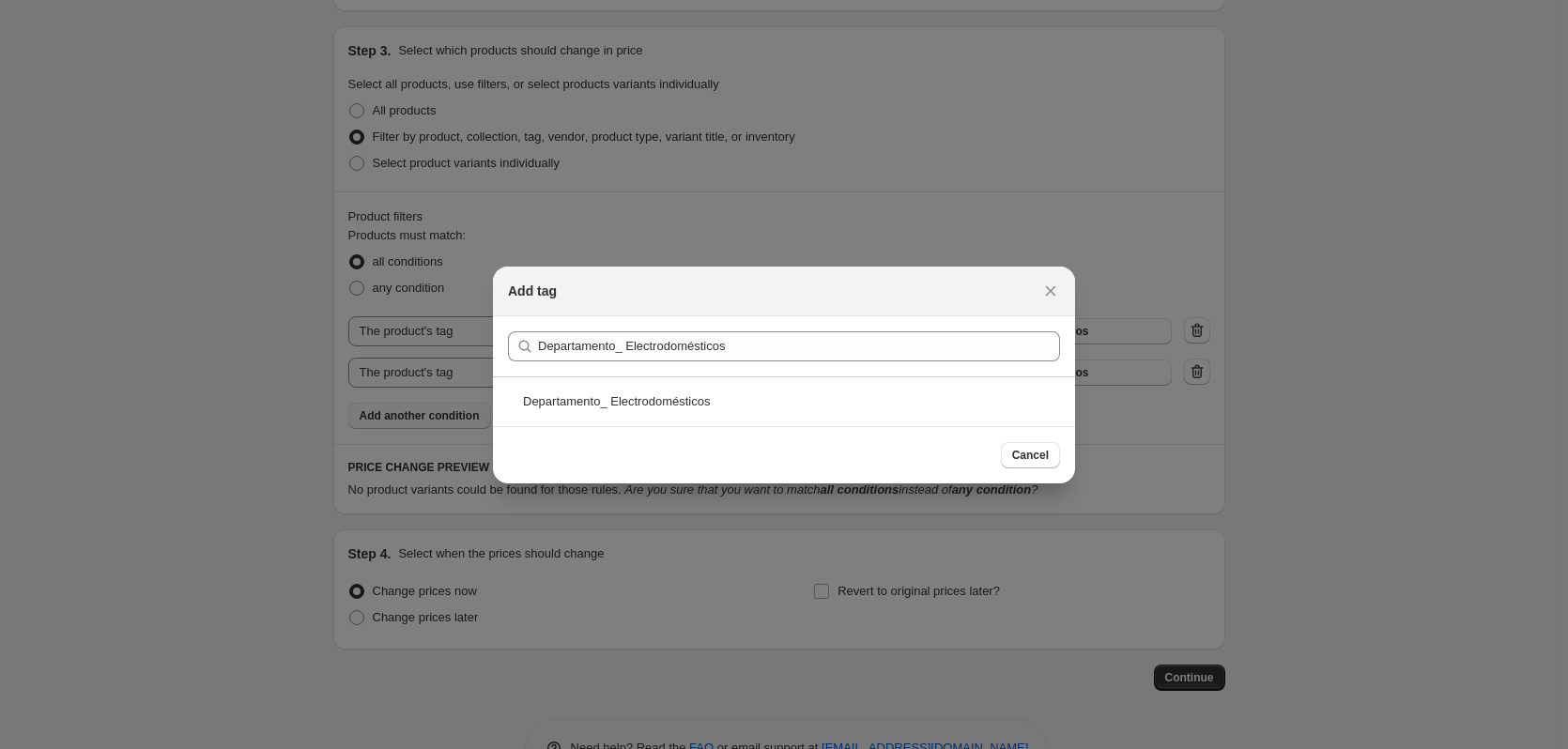
drag, startPoint x: 537, startPoint y: 347, endPoint x: 510, endPoint y: 335, distance: 29.5
click at [510, 335] on div "Departamento_ Electrodomésticos" at bounding box center [783, 345] width 552 height 30
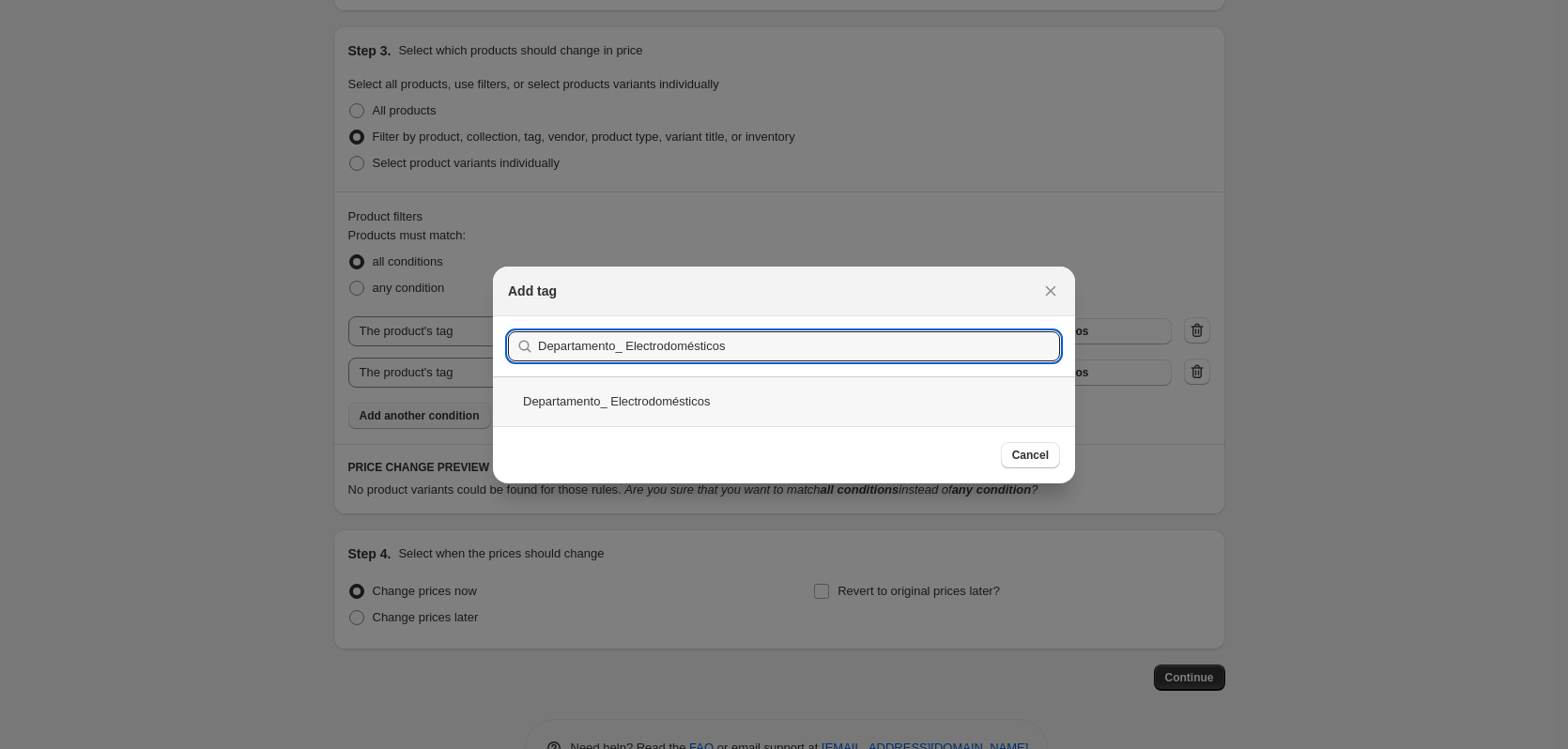
click at [586, 402] on div "Departamento_ Electrodomésticos" at bounding box center [784, 402] width 582 height 50
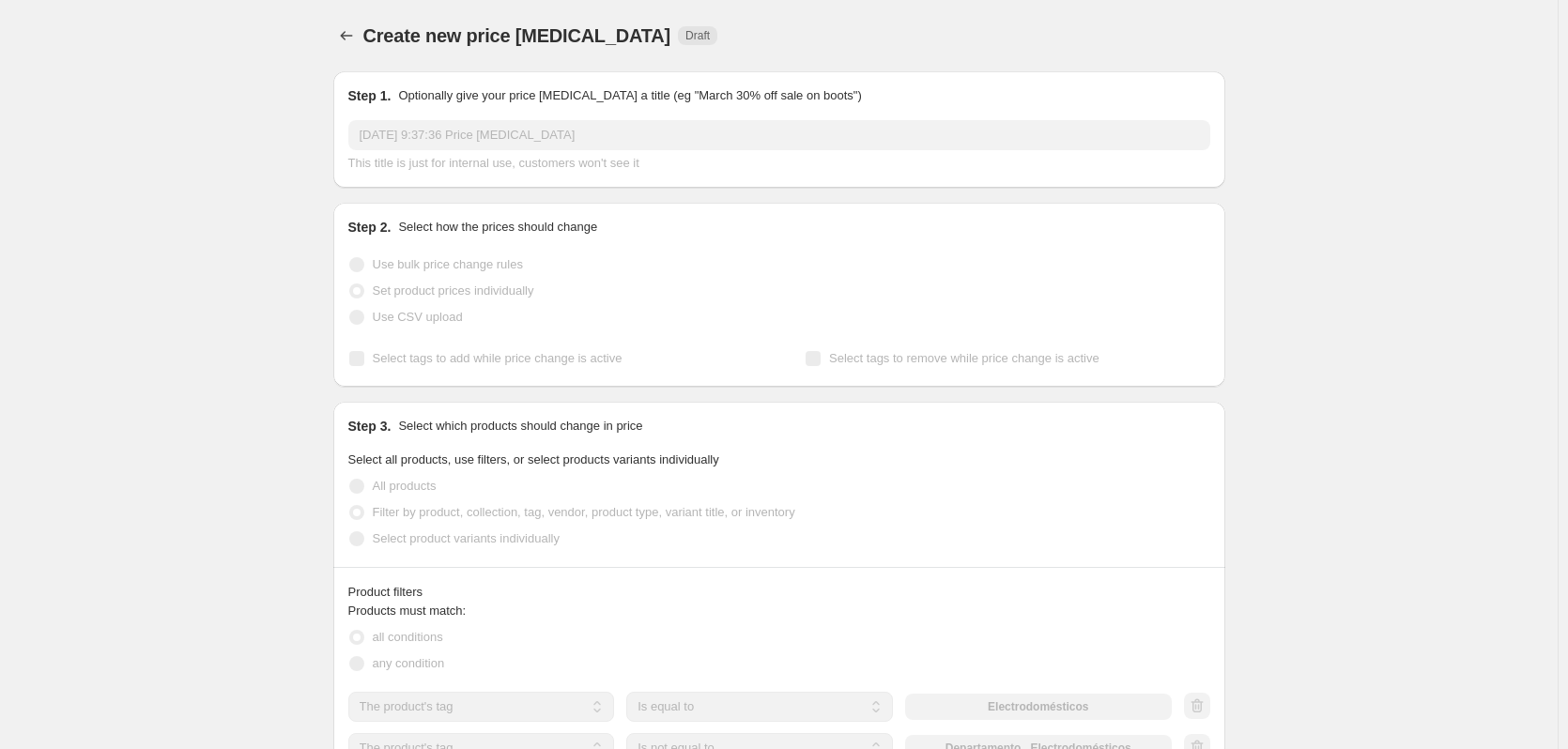
scroll to position [376, 0]
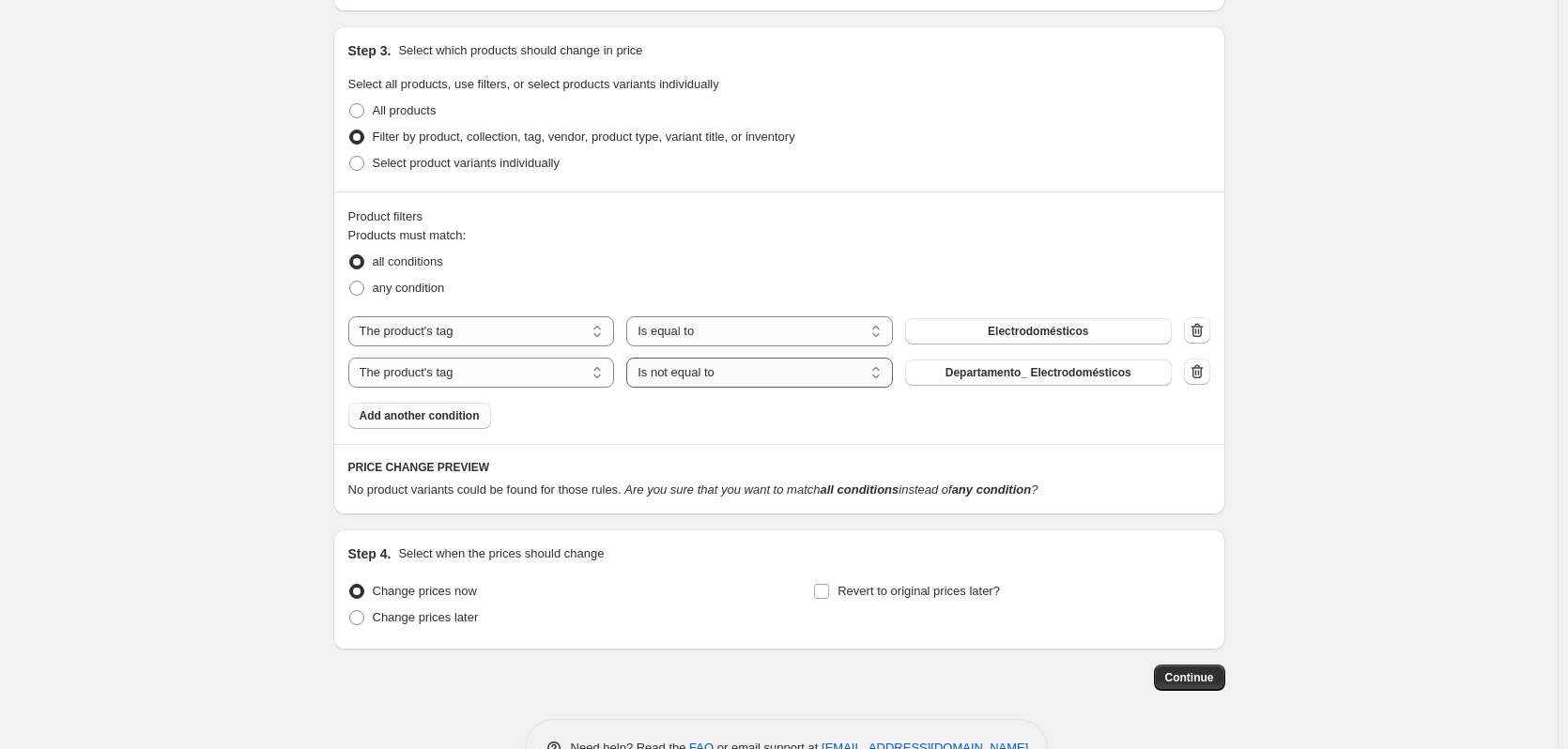
click at [803, 368] on select "Is equal to Is not equal to" at bounding box center [759, 372] width 267 height 30
select select "equal"
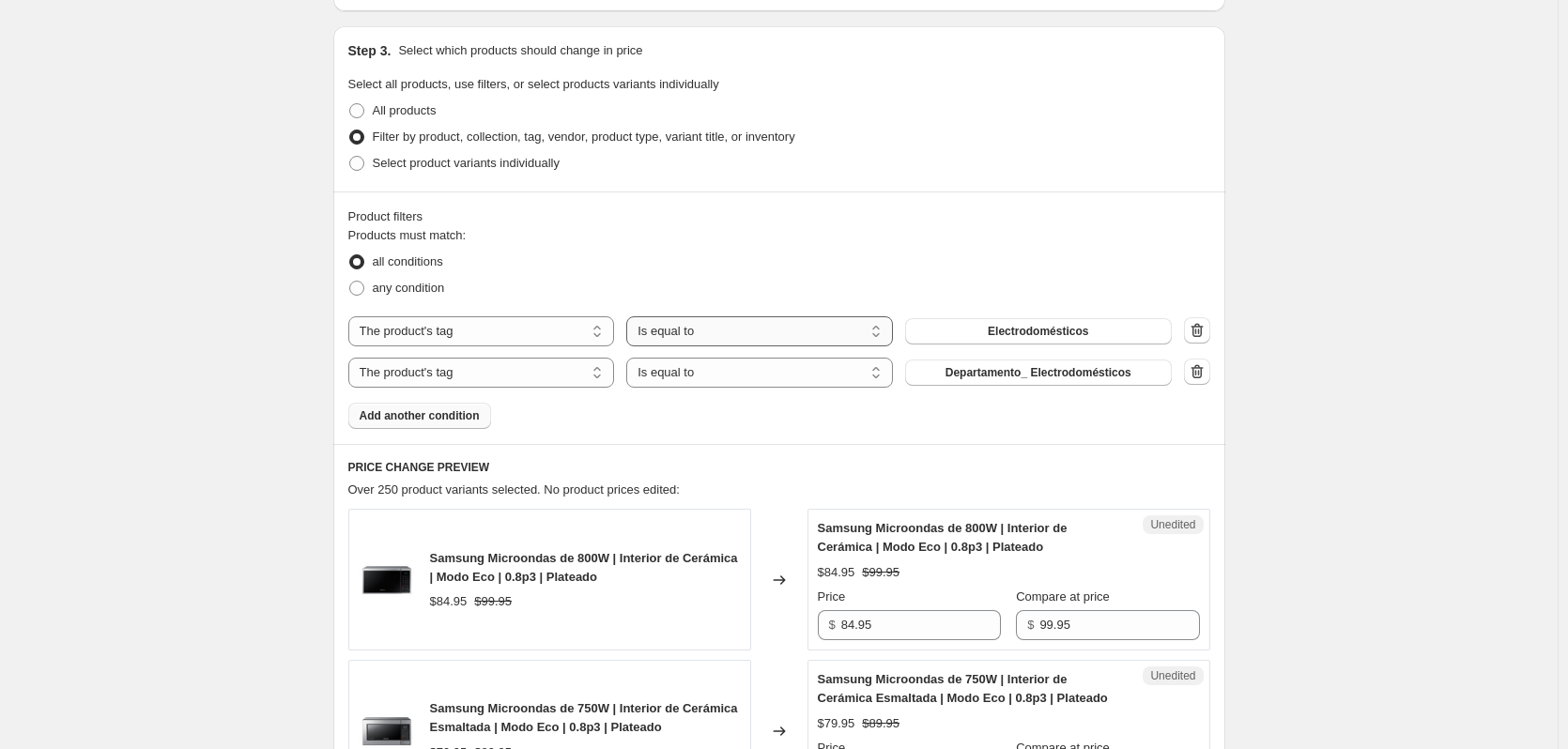
click at [768, 331] on select "Is equal to Is not equal to" at bounding box center [759, 331] width 267 height 30
select select "not_equal"
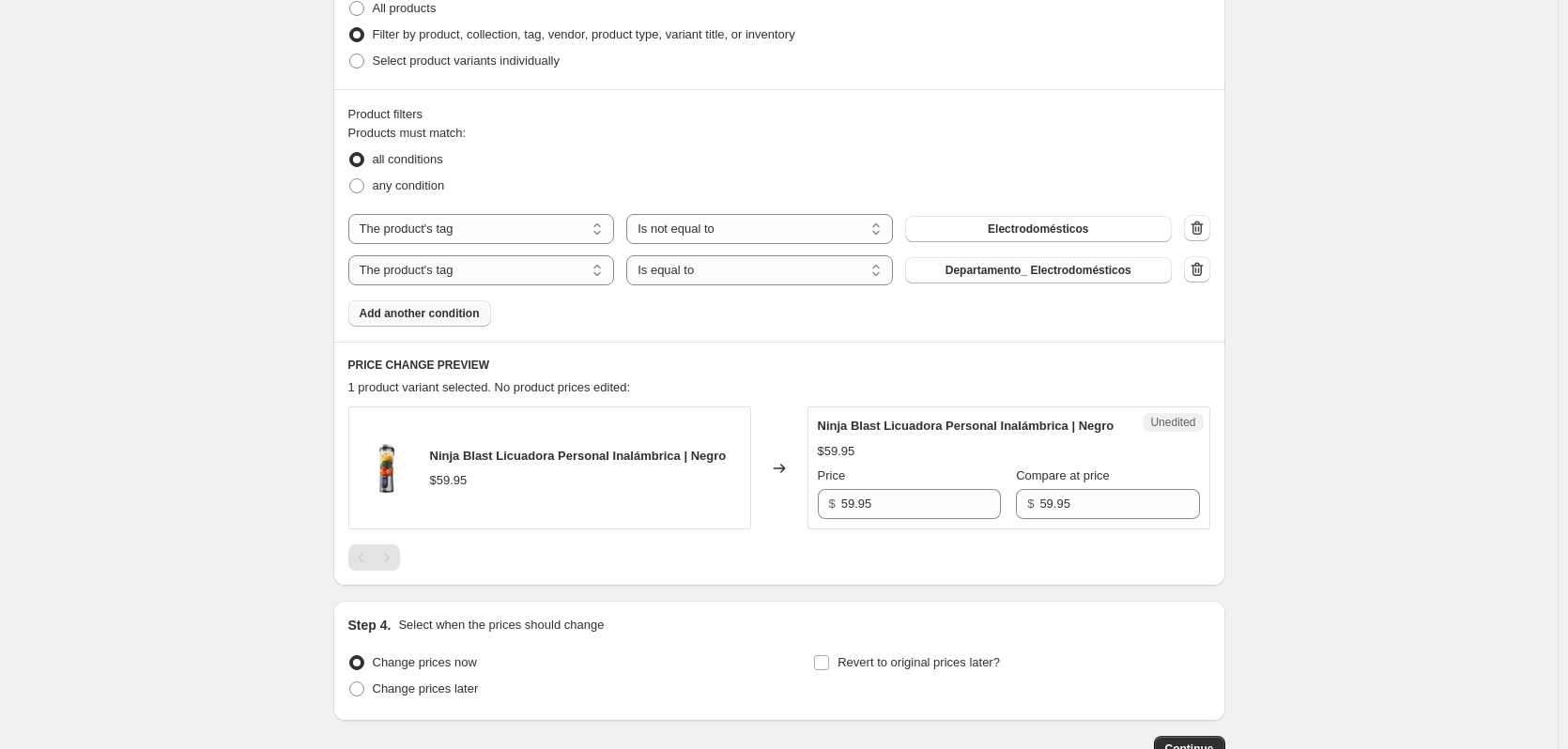
scroll to position [624, 0]
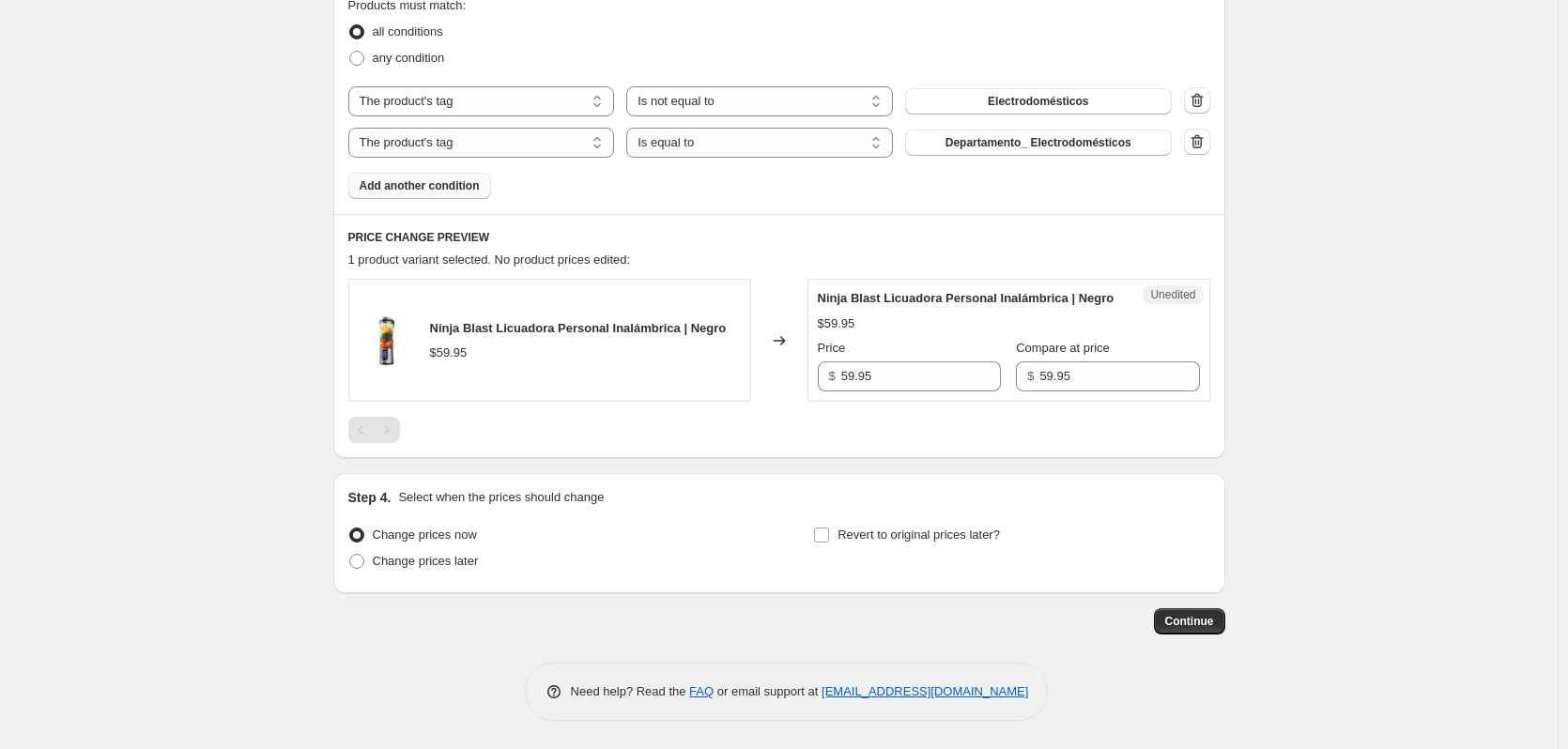
click at [920, 291] on span "Ninja Blast Licuadora Personal Inalámbrica | Negro" at bounding box center [965, 298] width 297 height 14
click at [921, 291] on span "Ninja Blast Licuadora Personal Inalámbrica | Negro" at bounding box center [965, 298] width 297 height 14
copy span "Ninja Blast Licuadora Personal Inalámbrica | Negro"
